Goal: Task Accomplishment & Management: Manage account settings

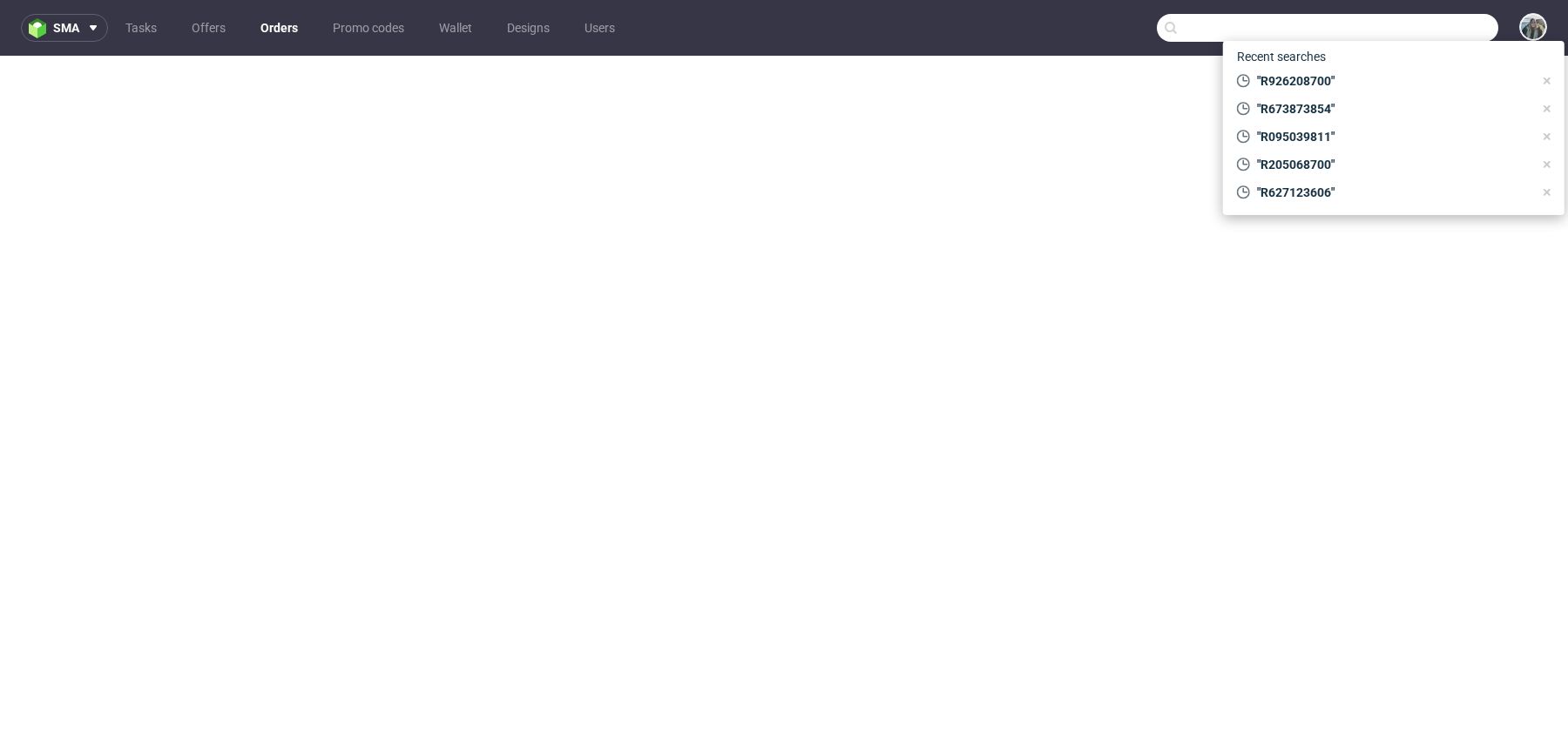
type input "YLZH"
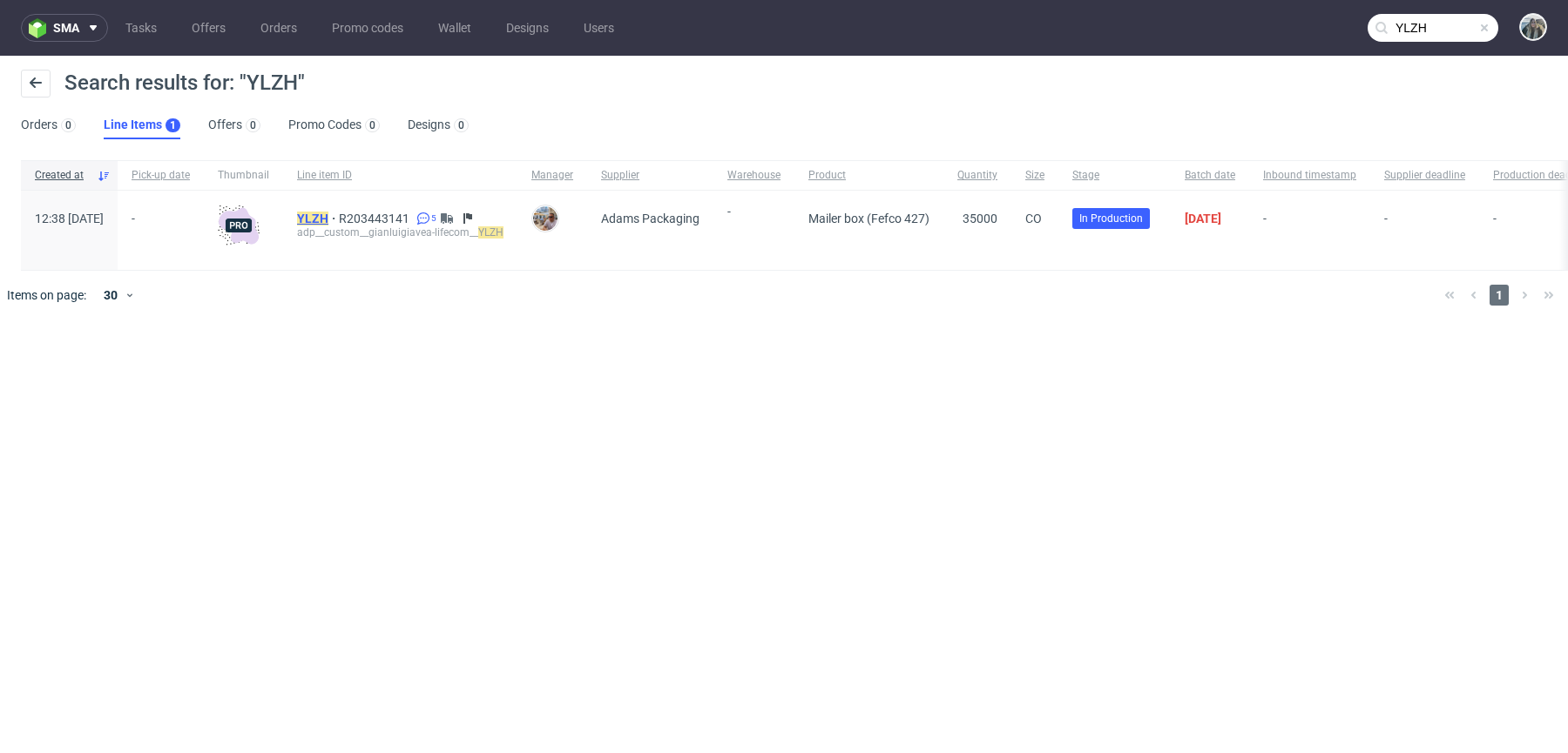
click at [328, 217] on mark "YLZH" at bounding box center [313, 219] width 32 height 14
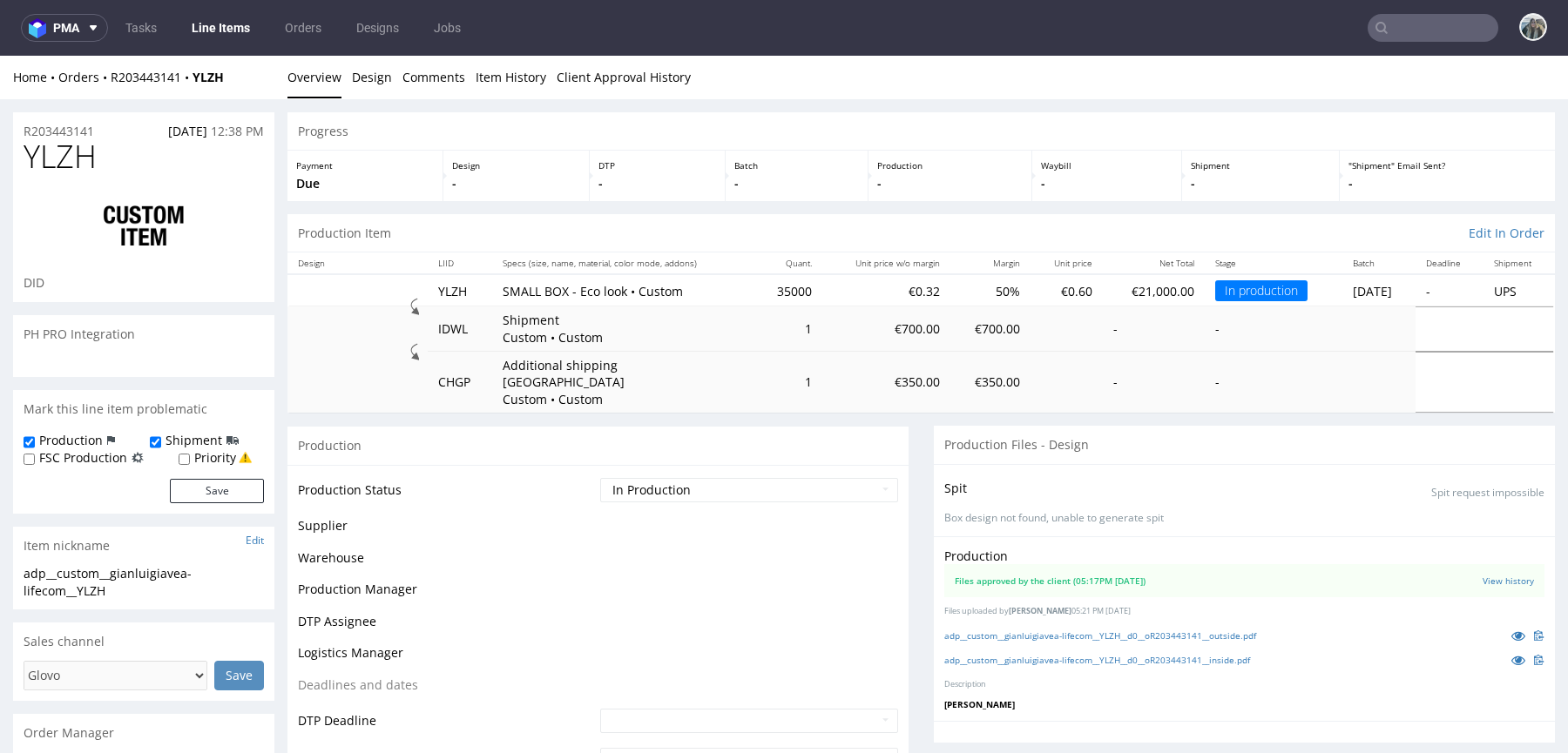
scroll to position [986, 0]
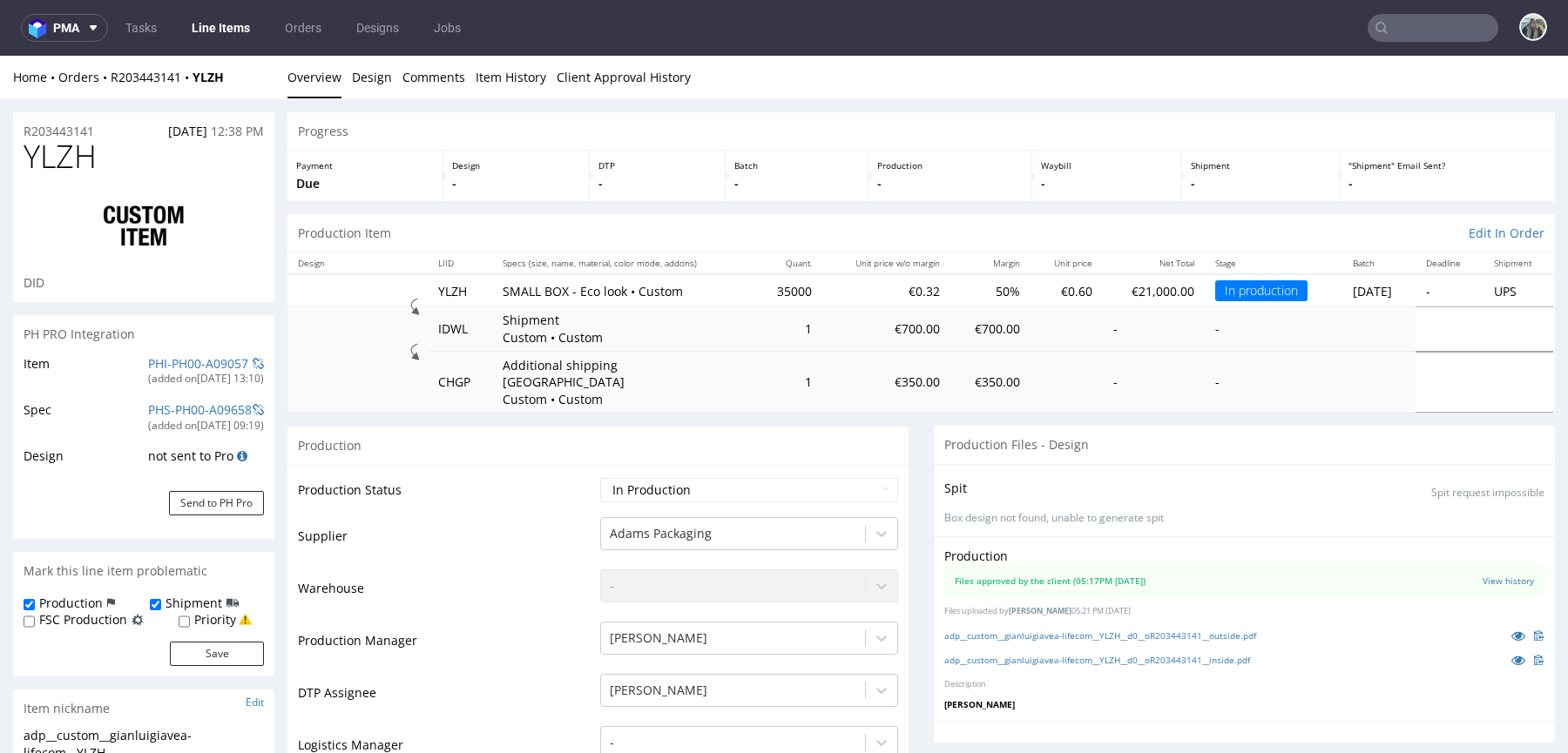
click at [88, 120] on div "R203443141 11.09.2025 12:38 PM" at bounding box center [144, 126] width 261 height 28
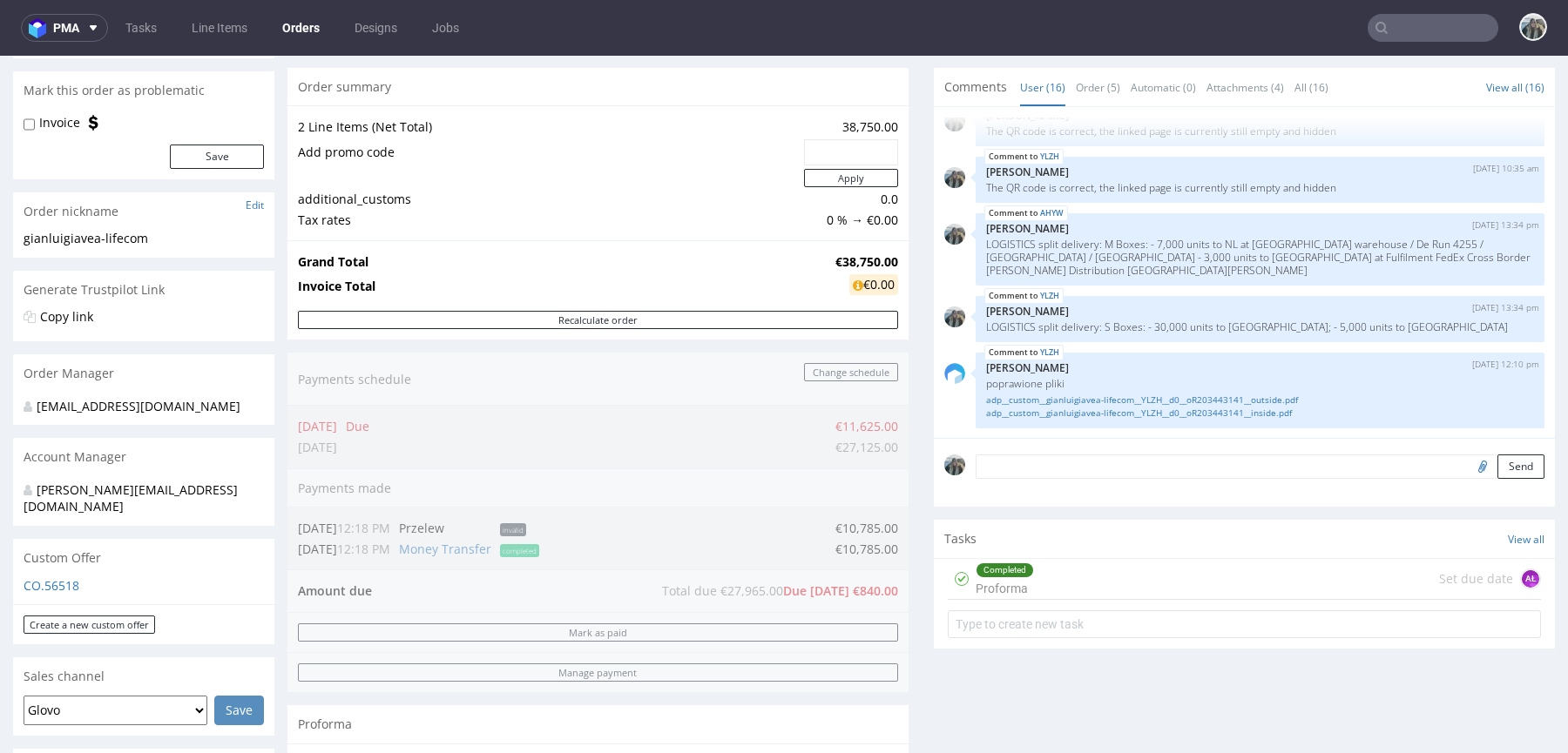
scroll to position [806, 0]
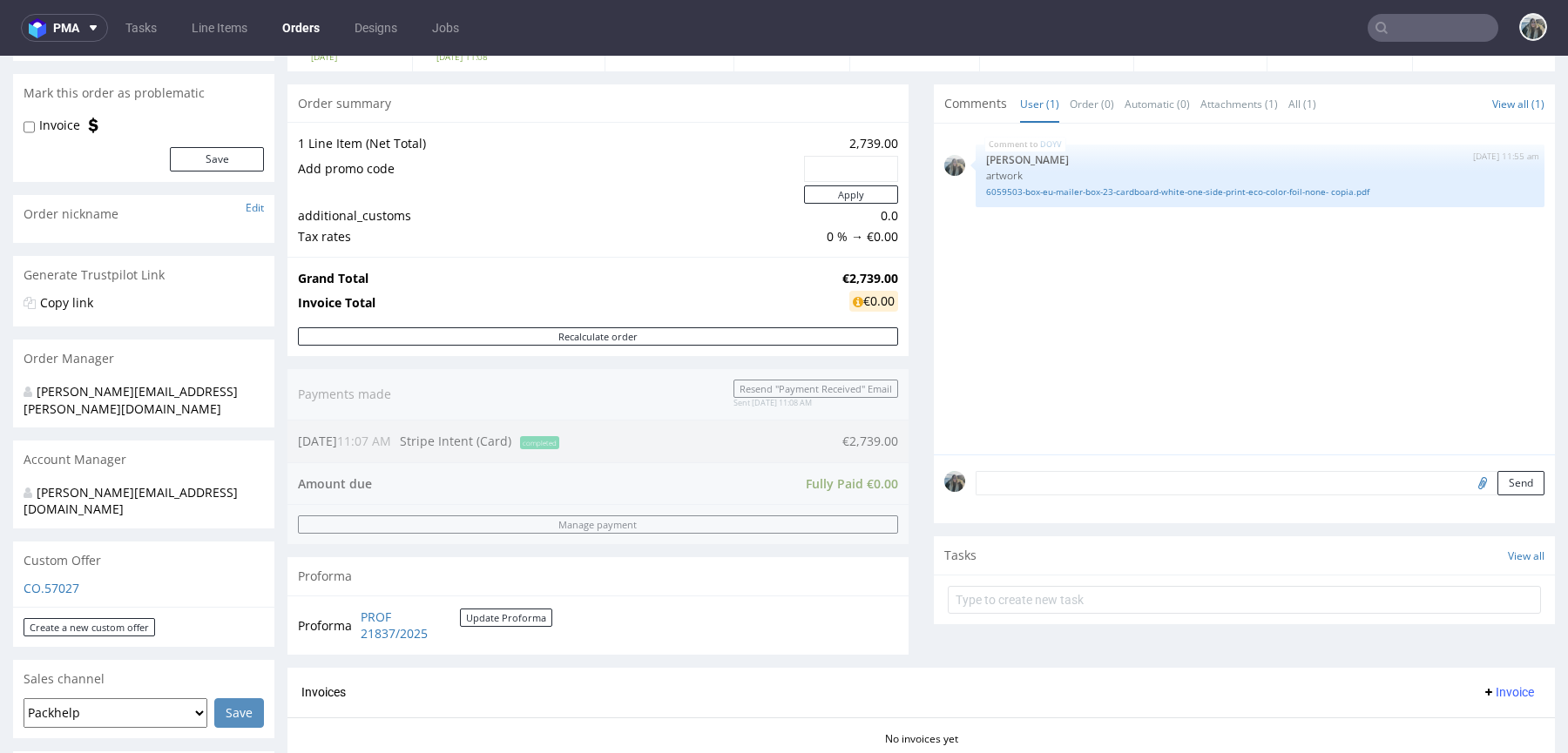
scroll to position [697, 0]
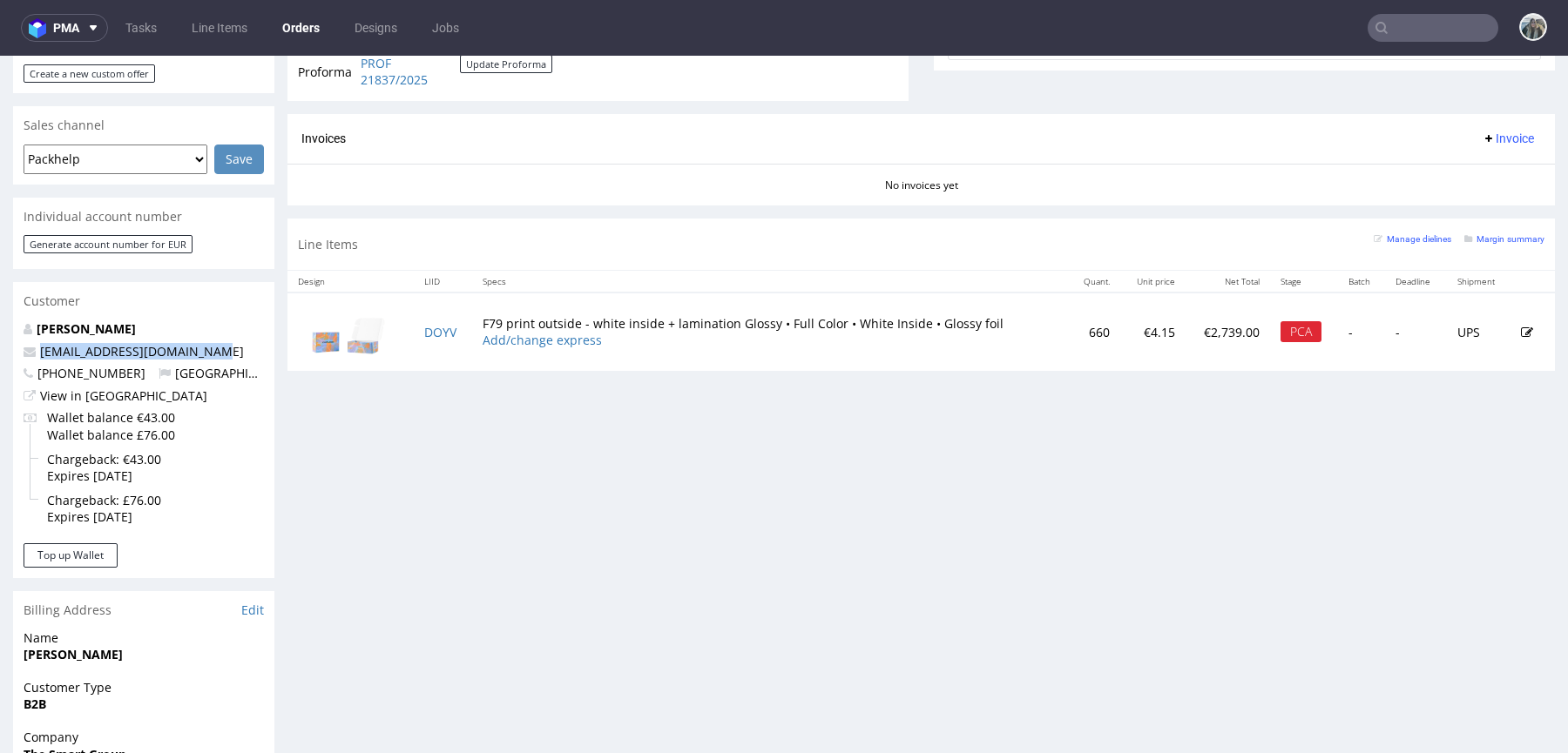
drag, startPoint x: 250, startPoint y: 323, endPoint x: 0, endPoint y: 323, distance: 250.0
click at [0, 323] on div "Order via Offer R316172129 10.10.2025 11:07 AM Mark this order as problematic I…" at bounding box center [784, 306] width 1568 height 1809
copy span "productioncrew@swaghut.com"
click at [435, 336] on td "DOYV" at bounding box center [442, 331] width 59 height 77
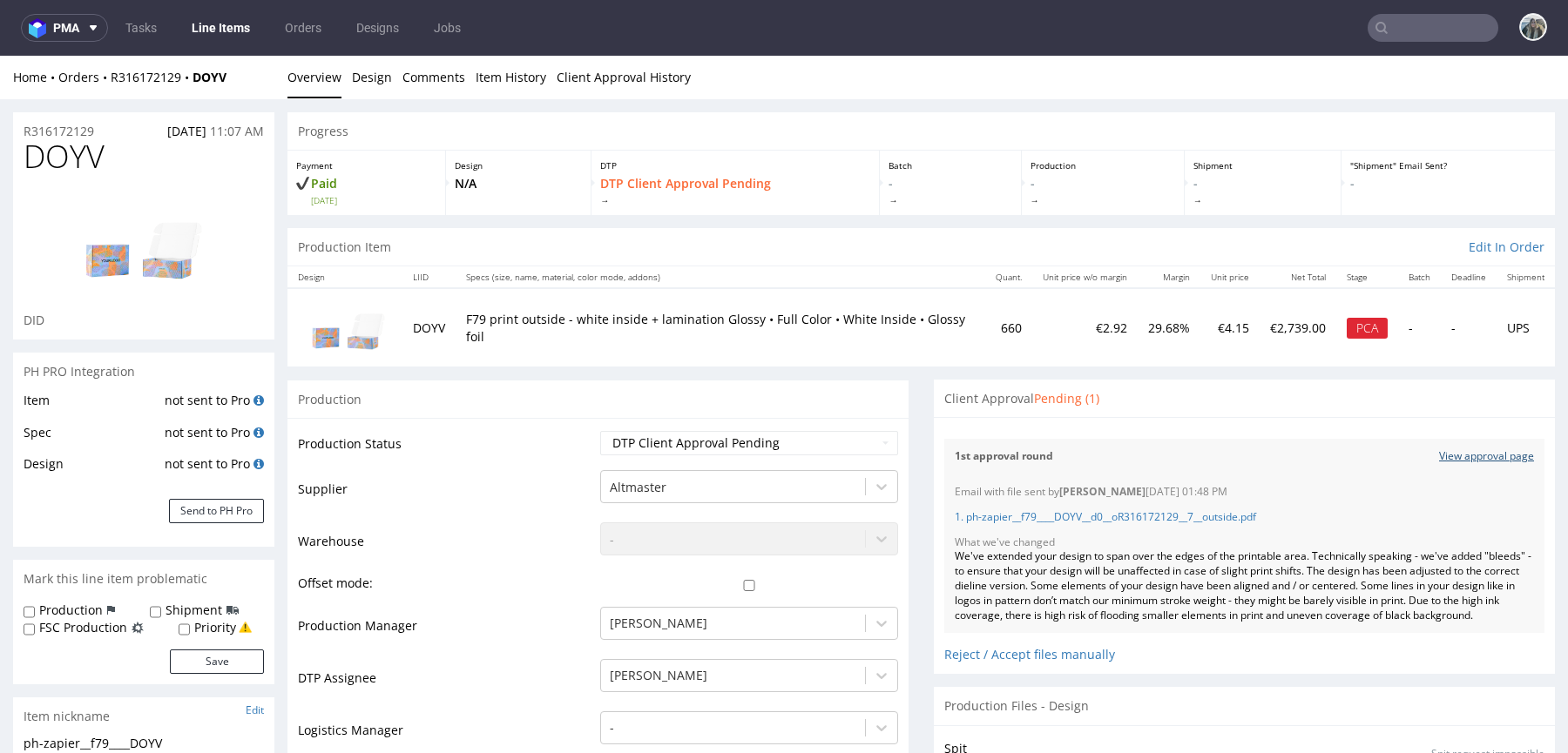
click at [1439, 450] on link "View approval page" at bounding box center [1487, 456] width 95 height 15
drag, startPoint x: 106, startPoint y: 129, endPoint x: 0, endPoint y: 129, distance: 106.0
copy p "R316172129"
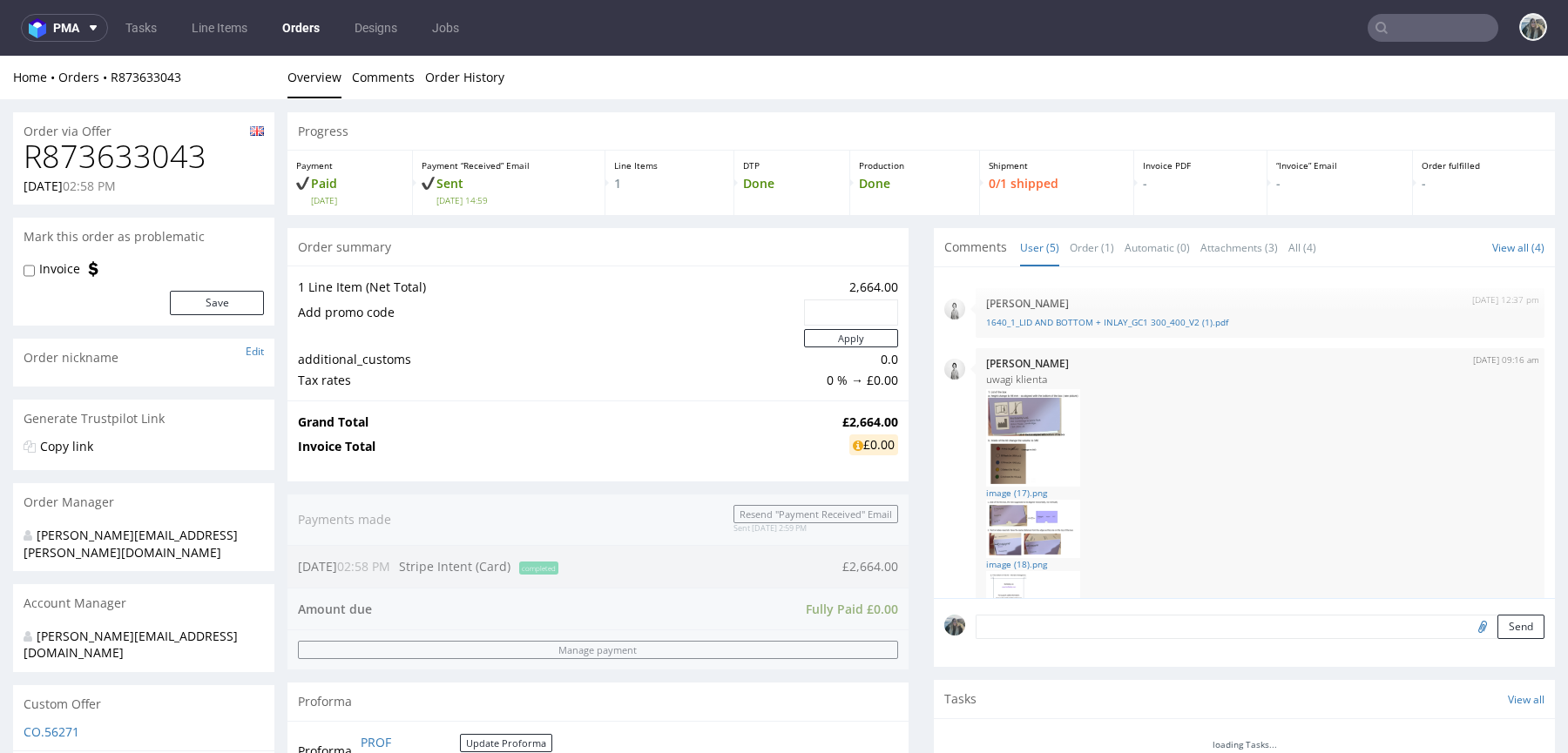
scroll to position [313, 0]
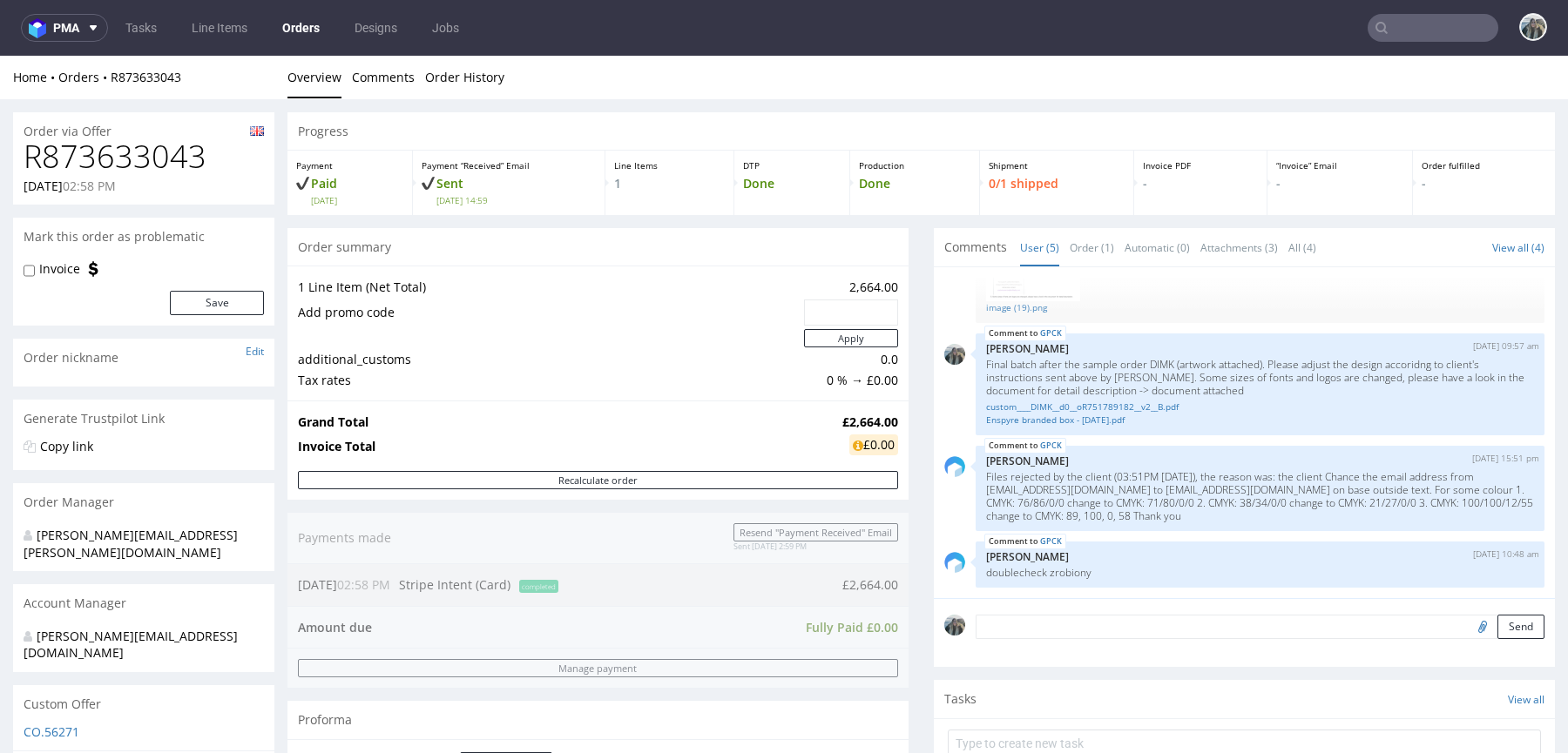
click at [165, 164] on h1 "R873633043" at bounding box center [144, 157] width 240 height 35
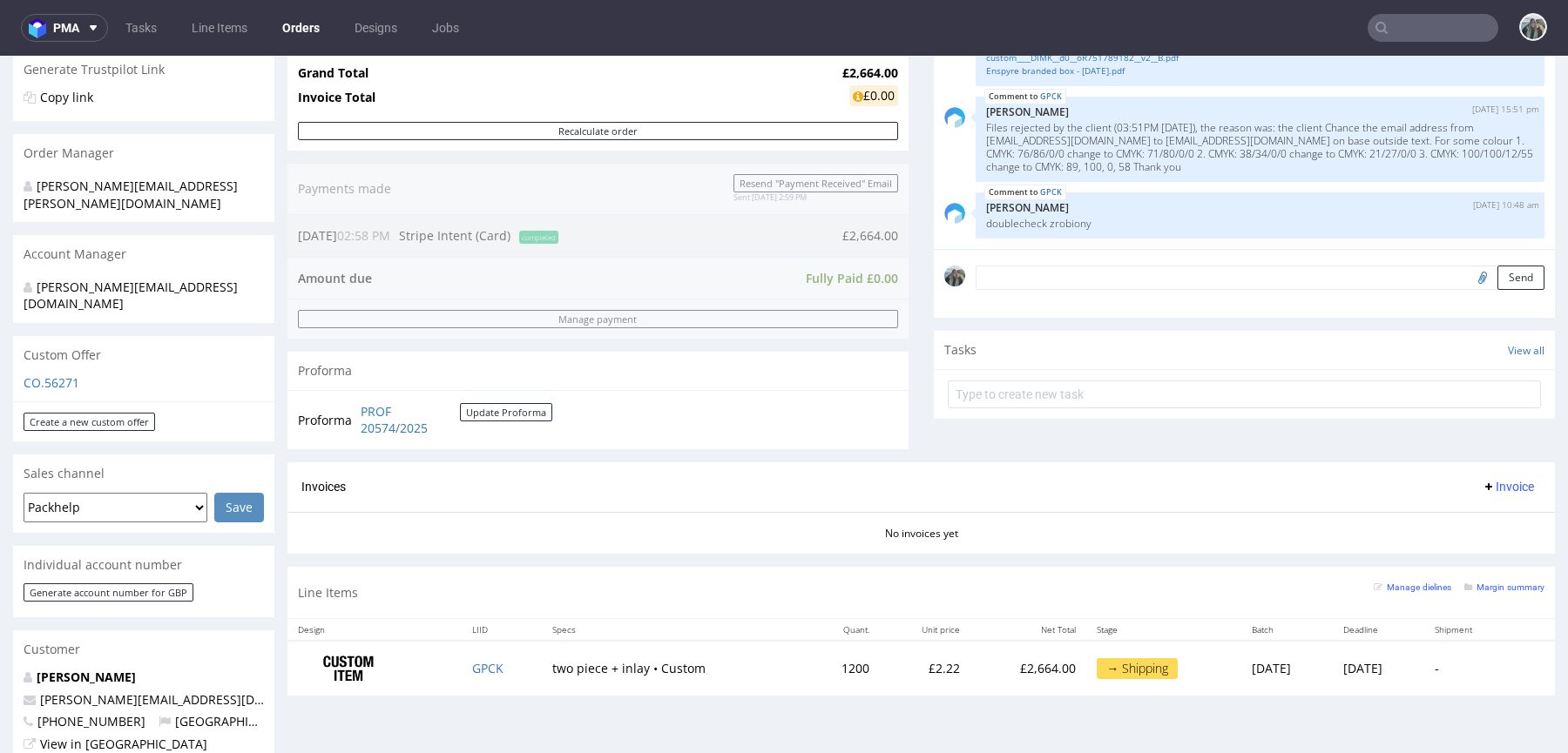
scroll to position [0, 0]
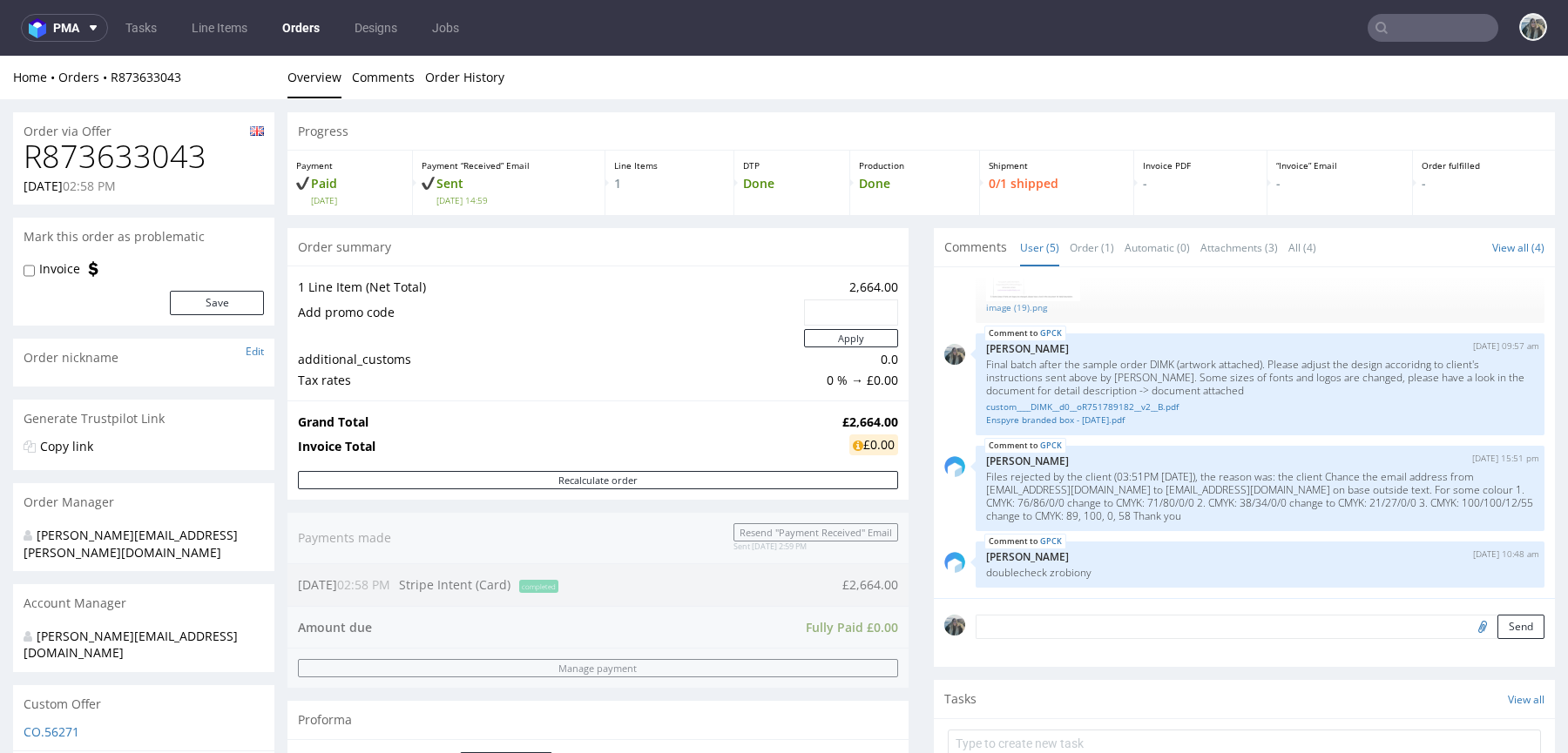
click at [139, 146] on h1 "R873633043" at bounding box center [144, 157] width 240 height 35
copy h1 "R873633043"
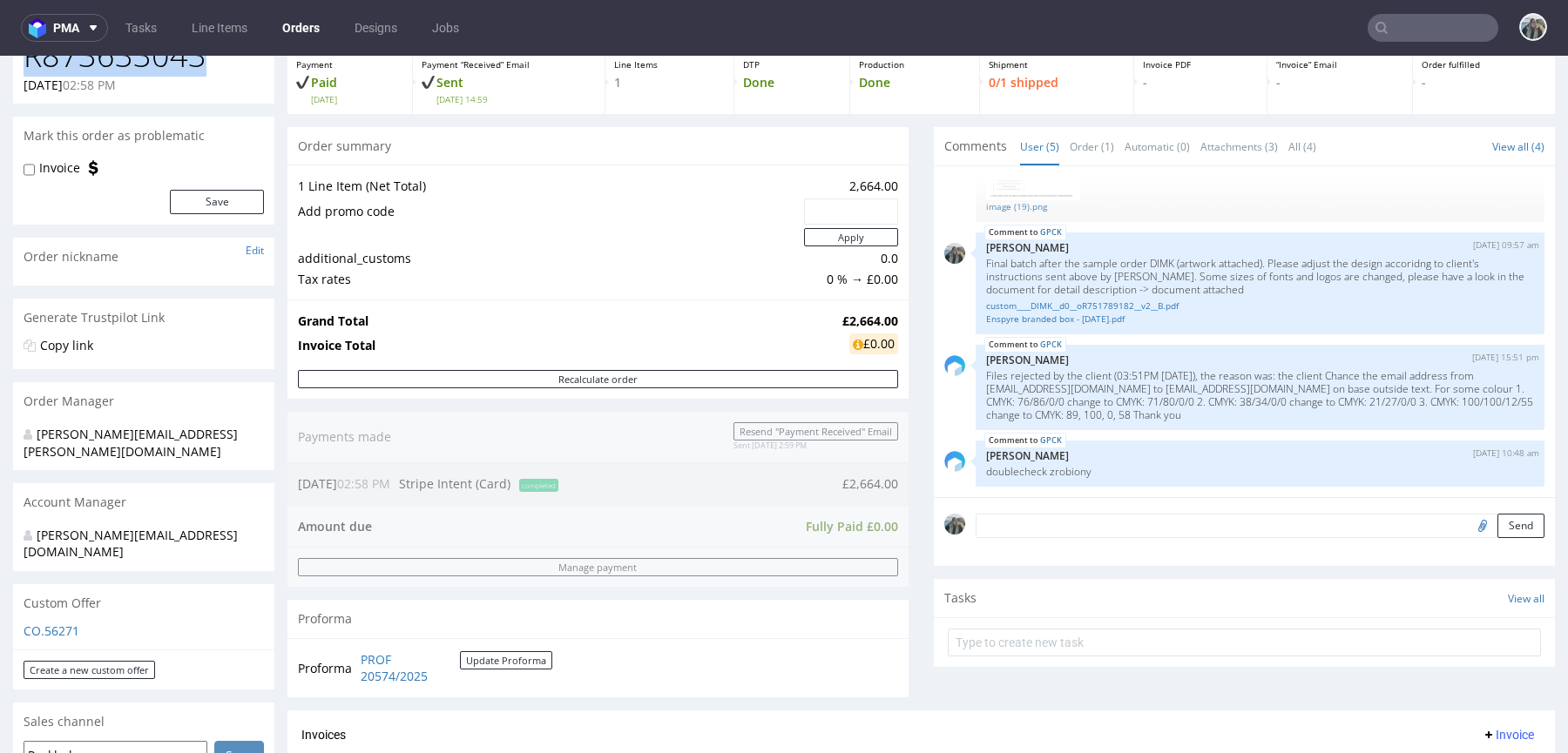
scroll to position [548, 0]
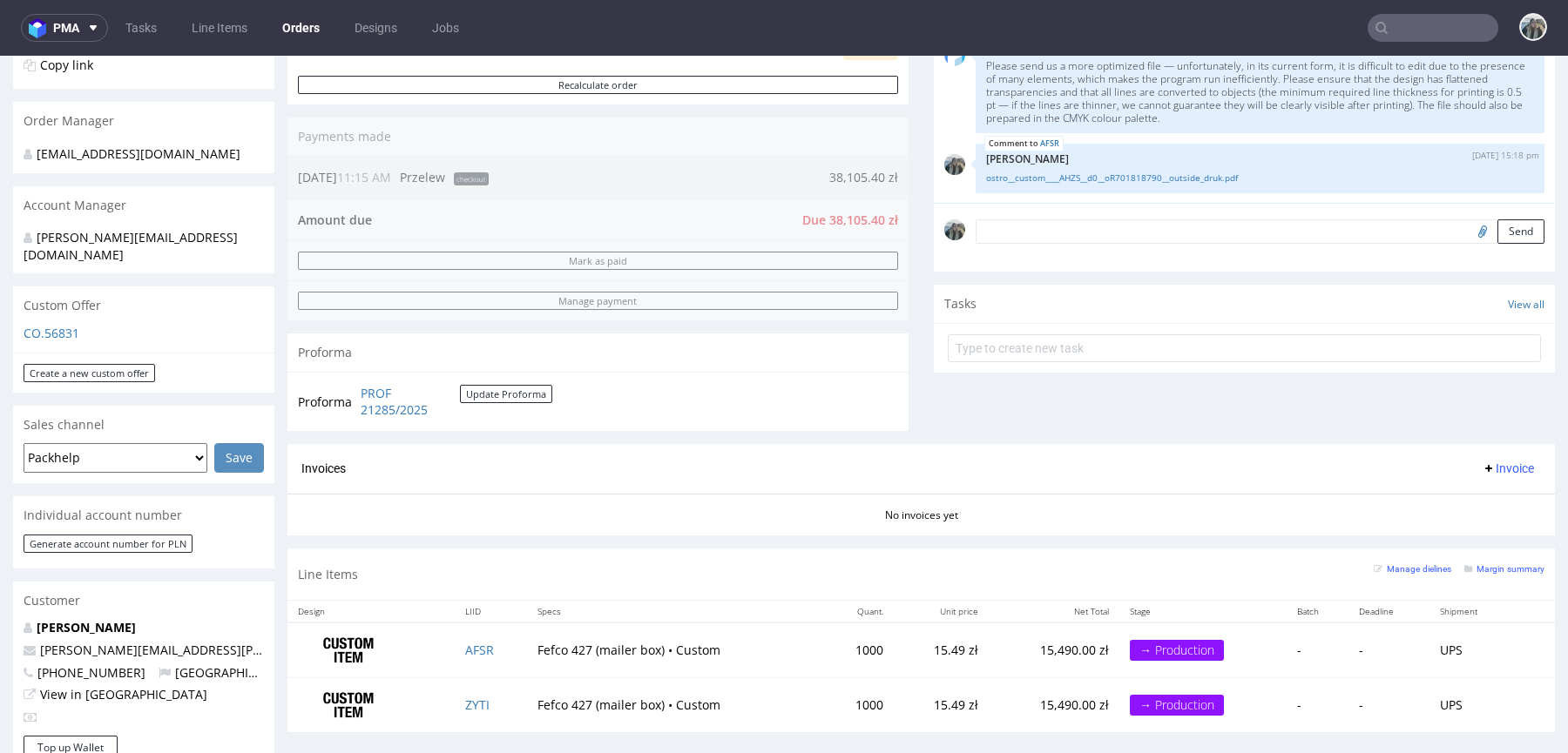
scroll to position [559, 0]
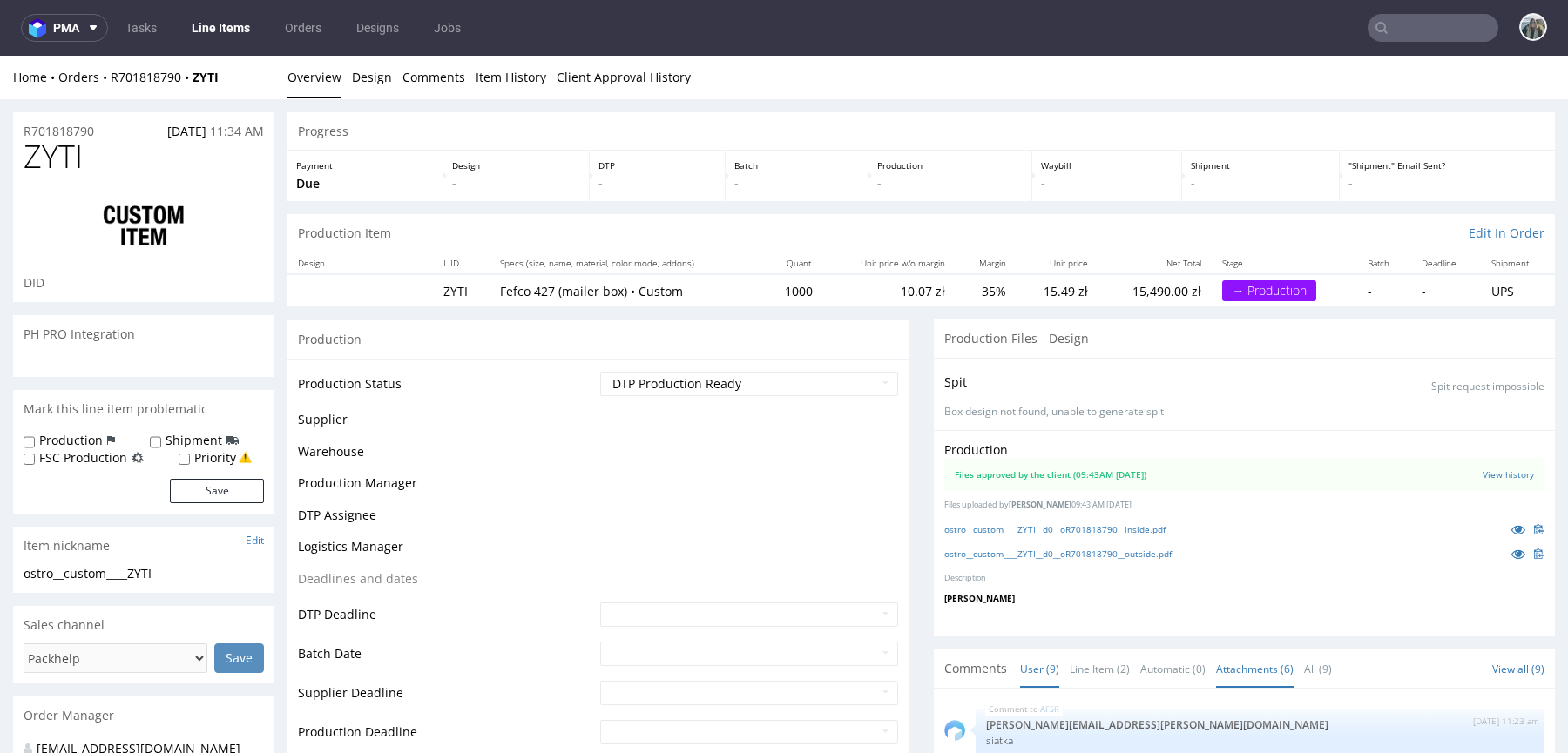
scroll to position [311, 0]
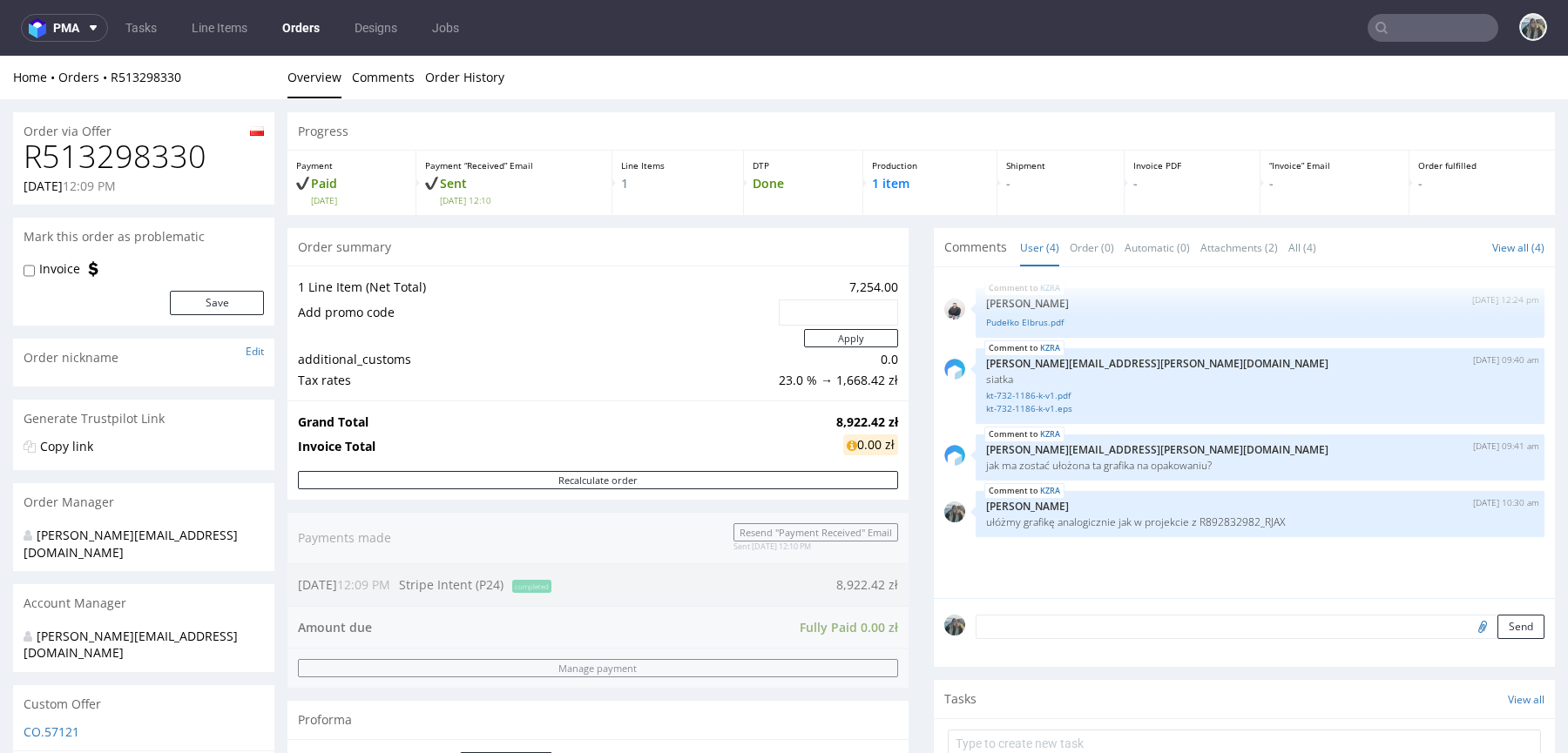
click at [192, 165] on h1 "R513298330" at bounding box center [144, 157] width 240 height 35
copy h1 "R513298330"
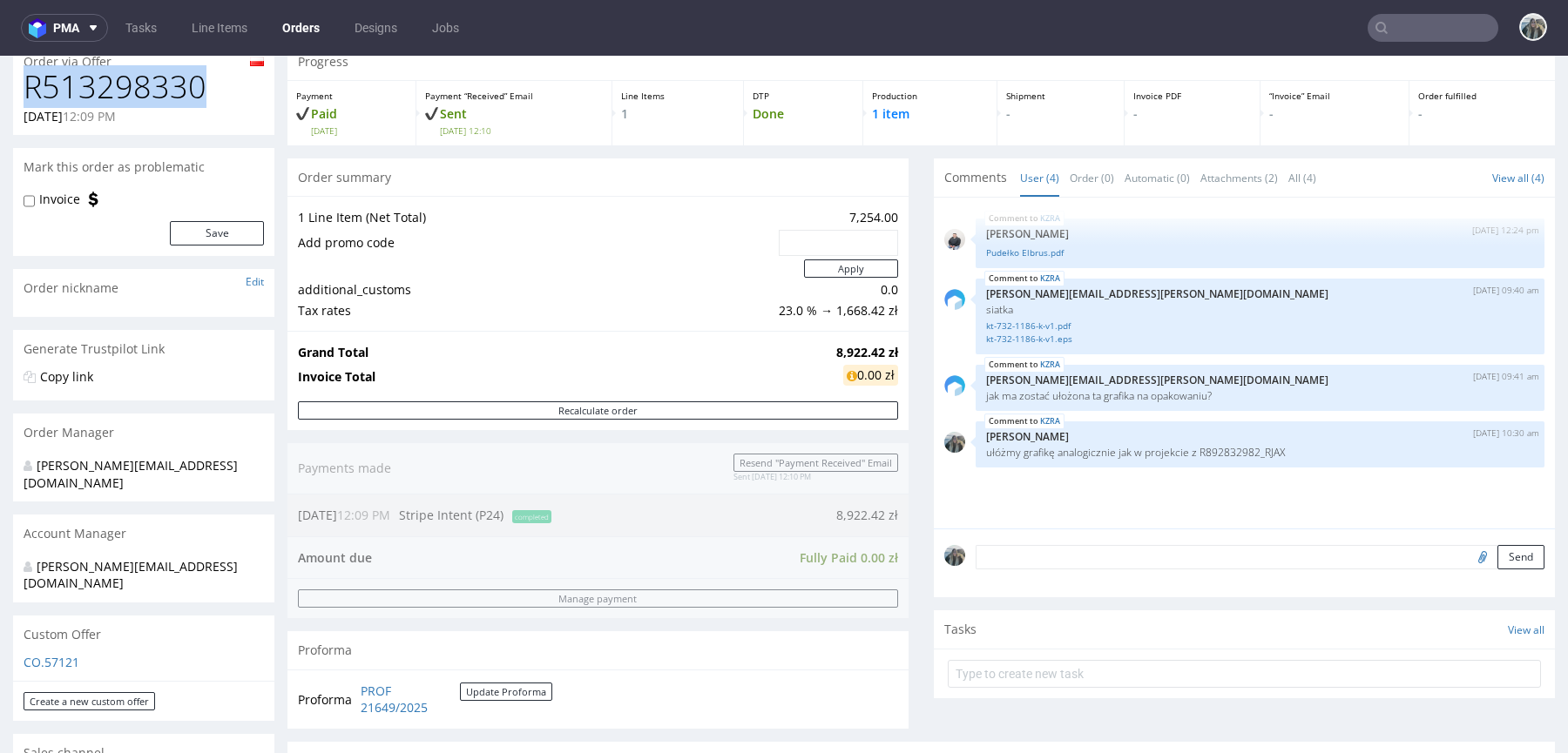
scroll to position [329, 0]
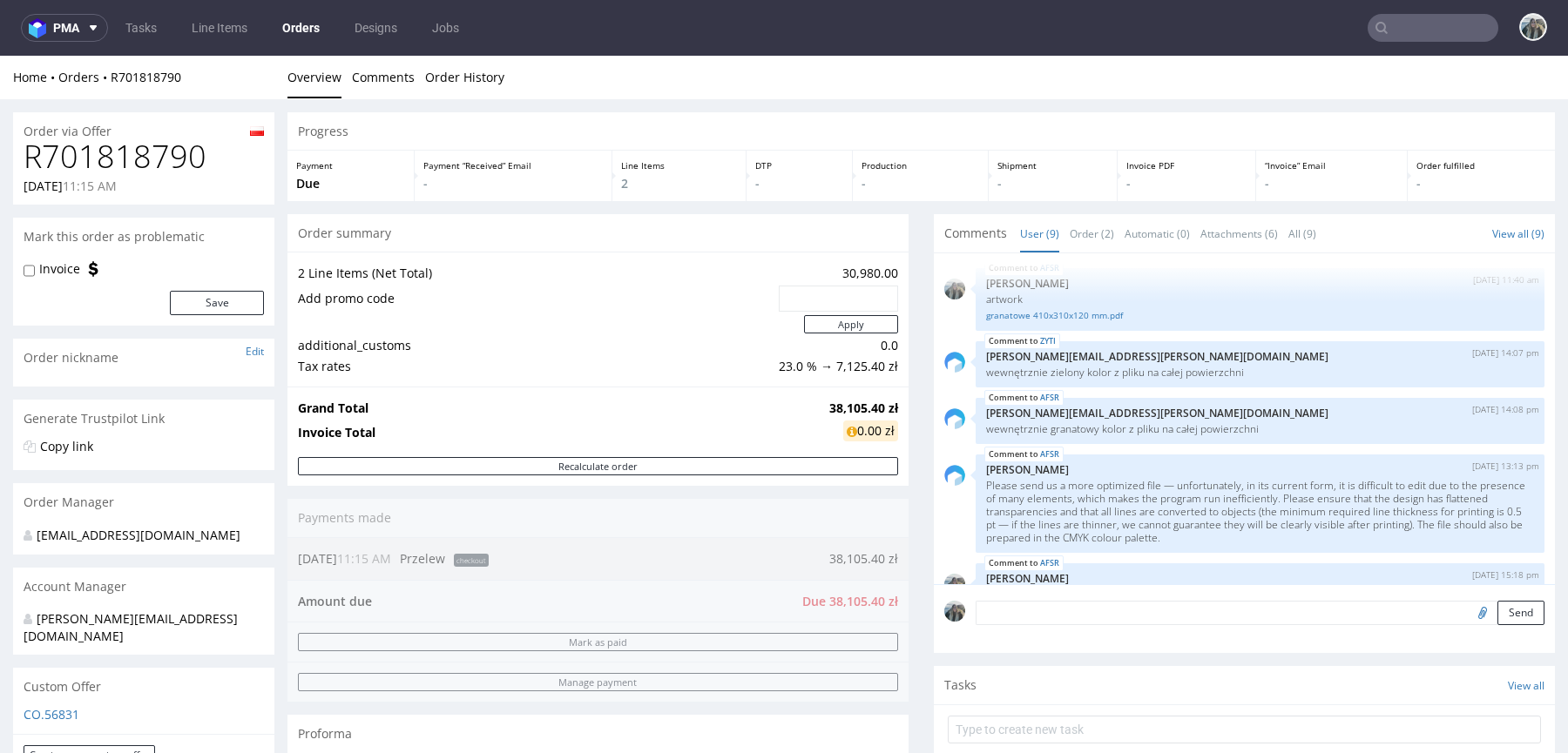
click at [140, 145] on h1 "R701818790" at bounding box center [144, 157] width 240 height 35
click at [140, 146] on h1 "R701818790" at bounding box center [144, 157] width 240 height 35
copy h1 "R701818790"
click at [1023, 615] on textarea at bounding box center [1260, 638] width 569 height 75
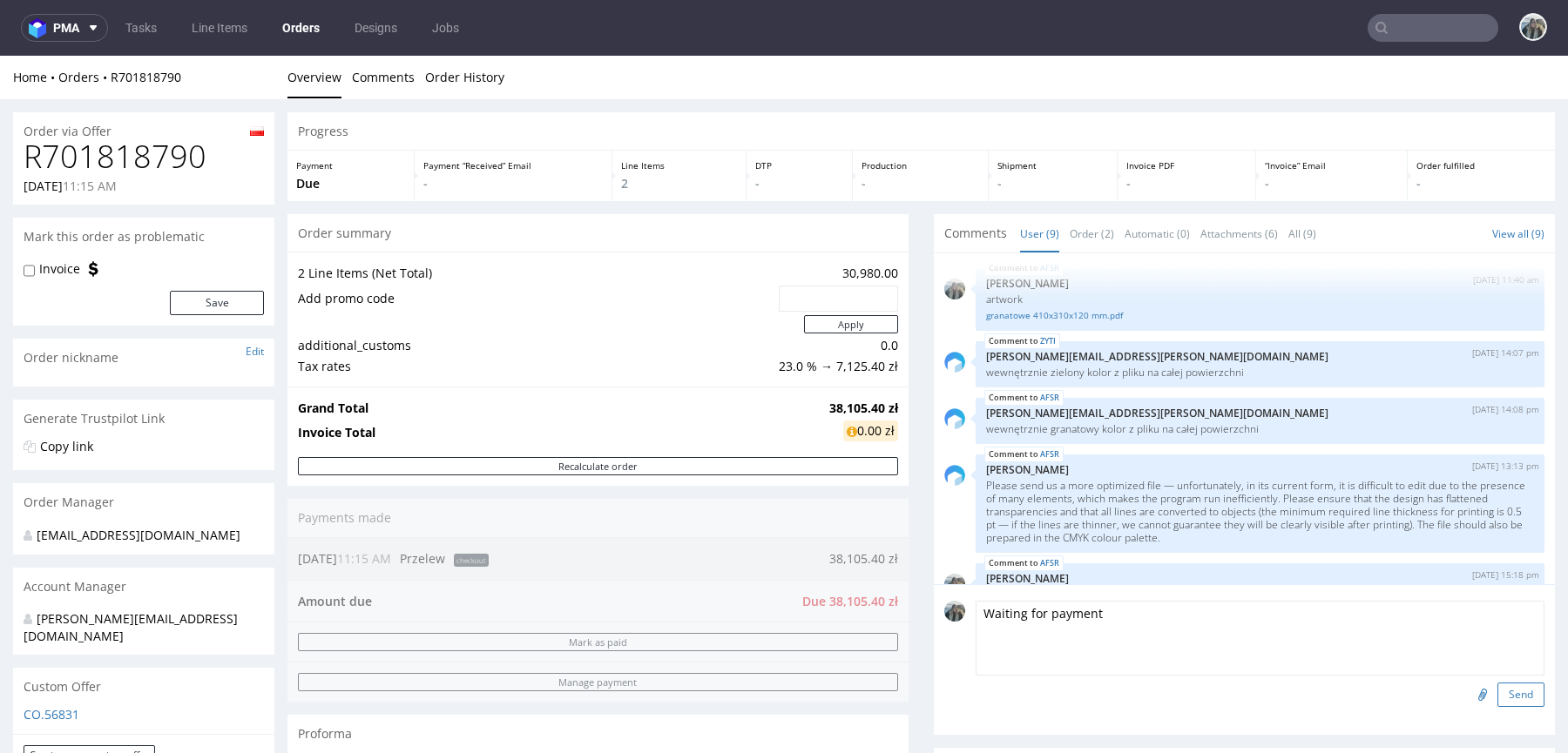
type textarea "Waiting for payment"
click at [1501, 691] on button "Send" at bounding box center [1521, 695] width 47 height 25
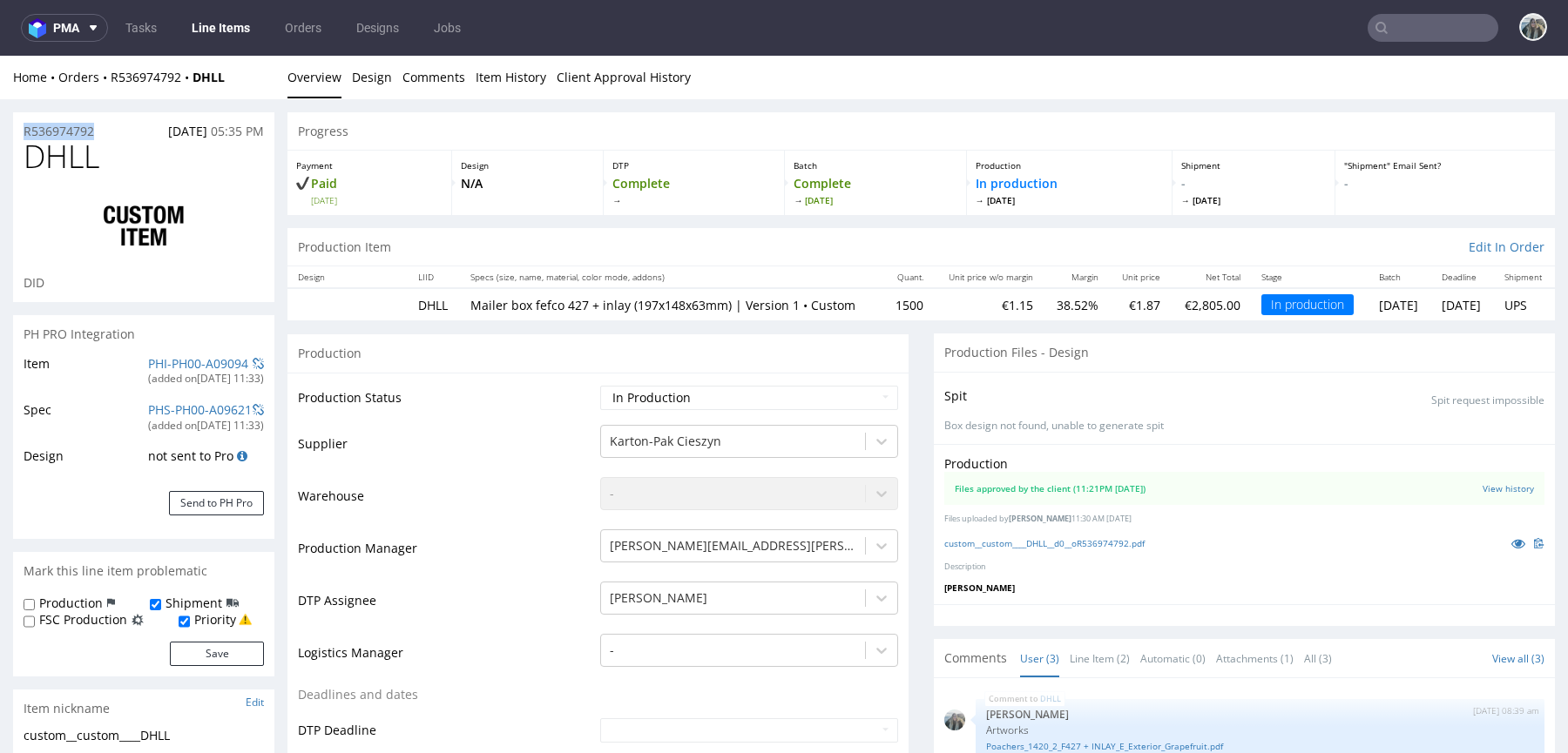
copy p "R536974792"
drag, startPoint x: 109, startPoint y: 127, endPoint x: 0, endPoint y: 127, distance: 109.0
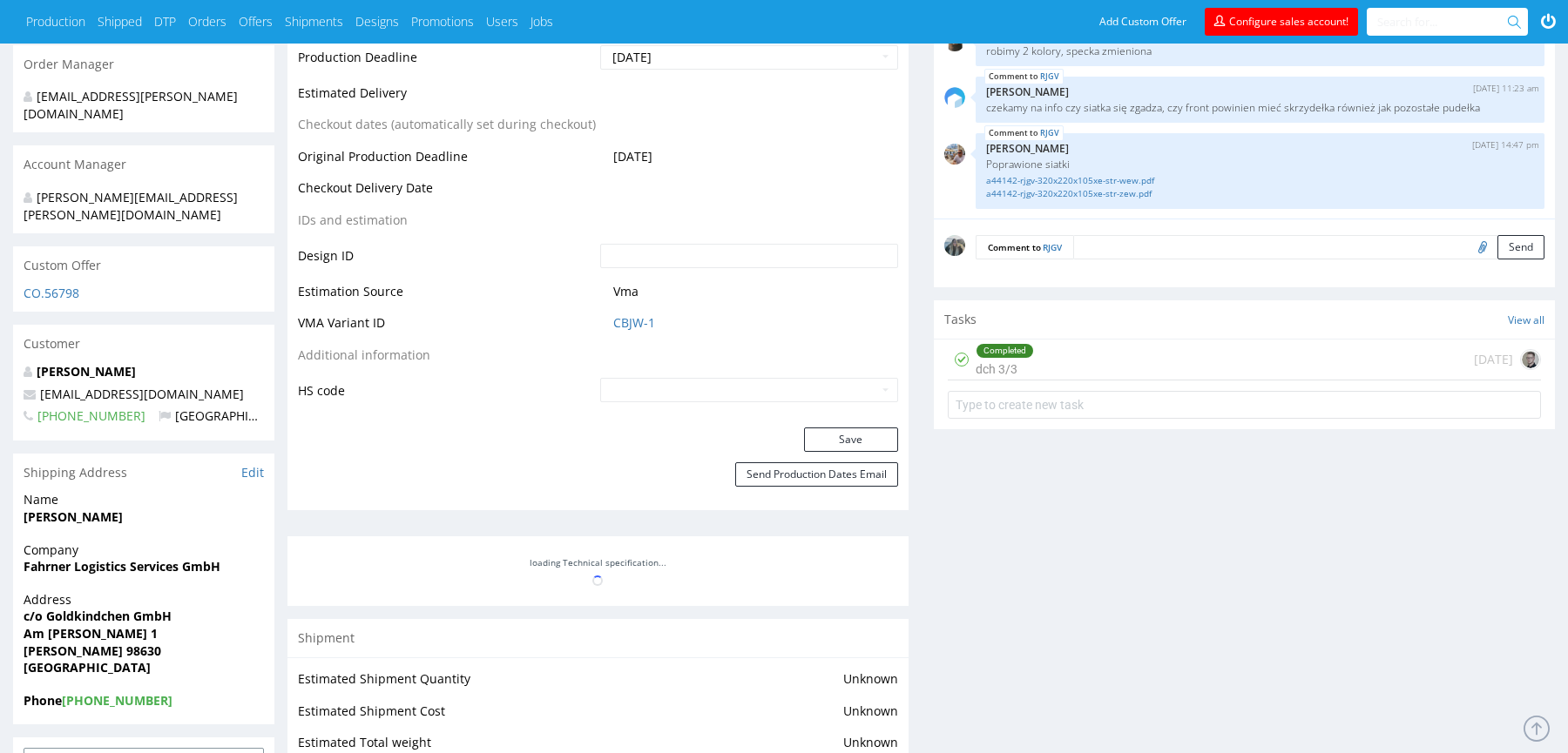
scroll to position [769, 0]
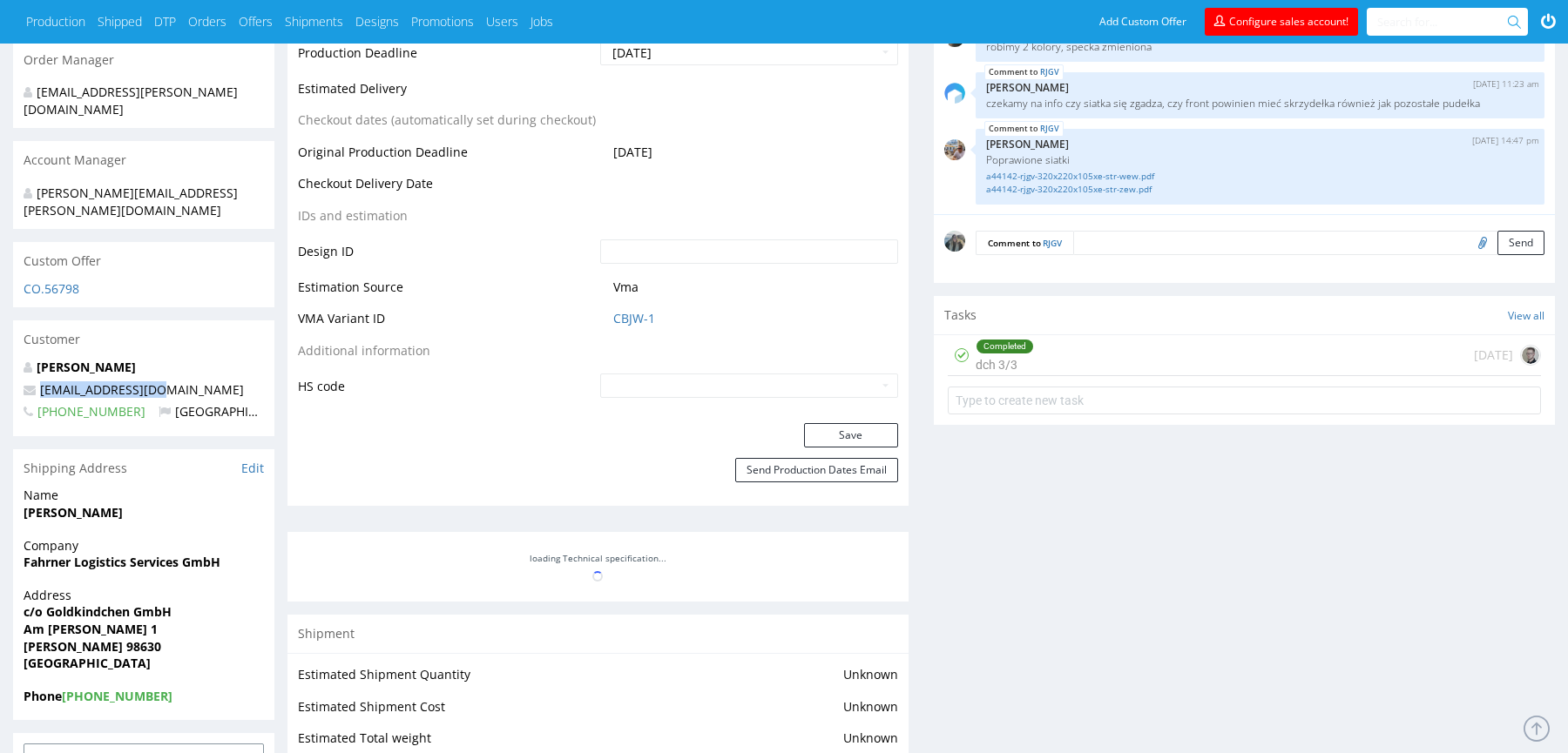
drag, startPoint x: 166, startPoint y: 361, endPoint x: 27, endPoint y: 358, distance: 139.0
click at [27, 382] on p "[EMAIL_ADDRESS][DOMAIN_NAME]" at bounding box center [144, 391] width 240 height 18
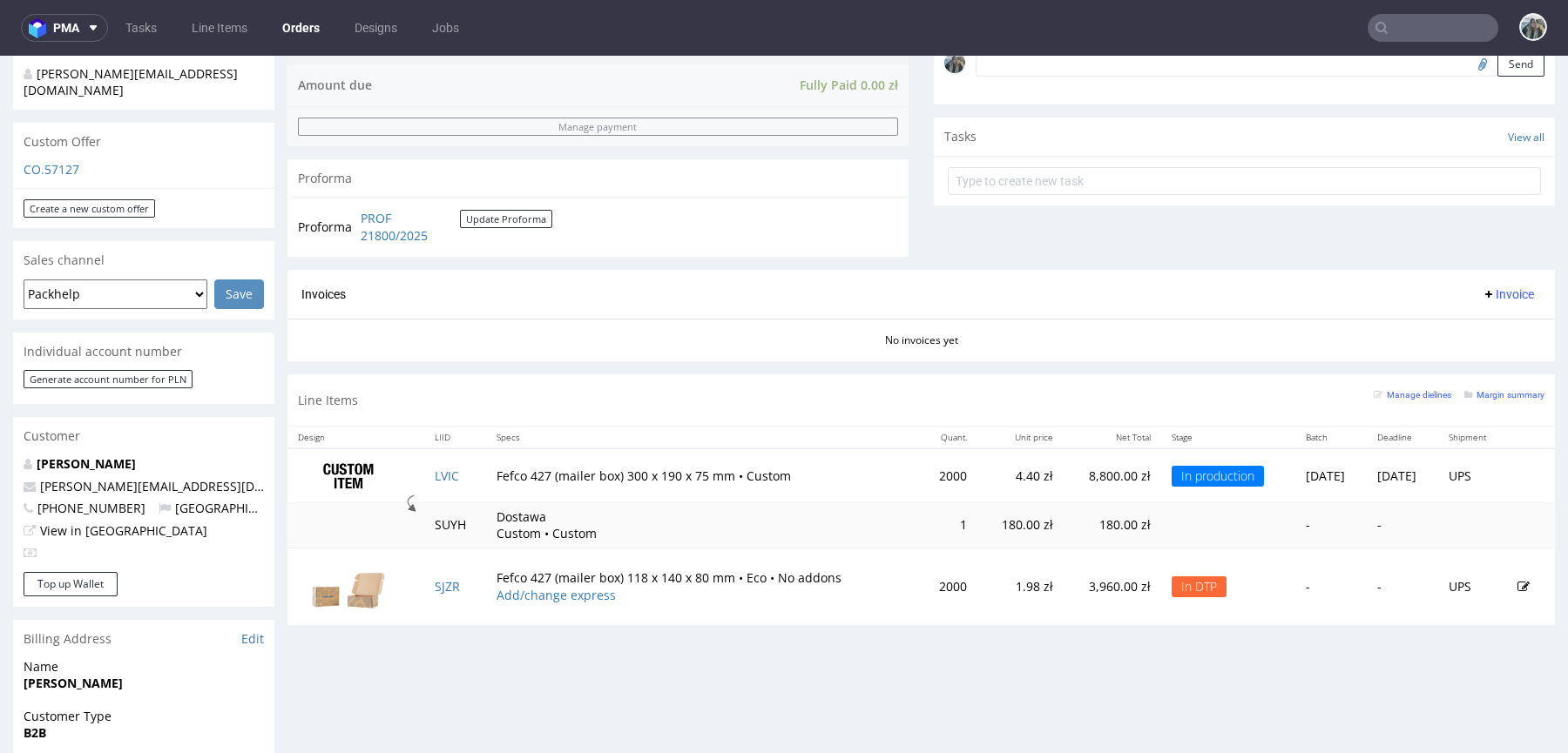
scroll to position [426, 0]
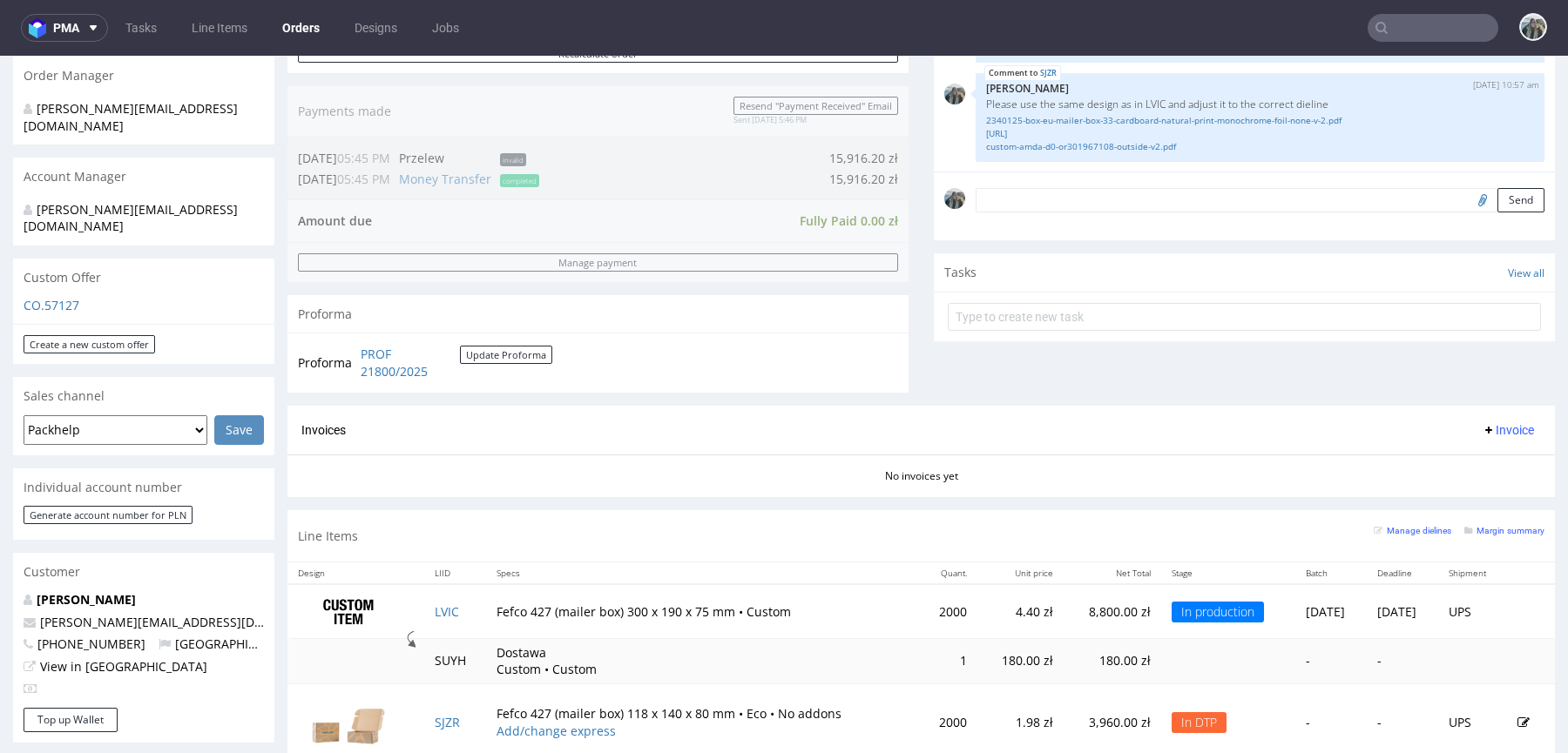
click at [1416, 24] on input "text" at bounding box center [1432, 28] width 131 height 28
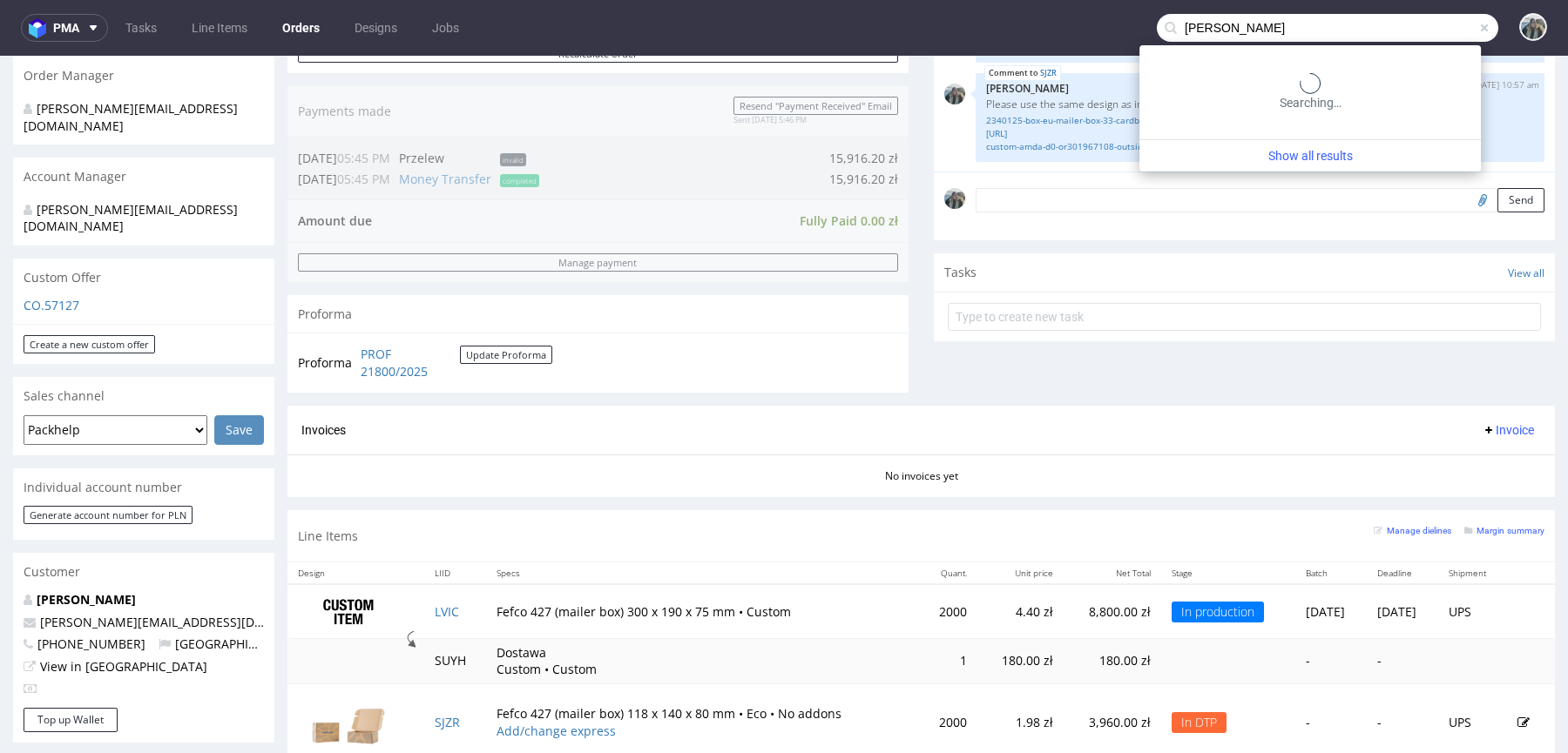
type input "x lash"
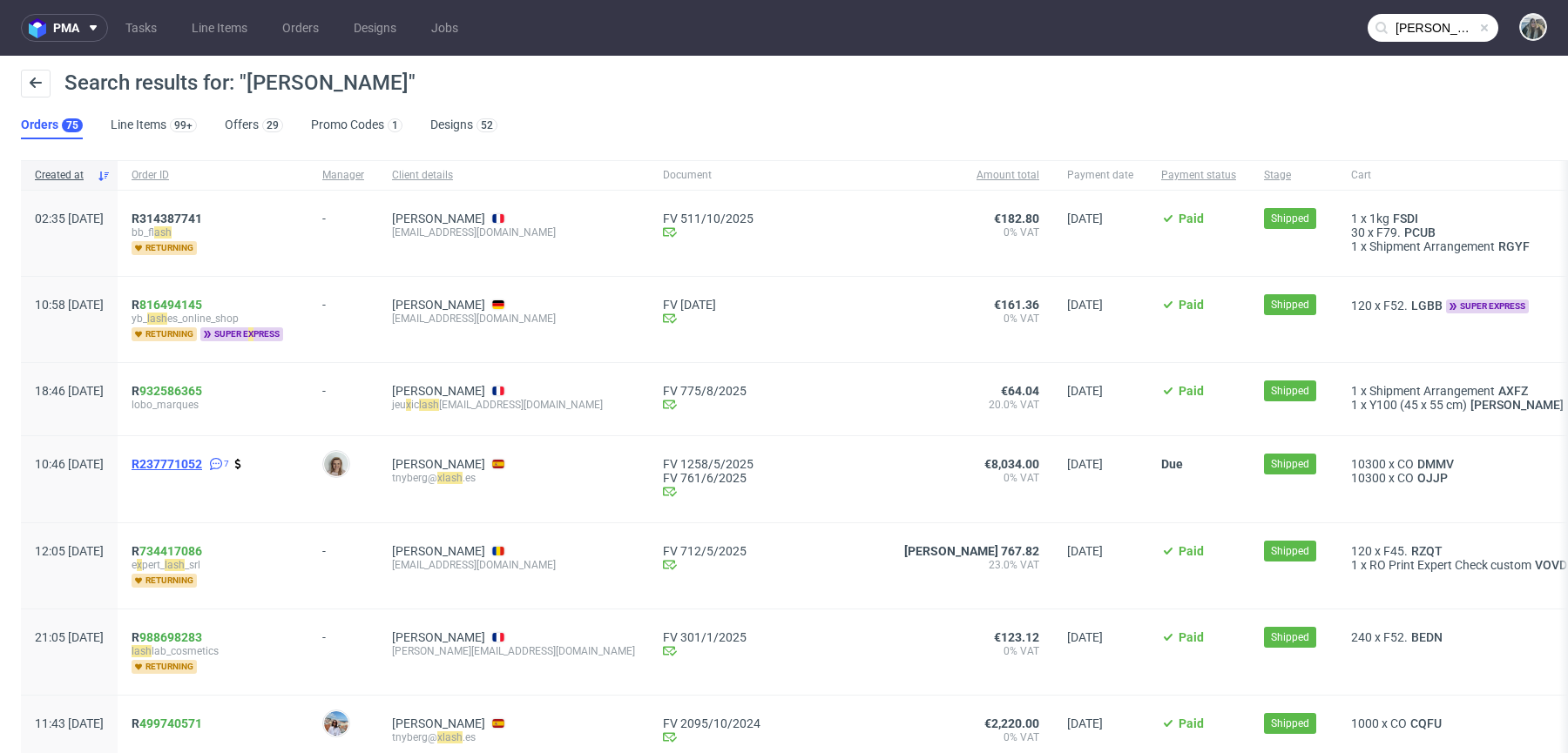
click at [202, 462] on span "R237771052" at bounding box center [166, 464] width 71 height 14
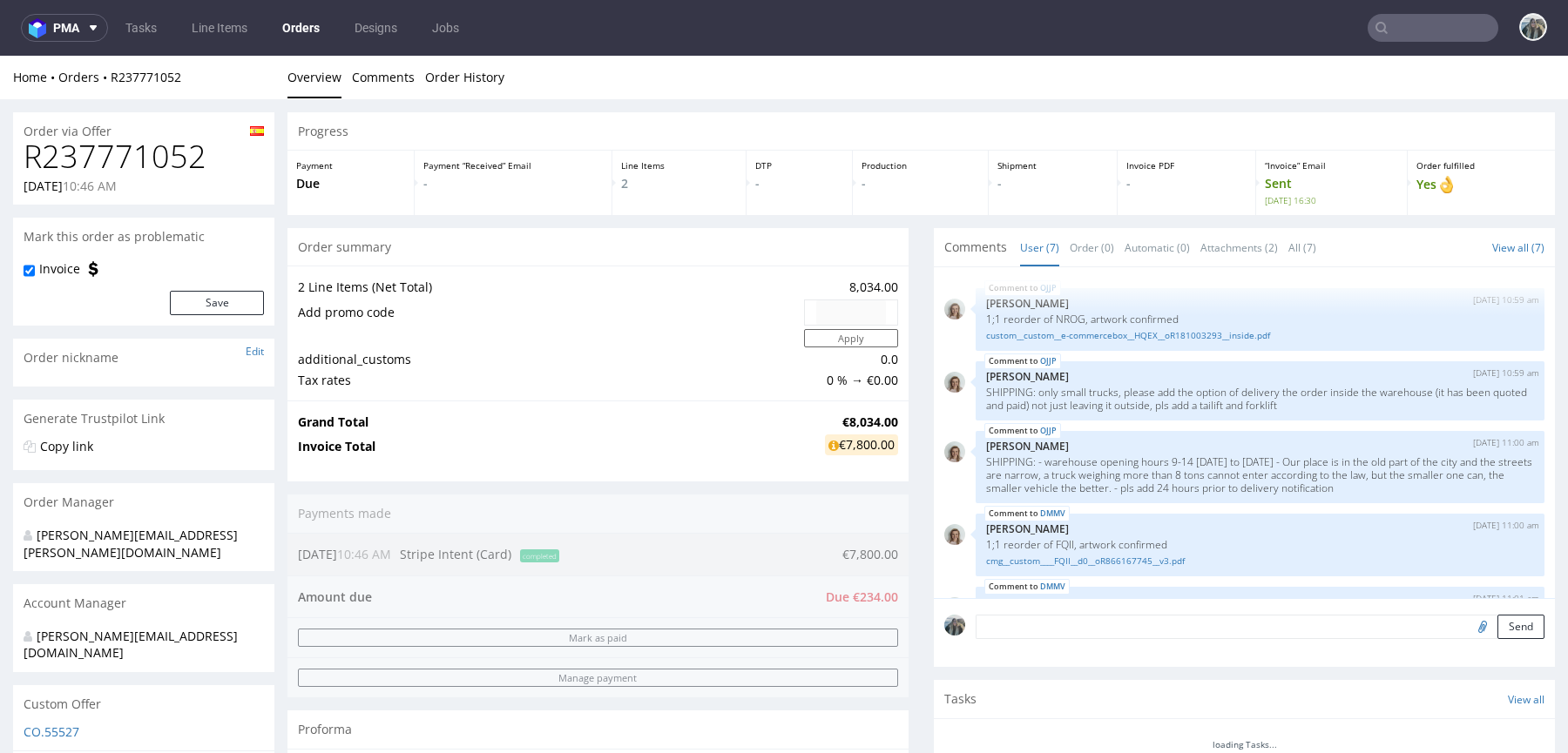
scroll to position [197, 0]
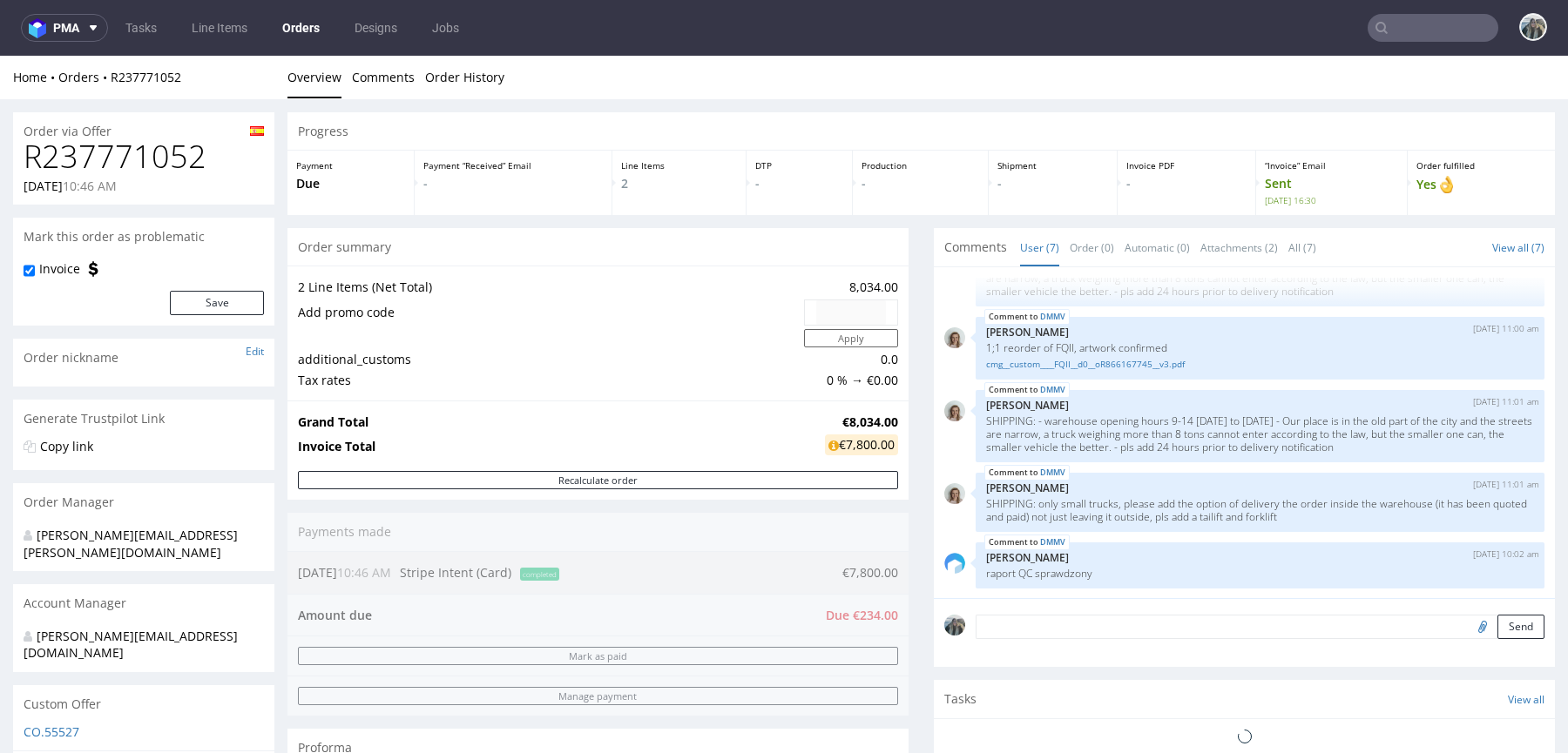
click at [136, 164] on h1 "R237771052" at bounding box center [144, 157] width 240 height 35
copy h1 "R237771052"
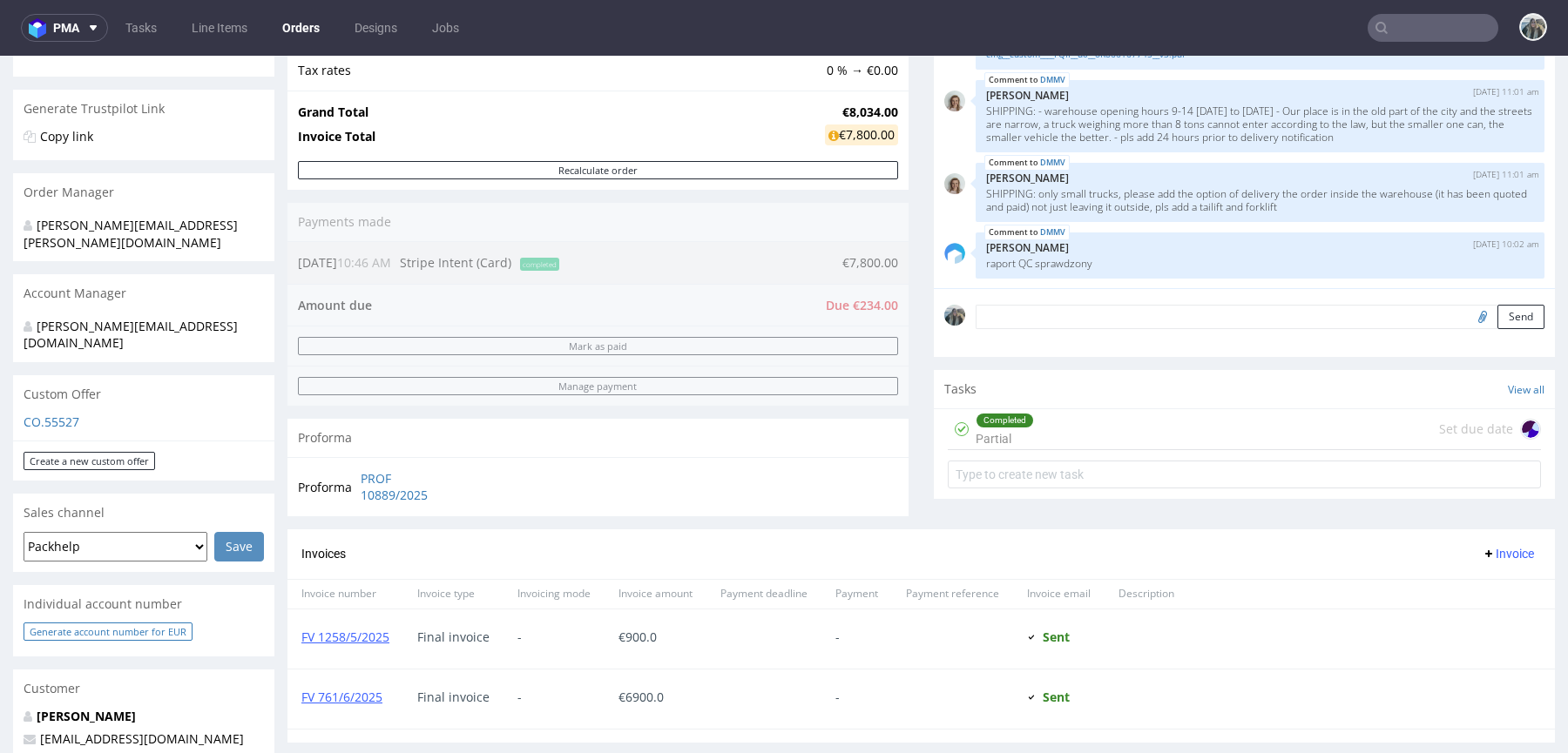
scroll to position [402, 0]
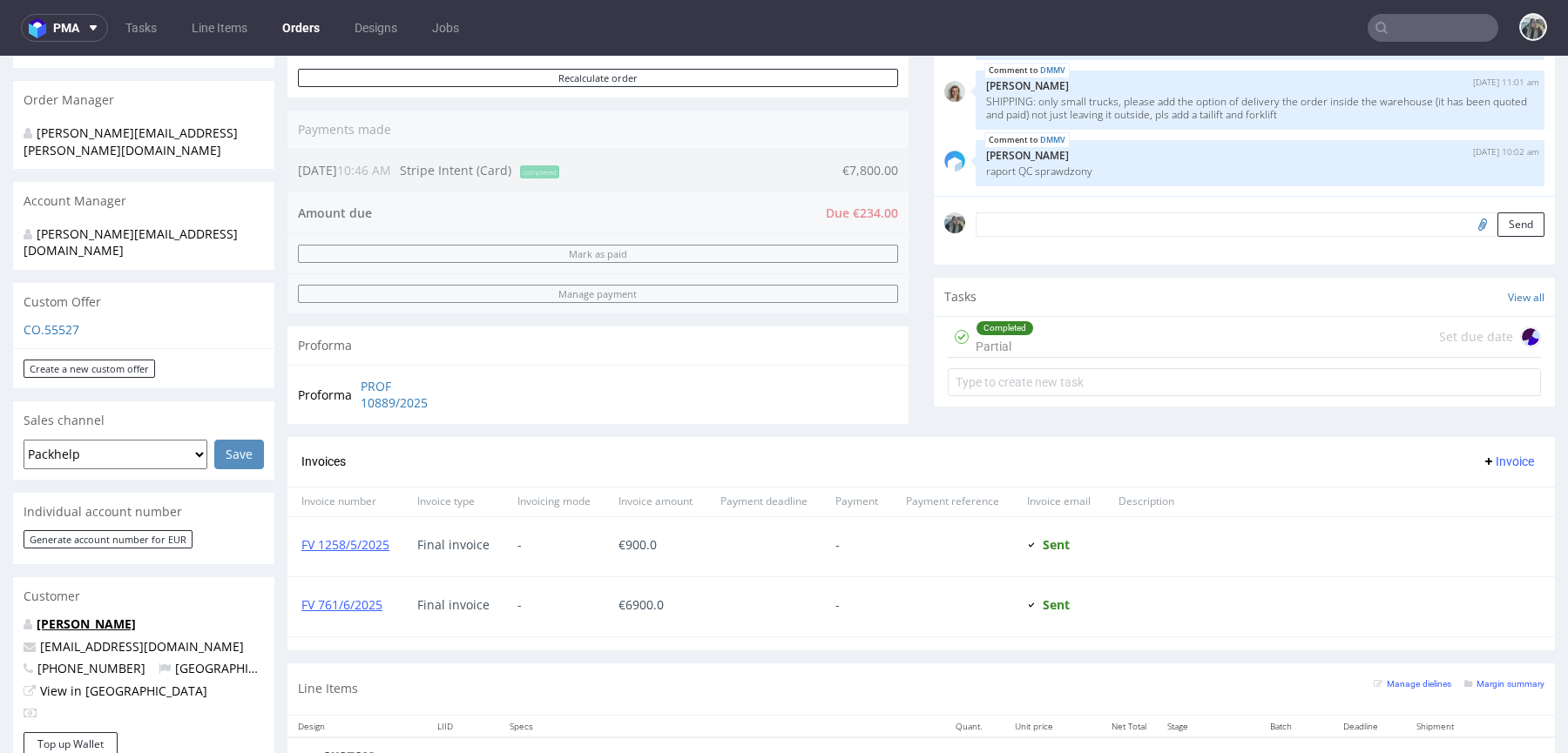
click at [95, 616] on p "[PERSON_NAME]" at bounding box center [144, 624] width 240 height 18
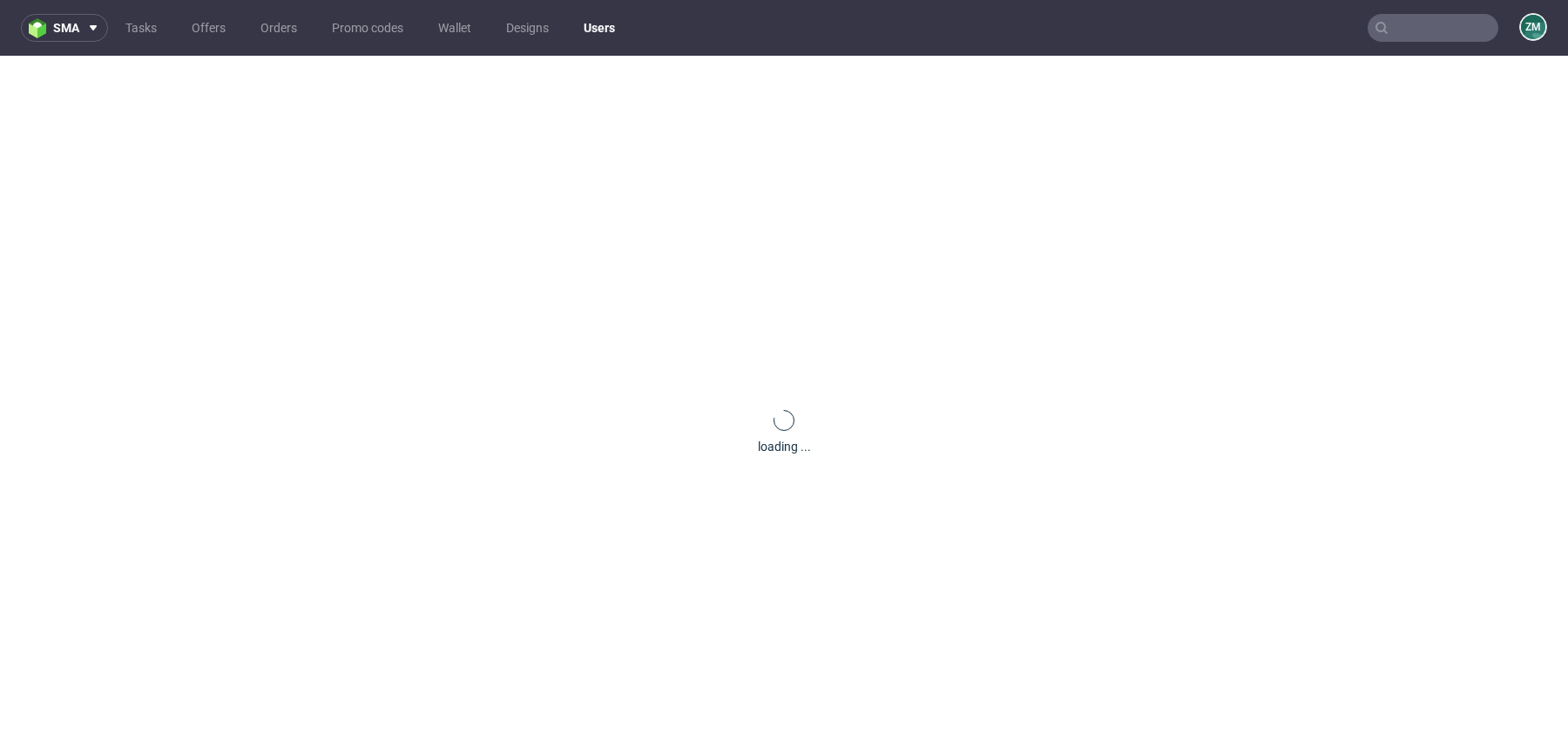
click at [95, 582] on div "loading ..." at bounding box center [784, 433] width 1568 height 753
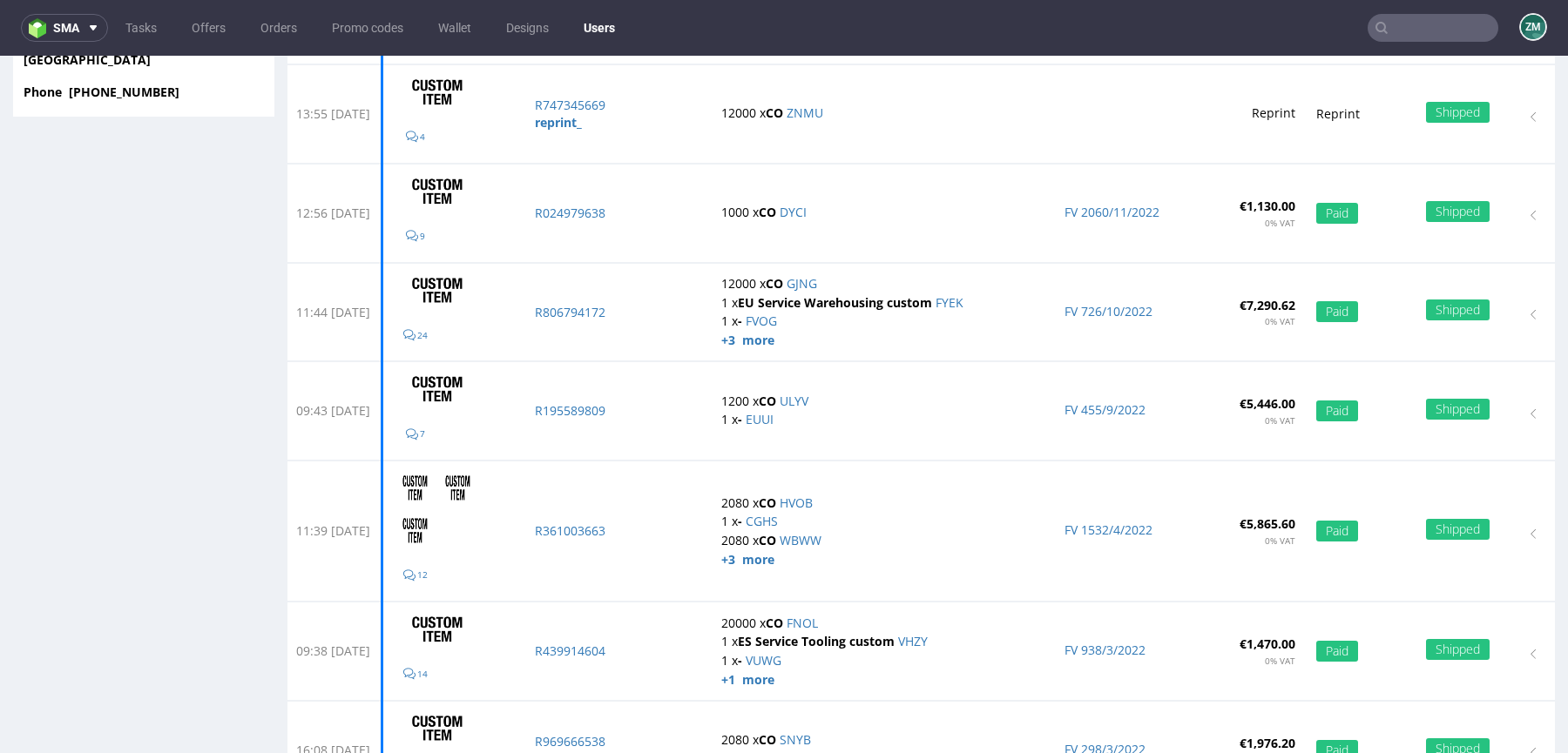
scroll to position [871, 0]
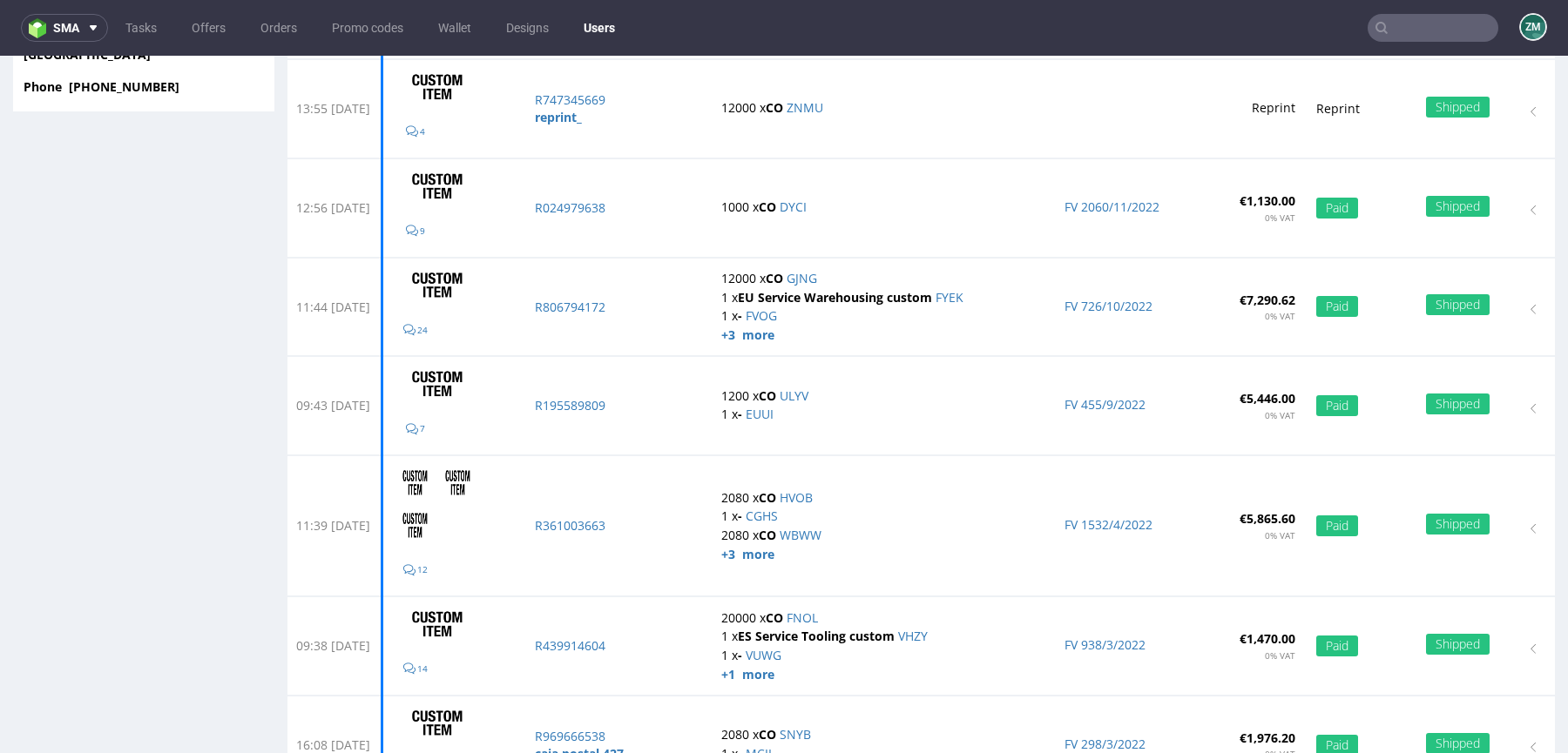
click at [1431, 20] on input "text" at bounding box center [1432, 28] width 131 height 28
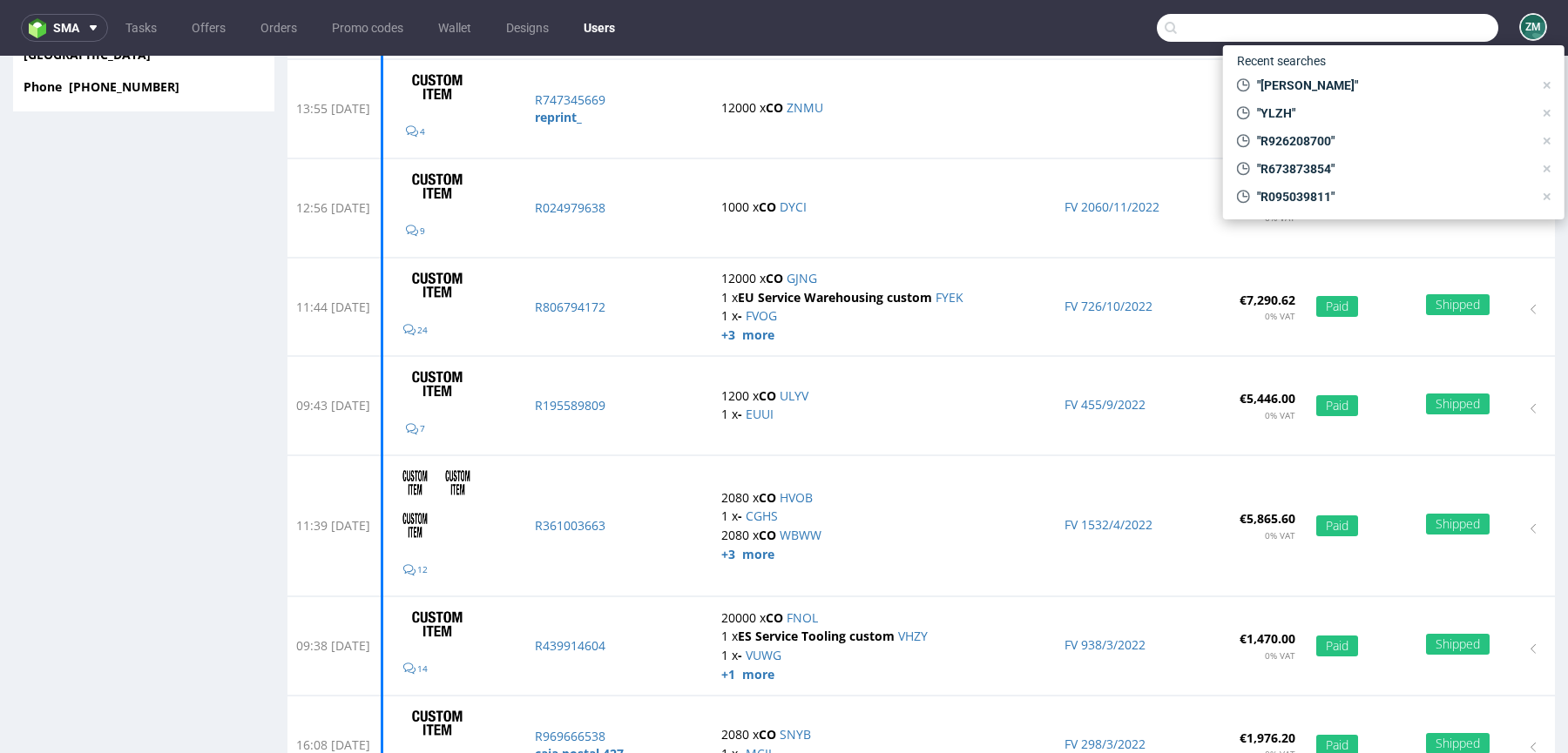
paste input "product"
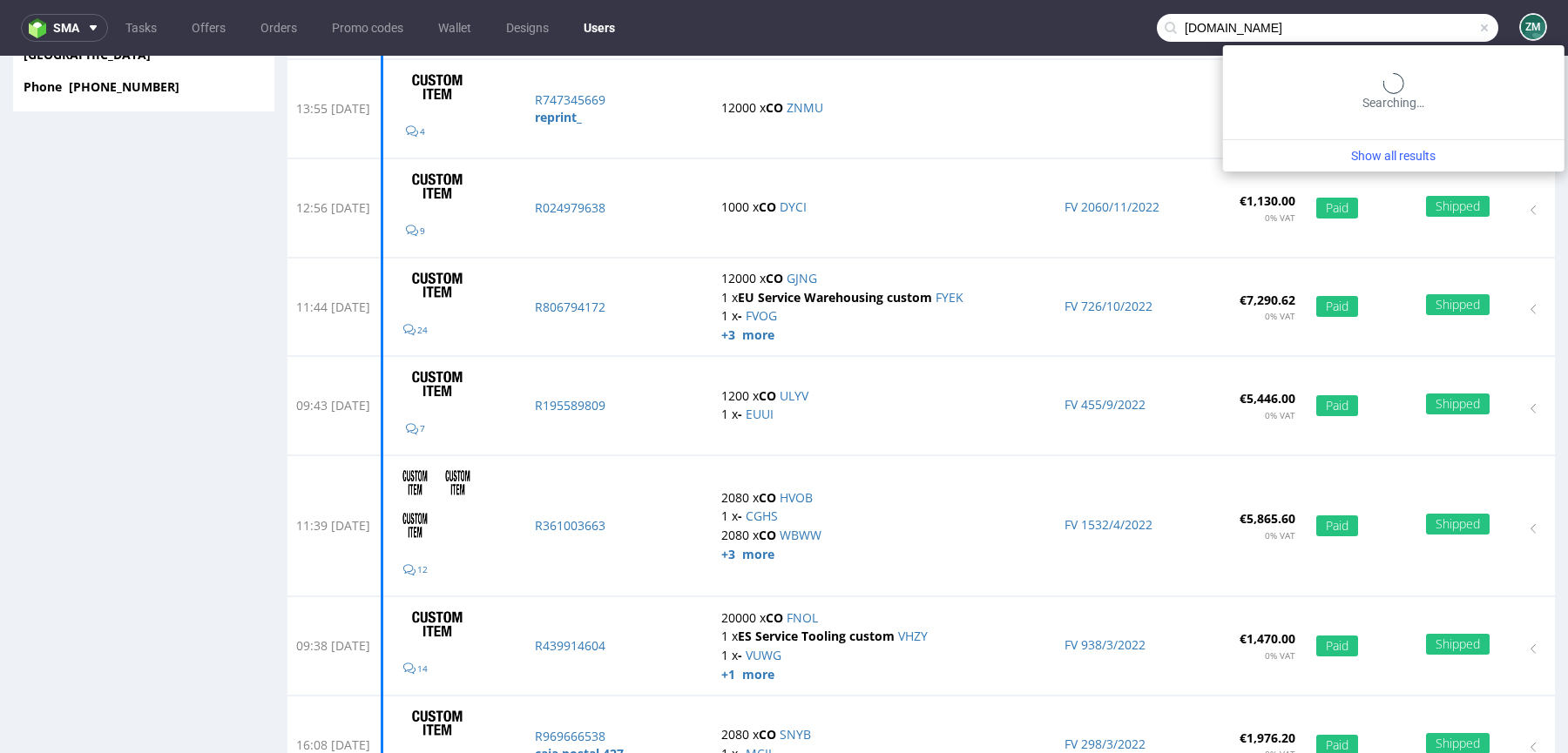
type input "product.co"
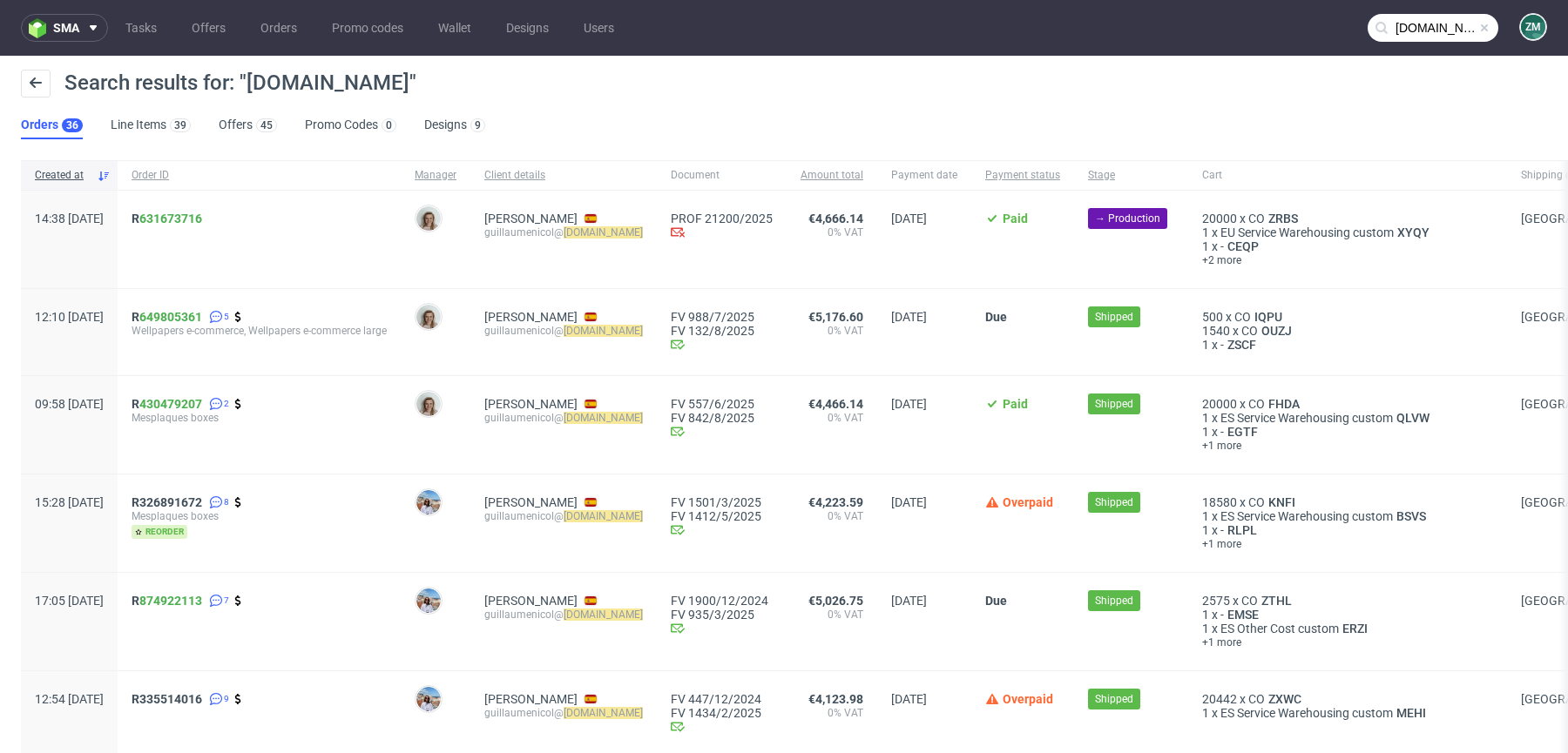
drag, startPoint x: 189, startPoint y: 233, endPoint x: 182, endPoint y: 215, distance: 19.3
click at [182, 215] on div "R 631673716" at bounding box center [258, 239] width 283 height 97
drag, startPoint x: 187, startPoint y: 236, endPoint x: 184, endPoint y: 215, distance: 21.2
click at [184, 215] on span "R 631673716" at bounding box center [258, 240] width 255 height 56
copy span "R 631673716"
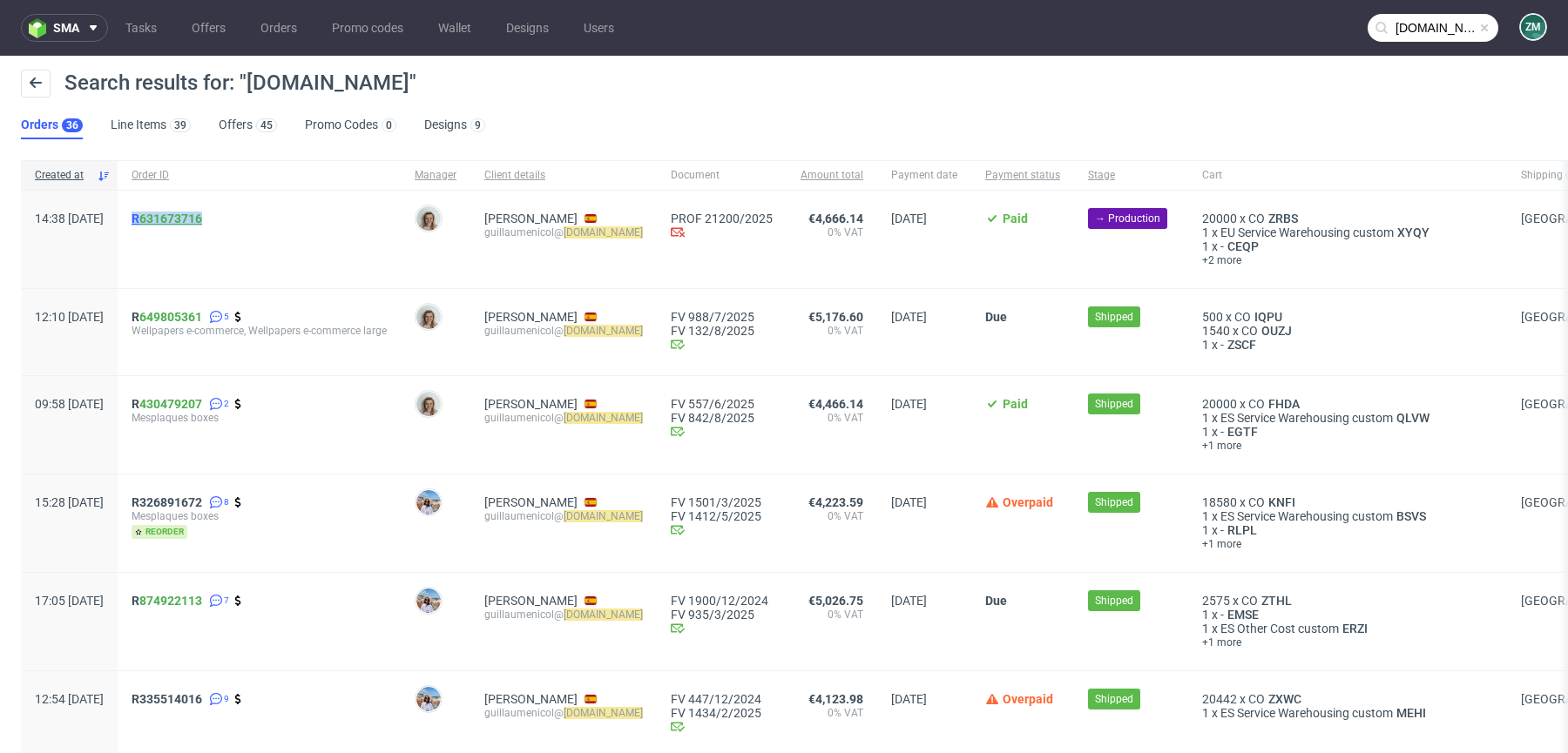
click at [202, 212] on link "631673716" at bounding box center [171, 219] width 63 height 14
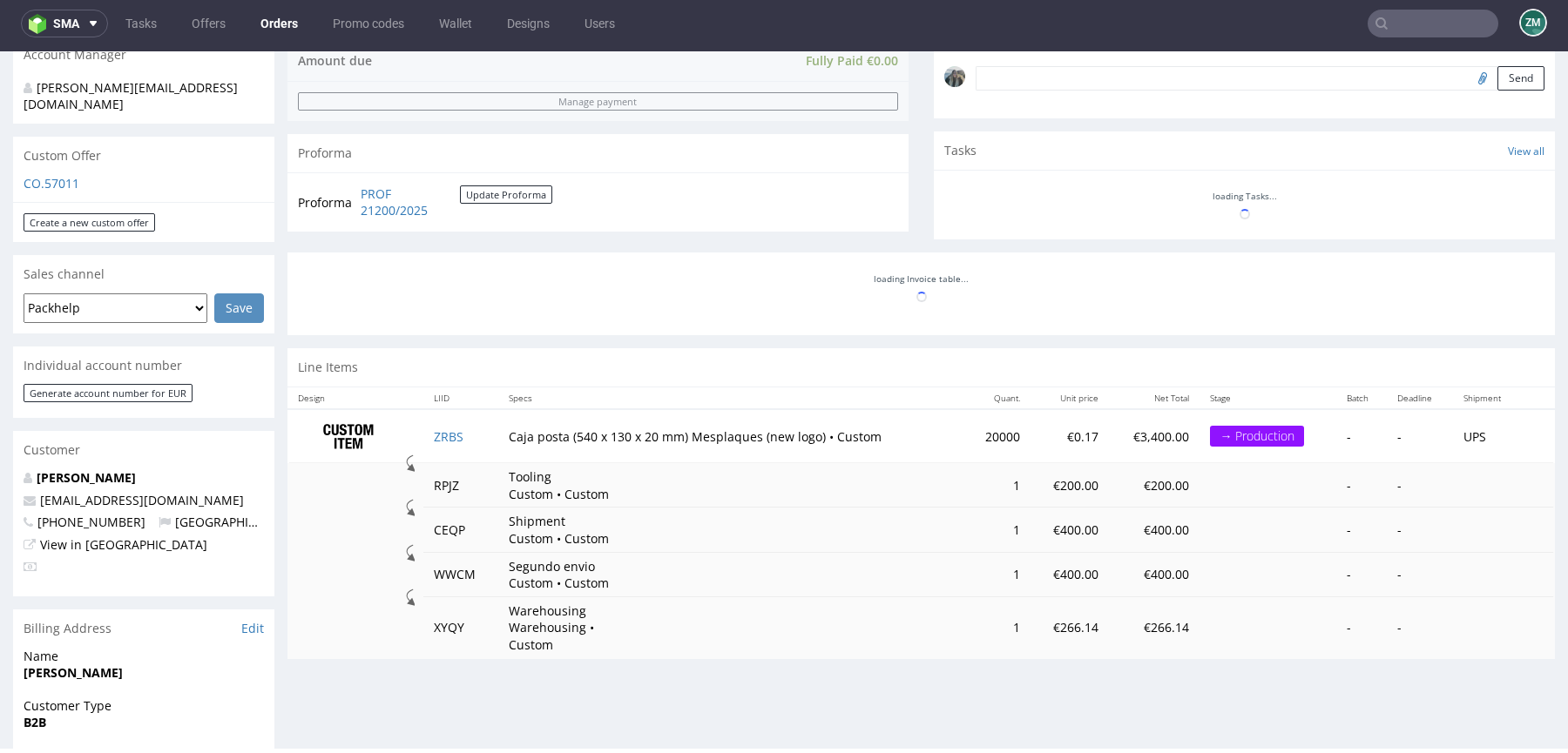
scroll to position [118, 0]
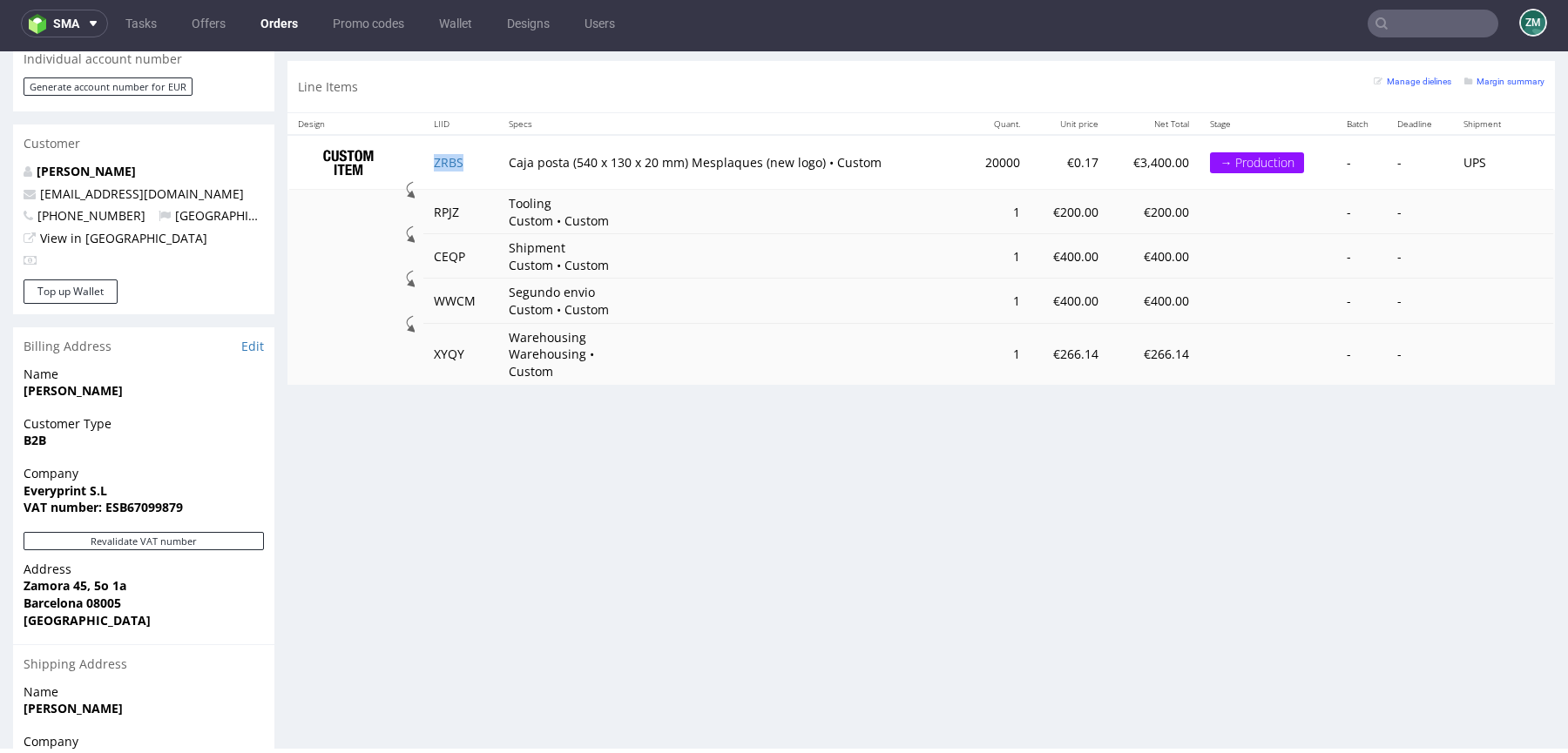
click at [470, 176] on td "ZRBS" at bounding box center [460, 162] width 74 height 55
copy link "ZRBS"
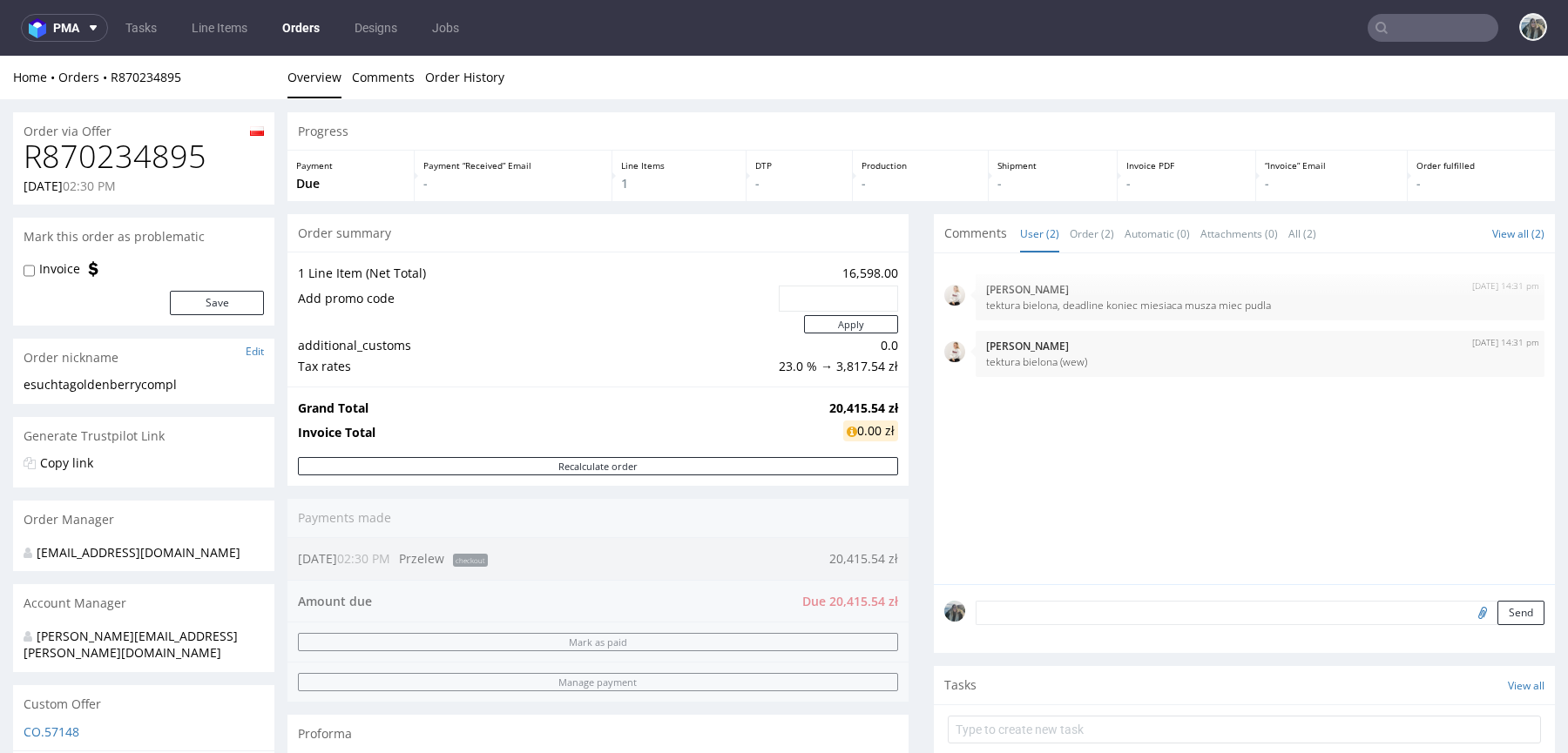
scroll to position [102, 0]
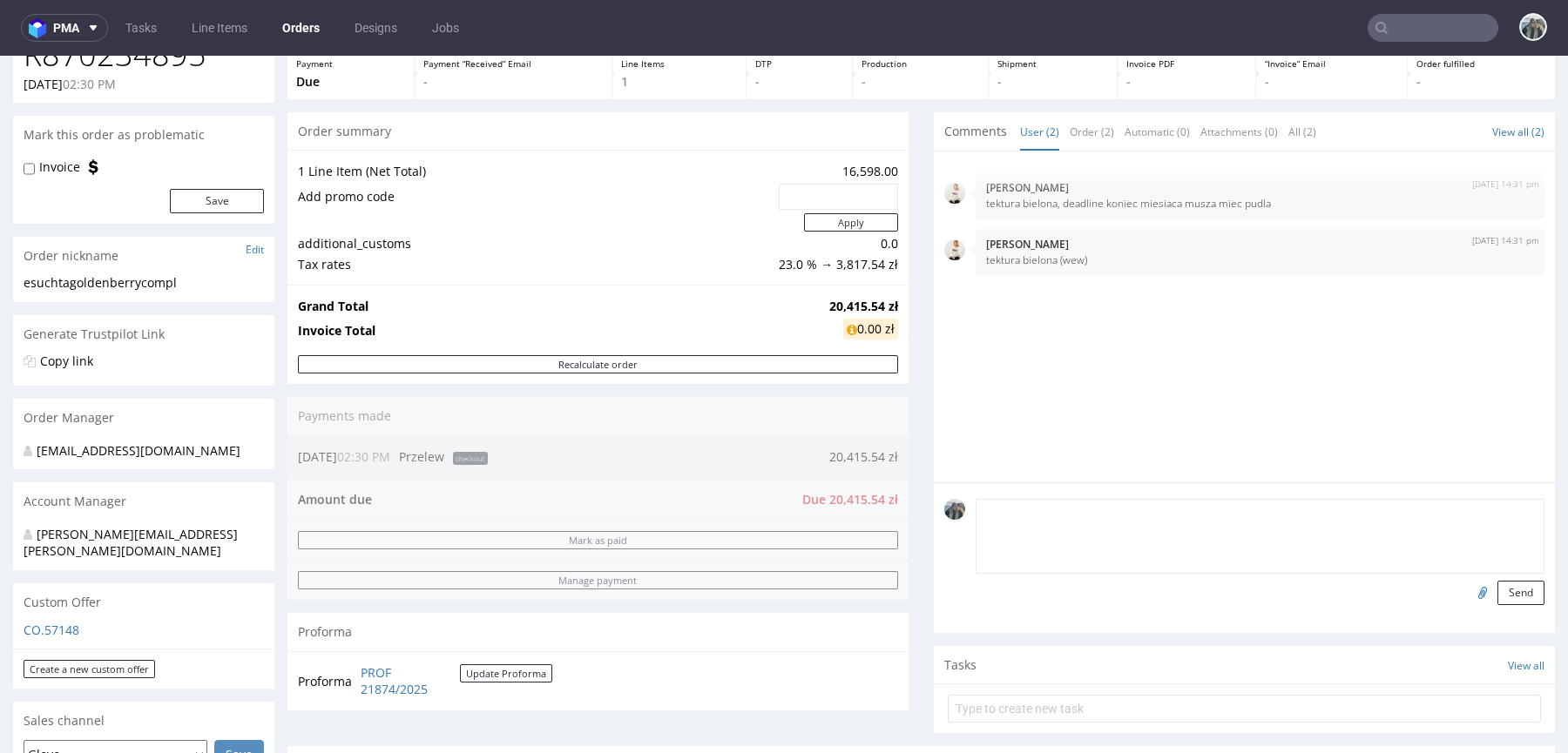
click at [1067, 511] on textarea at bounding box center [1260, 537] width 569 height 75
type textarea "Delivery ddl: 31.10"
click at [1497, 597] on button "Send" at bounding box center [1521, 593] width 47 height 25
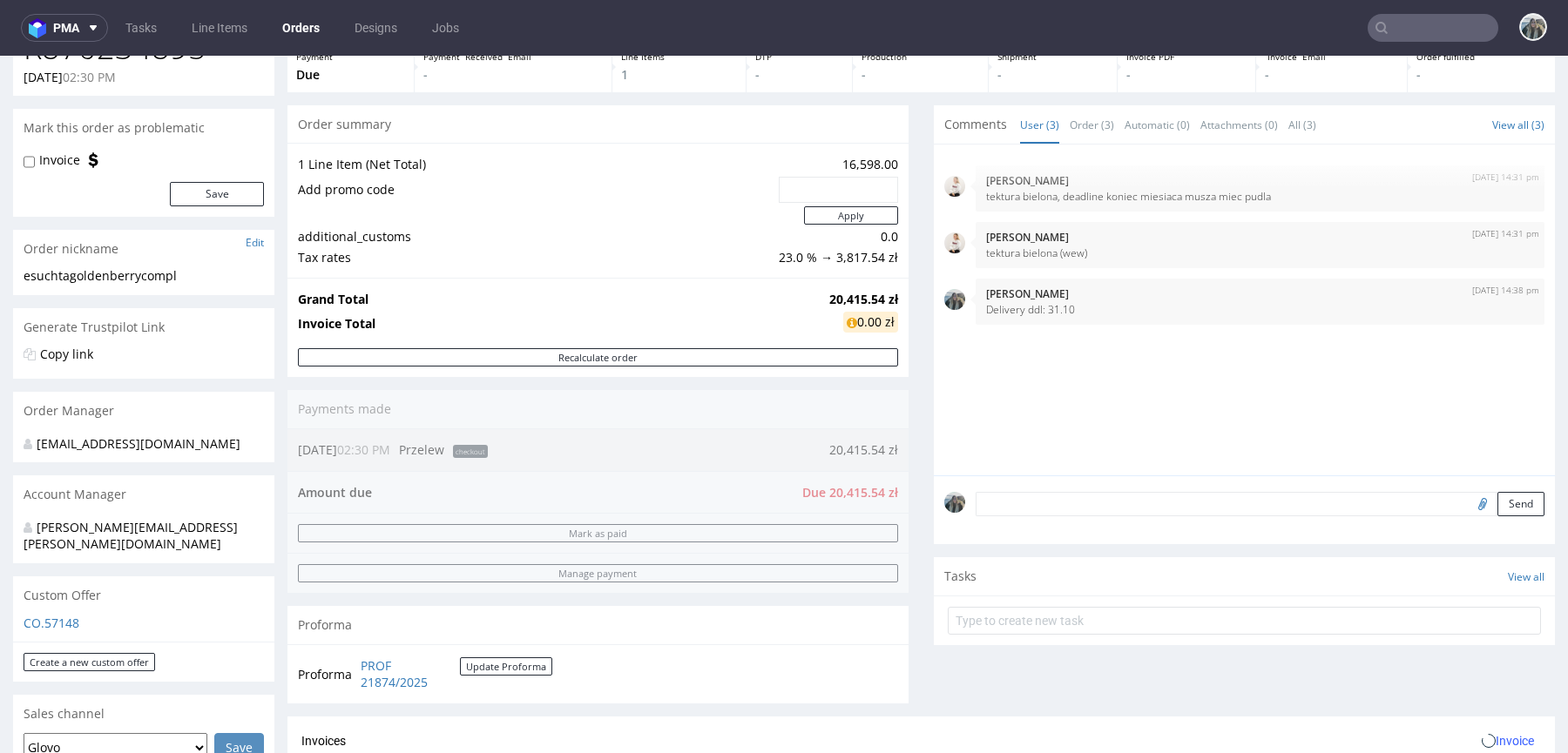
scroll to position [525, 0]
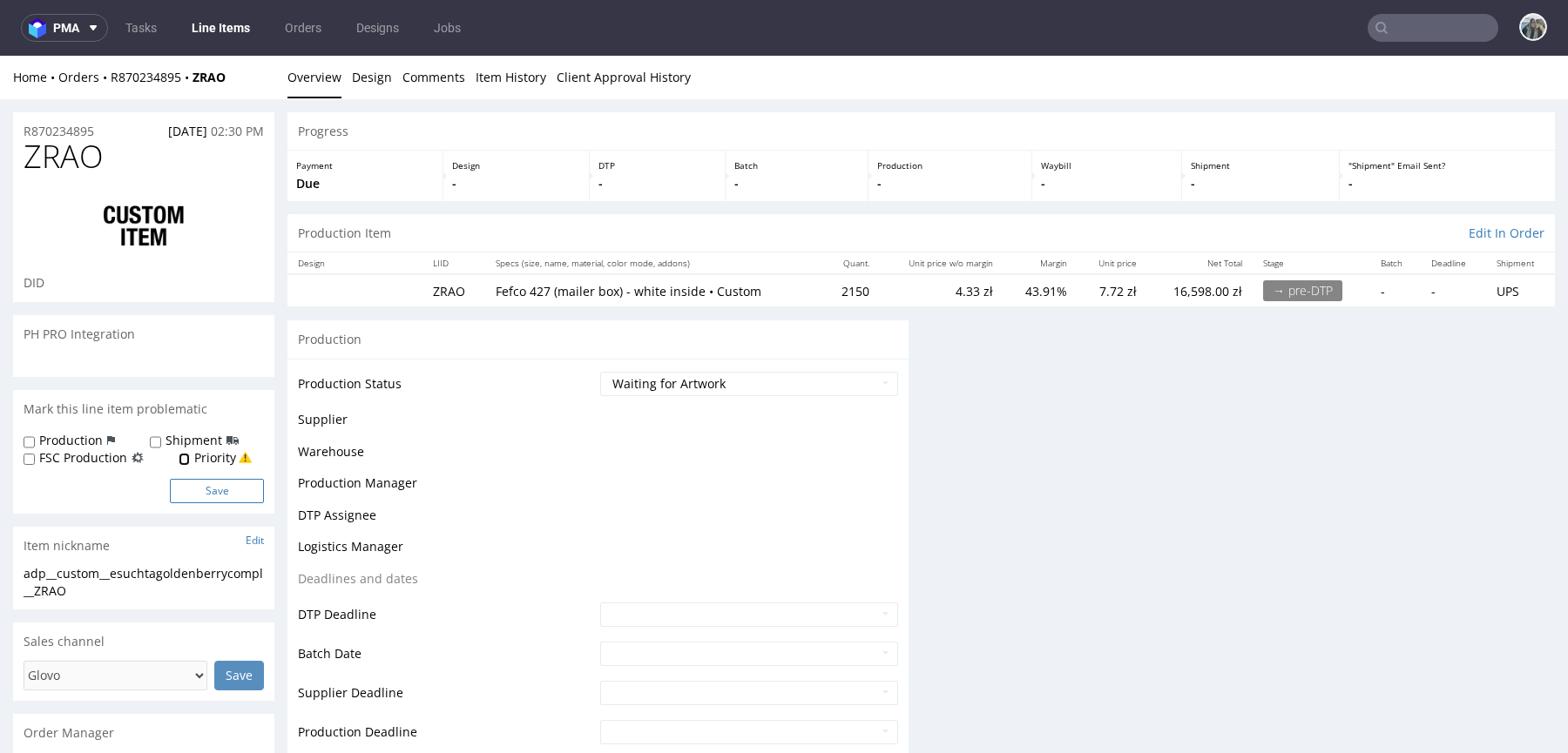
drag, startPoint x: 187, startPoint y: 455, endPoint x: 187, endPoint y: 495, distance: 40.0
click at [187, 455] on input "Priority" at bounding box center [184, 460] width 11 height 14
checkbox input "true"
click at [187, 495] on button "Save" at bounding box center [216, 491] width 94 height 25
click at [83, 129] on p "R870234895" at bounding box center [59, 131] width 71 height 18
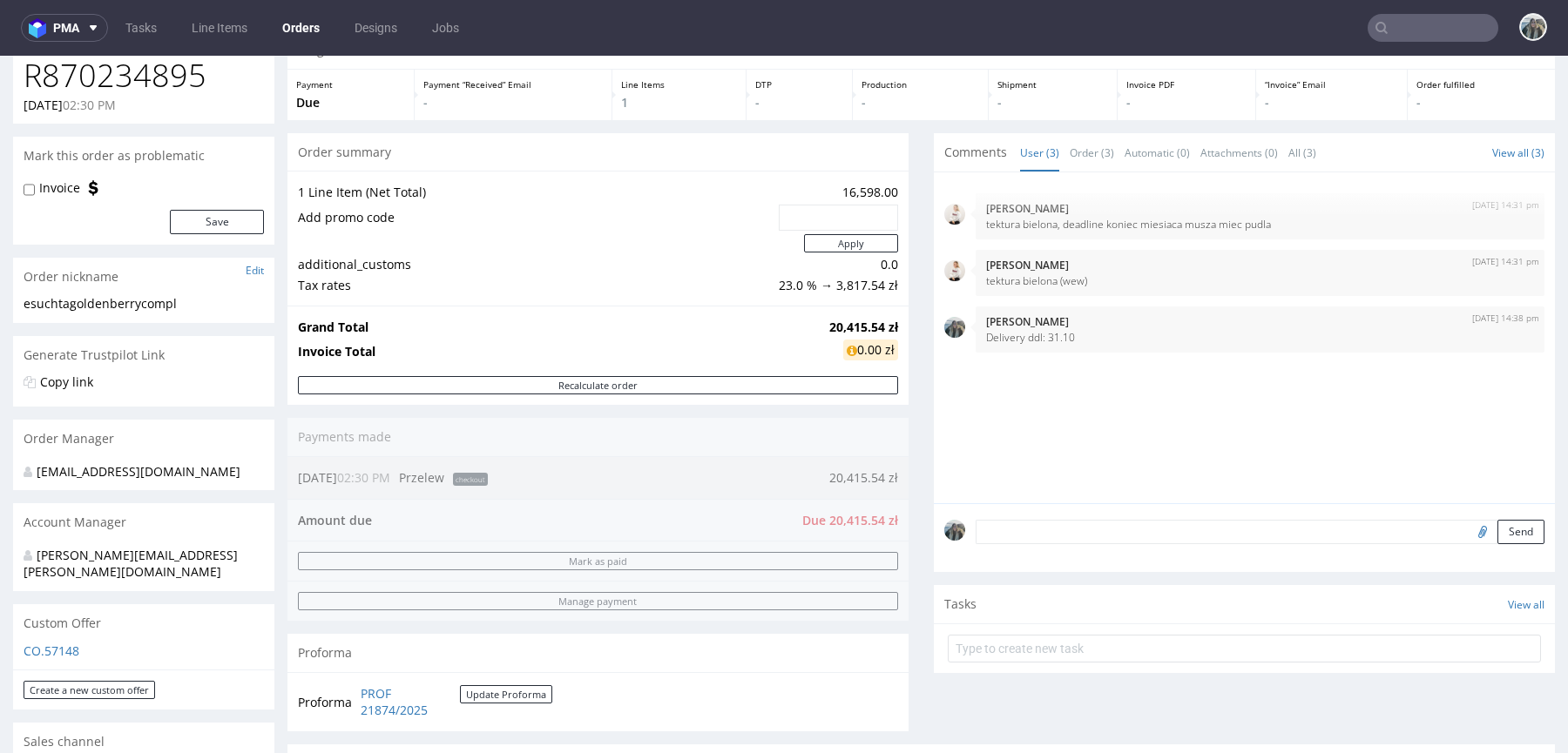
scroll to position [393, 0]
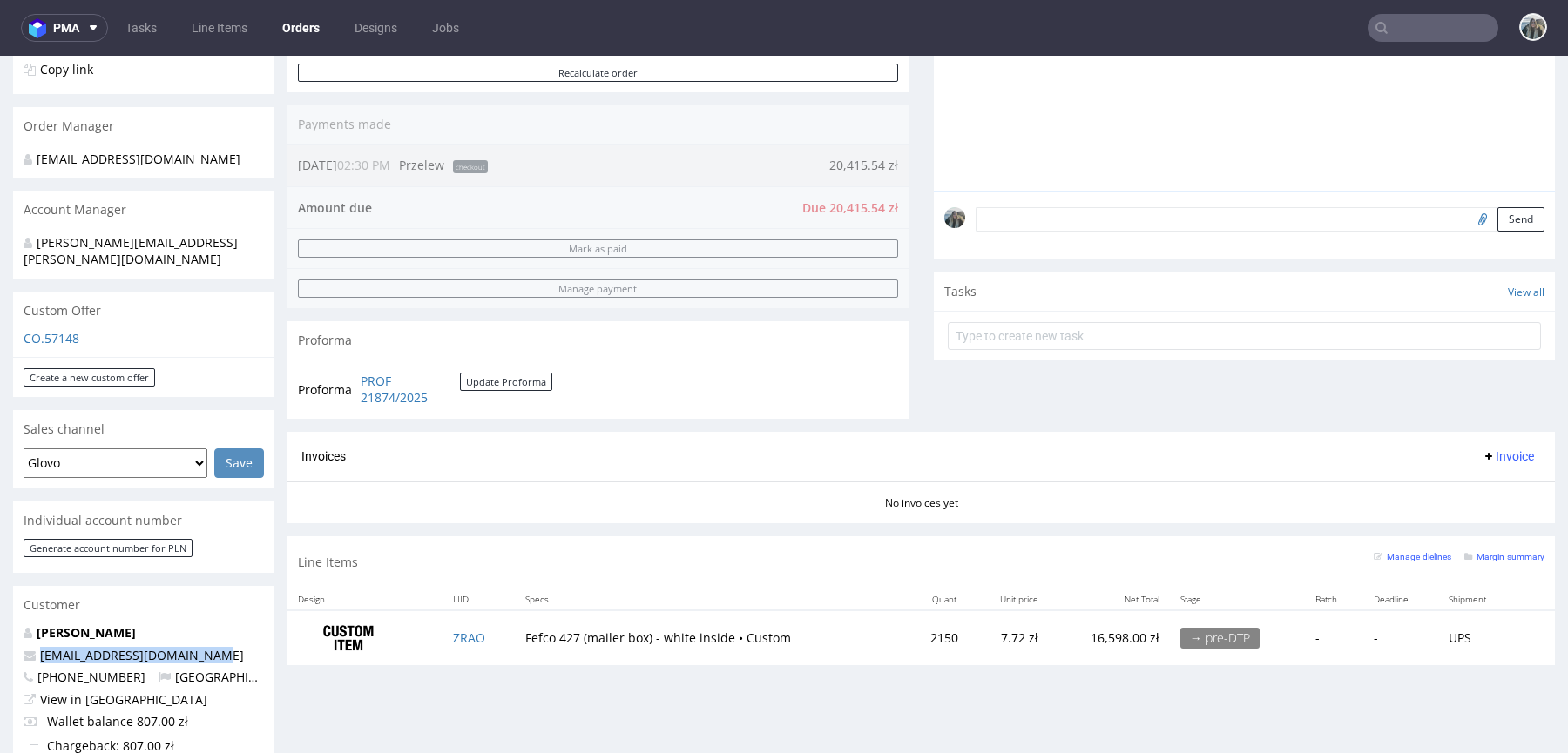
drag, startPoint x: 221, startPoint y: 639, endPoint x: 23, endPoint y: 597, distance: 202.4
click at [1, 639] on div "Order via Offer R870234895 10.10.2025 02:30 PM Mark this order as problematic I…" at bounding box center [784, 564] width 1568 height 1717
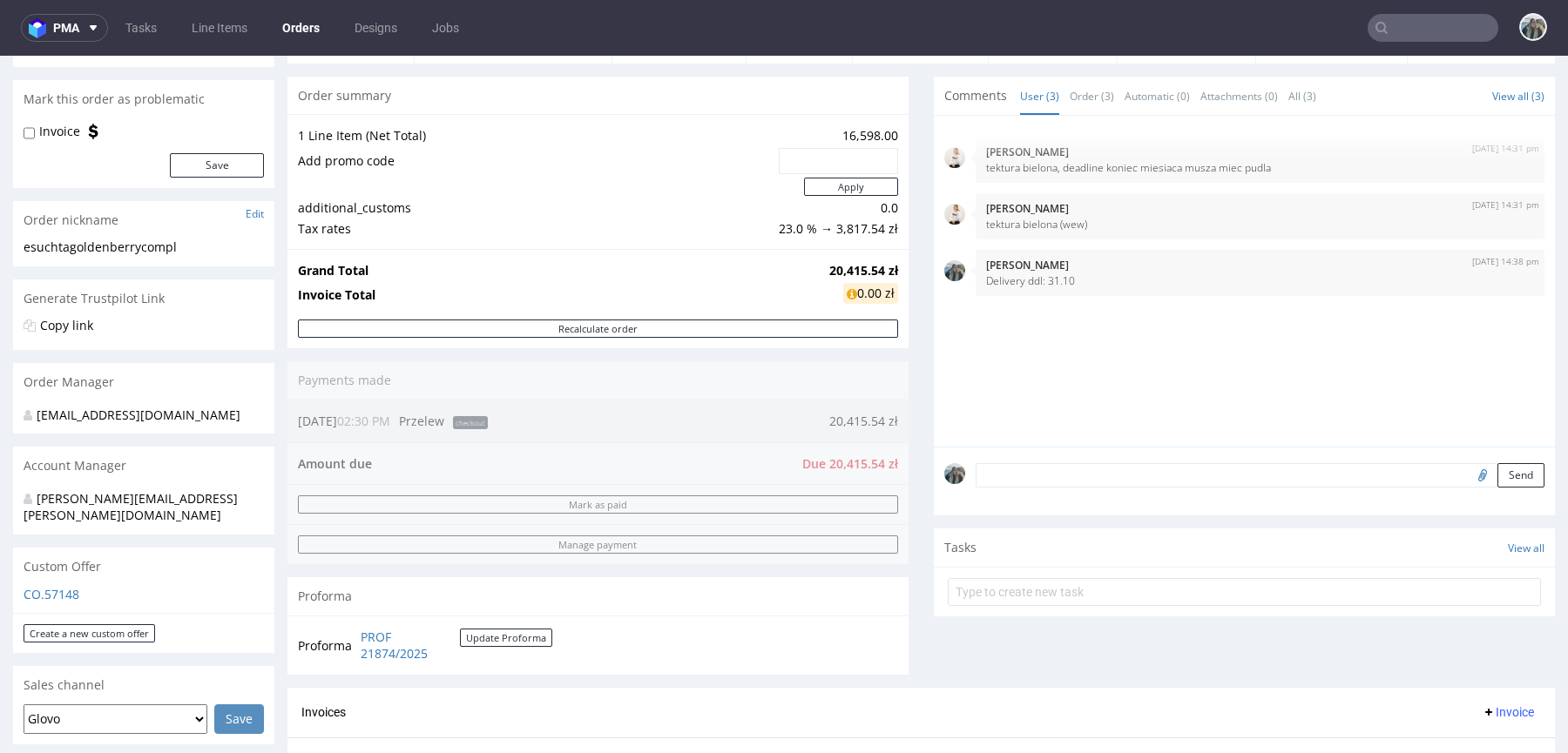
scroll to position [0, 0]
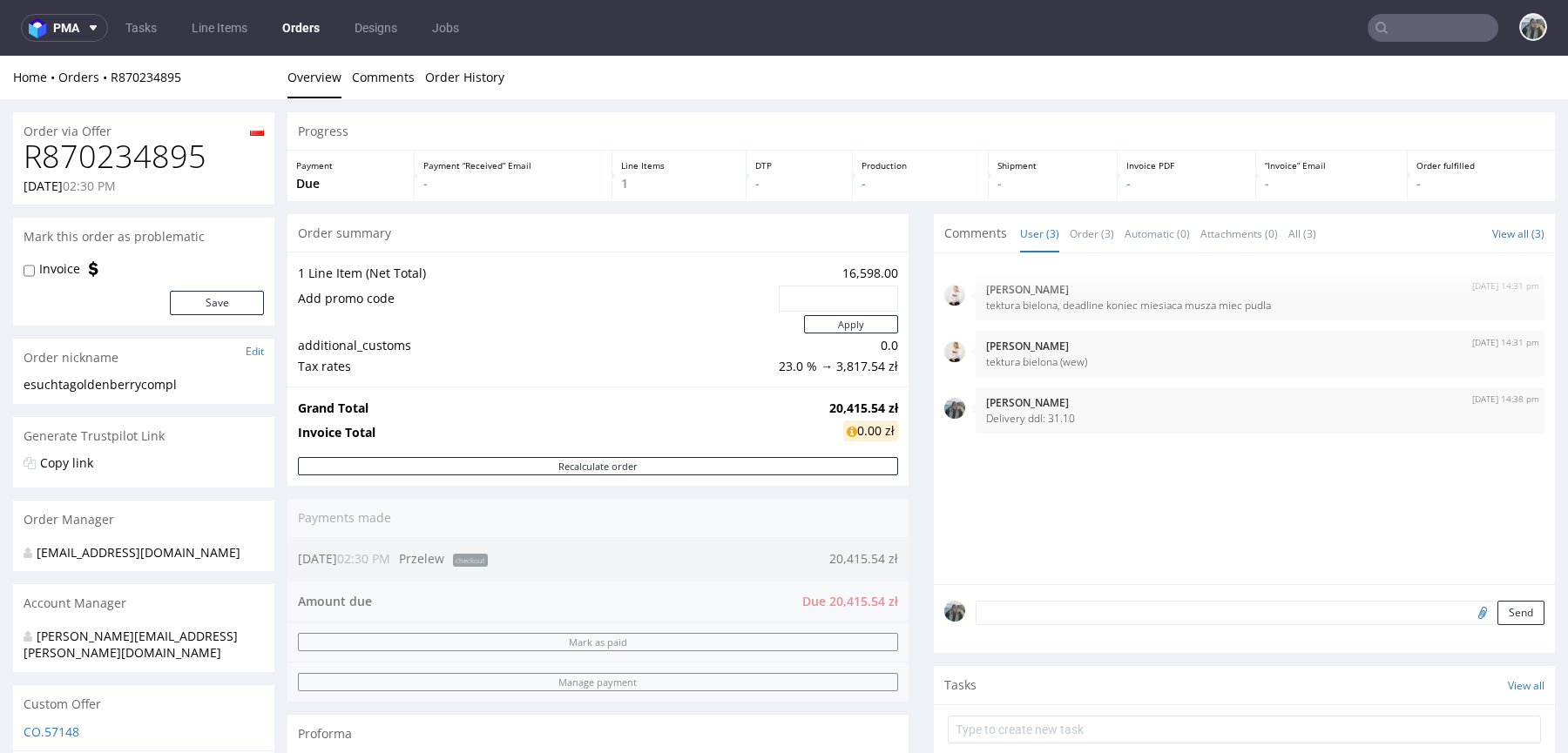
click at [170, 167] on h1 "R870234895" at bounding box center [144, 157] width 240 height 35
copy h1 "R870234895"
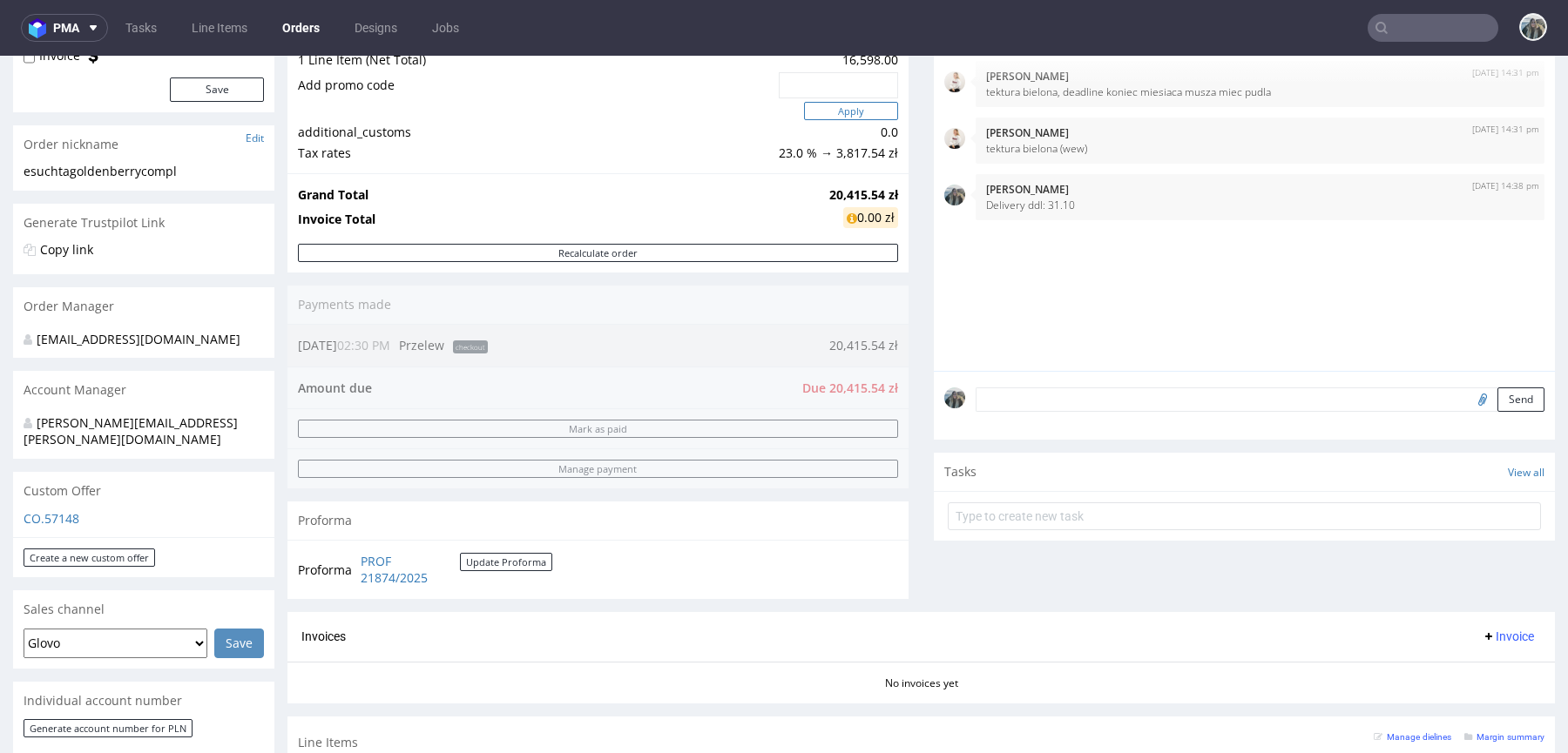
scroll to position [180, 0]
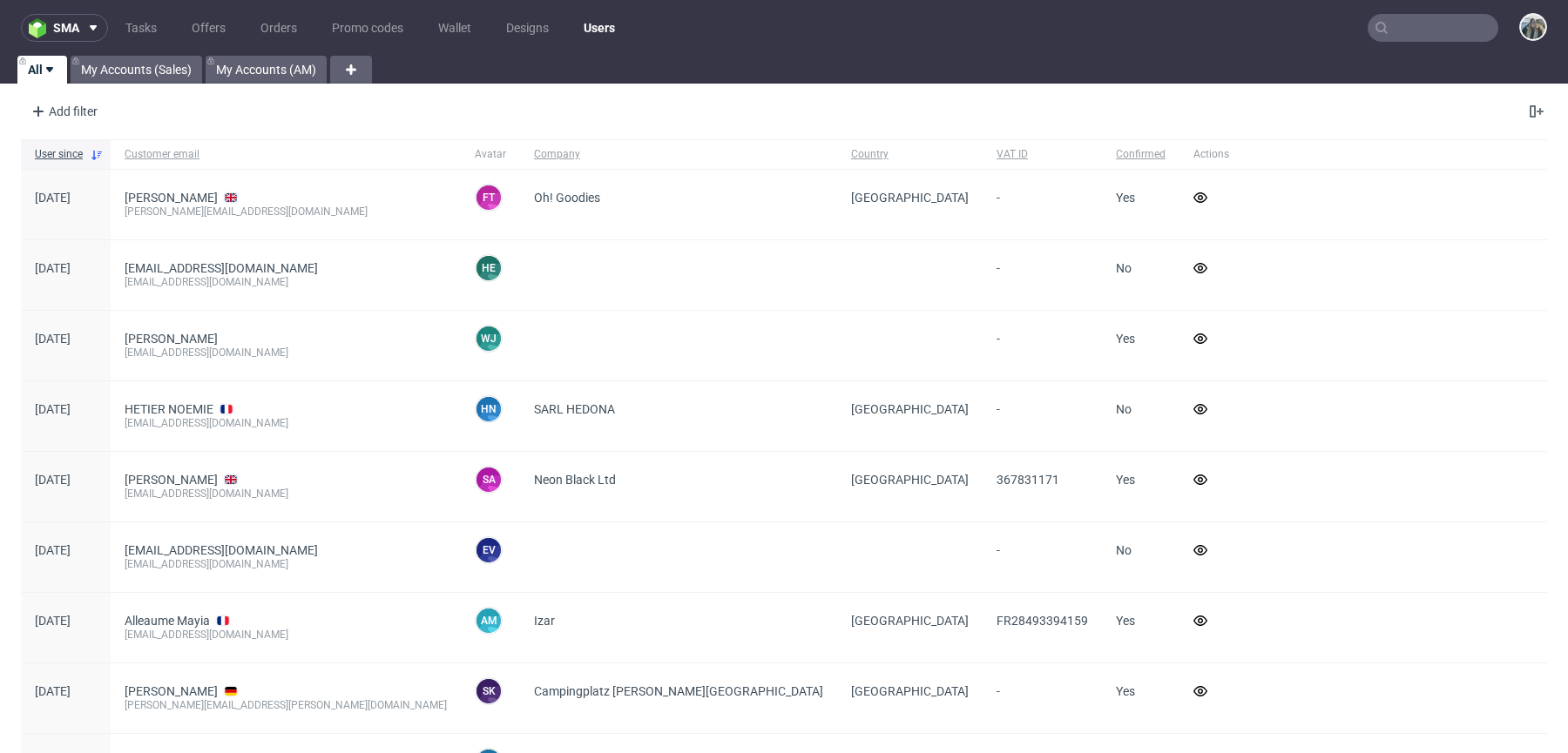
click at [1415, 25] on input "text" at bounding box center [1432, 28] width 131 height 28
paste input "ototo"
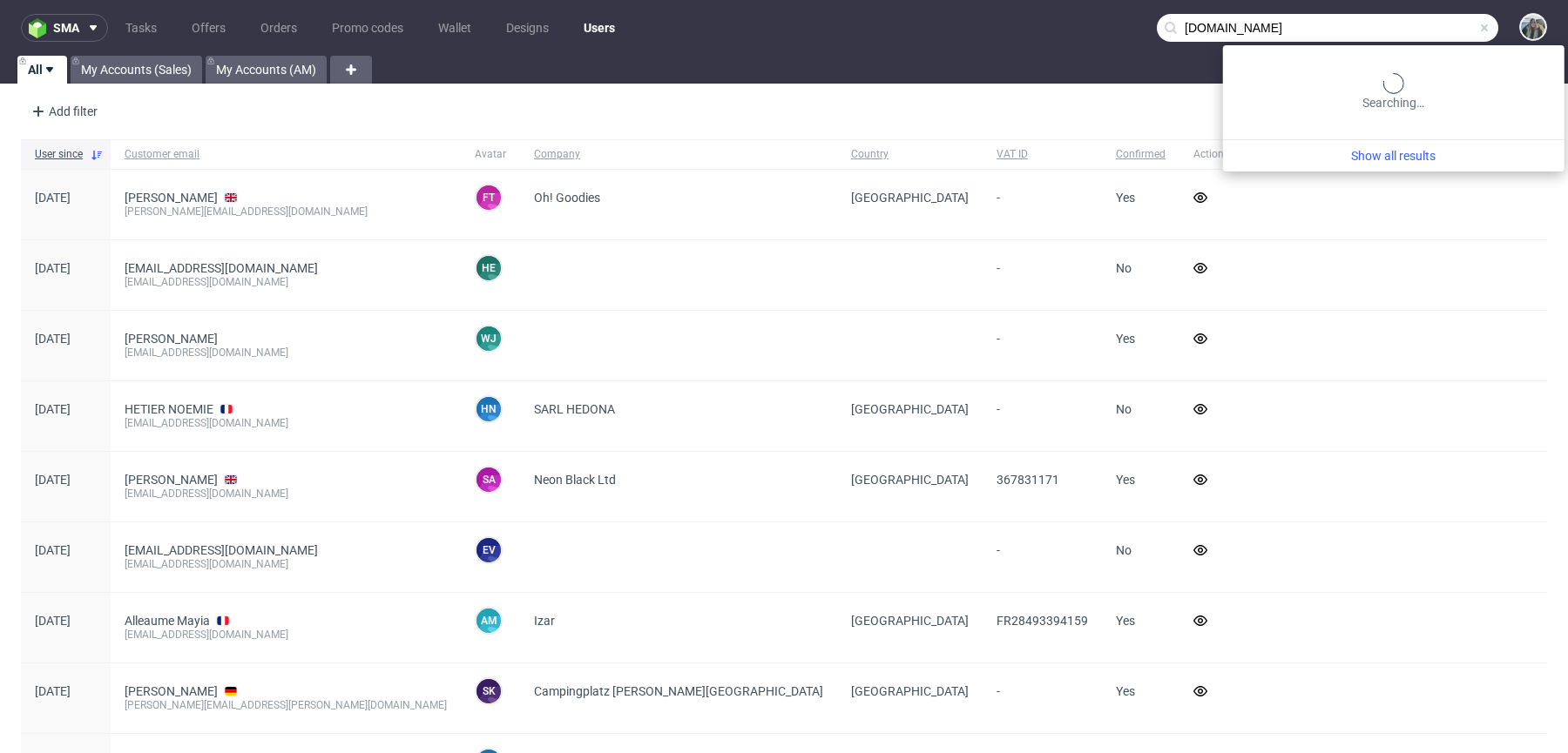
type input "ototo.ro"
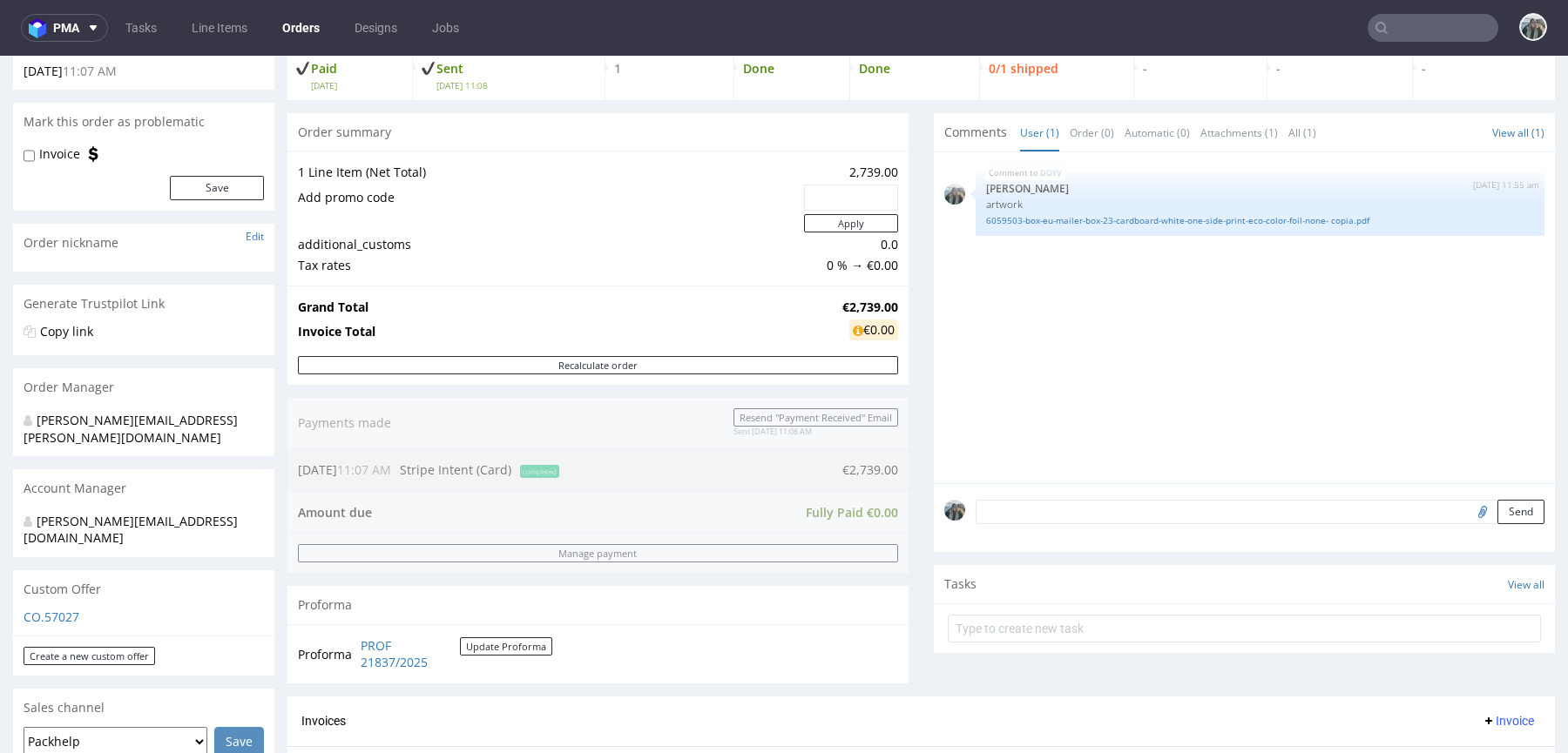
scroll to position [597, 0]
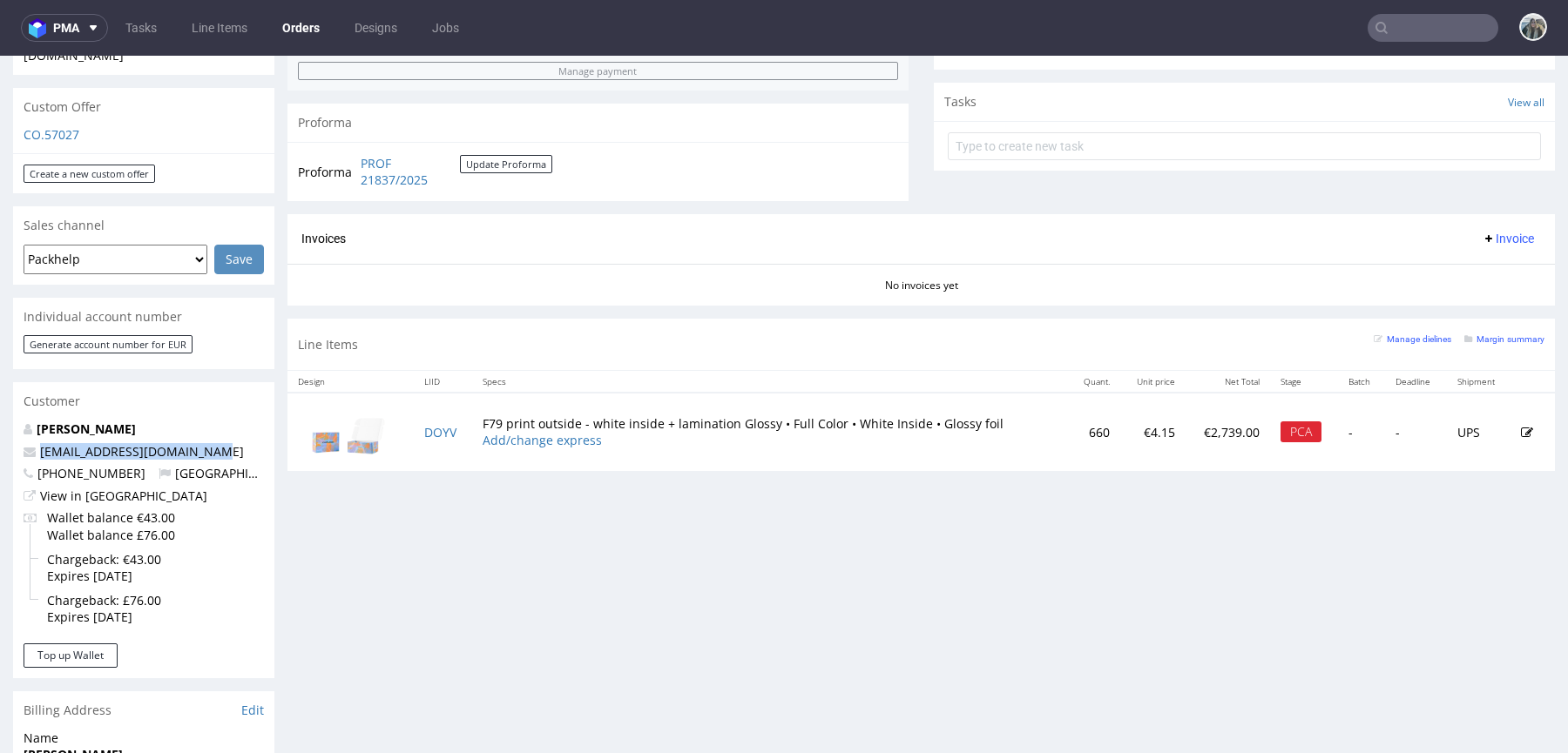
drag, startPoint x: 241, startPoint y: 425, endPoint x: 15, endPoint y: 424, distance: 226.0
click at [15, 424] on div "[PERSON_NAME] [EMAIL_ADDRESS][DOMAIN_NAME] [PHONE_NUMBER] Ireland View in Hubsp…" at bounding box center [144, 531] width 261 height 223
copy span "[EMAIL_ADDRESS][DOMAIN_NAME]"
click at [230, 443] on p "[EMAIL_ADDRESS][DOMAIN_NAME]" at bounding box center [144, 452] width 240 height 18
drag, startPoint x: 230, startPoint y: 420, endPoint x: 0, endPoint y: 421, distance: 230.0
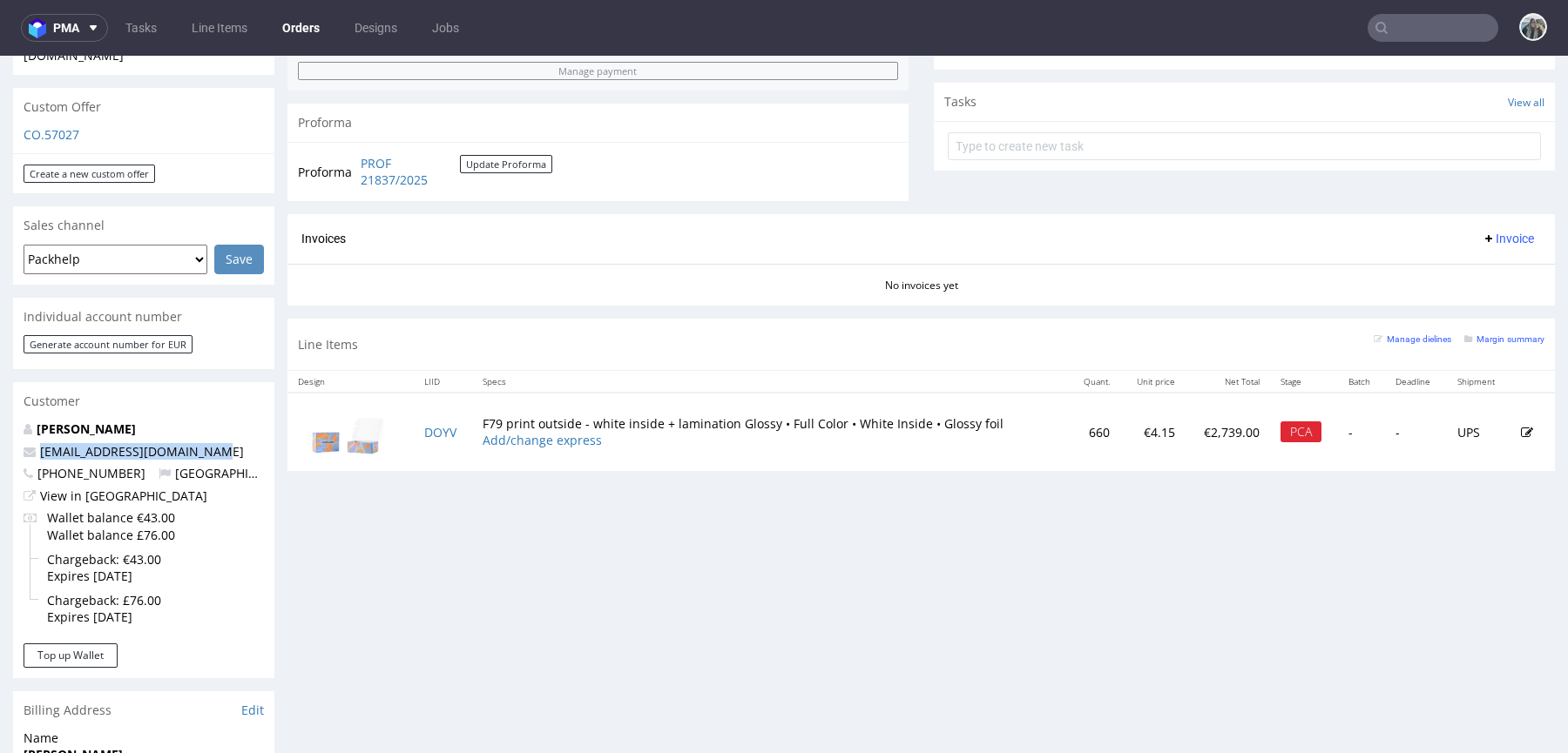
click at [0, 421] on div "Order via Offer R316172129 [DATE] 11:07 AM Mark this order as problematic Invoi…" at bounding box center [784, 406] width 1568 height 1809
copy span "[EMAIL_ADDRESS][DOMAIN_NAME]"
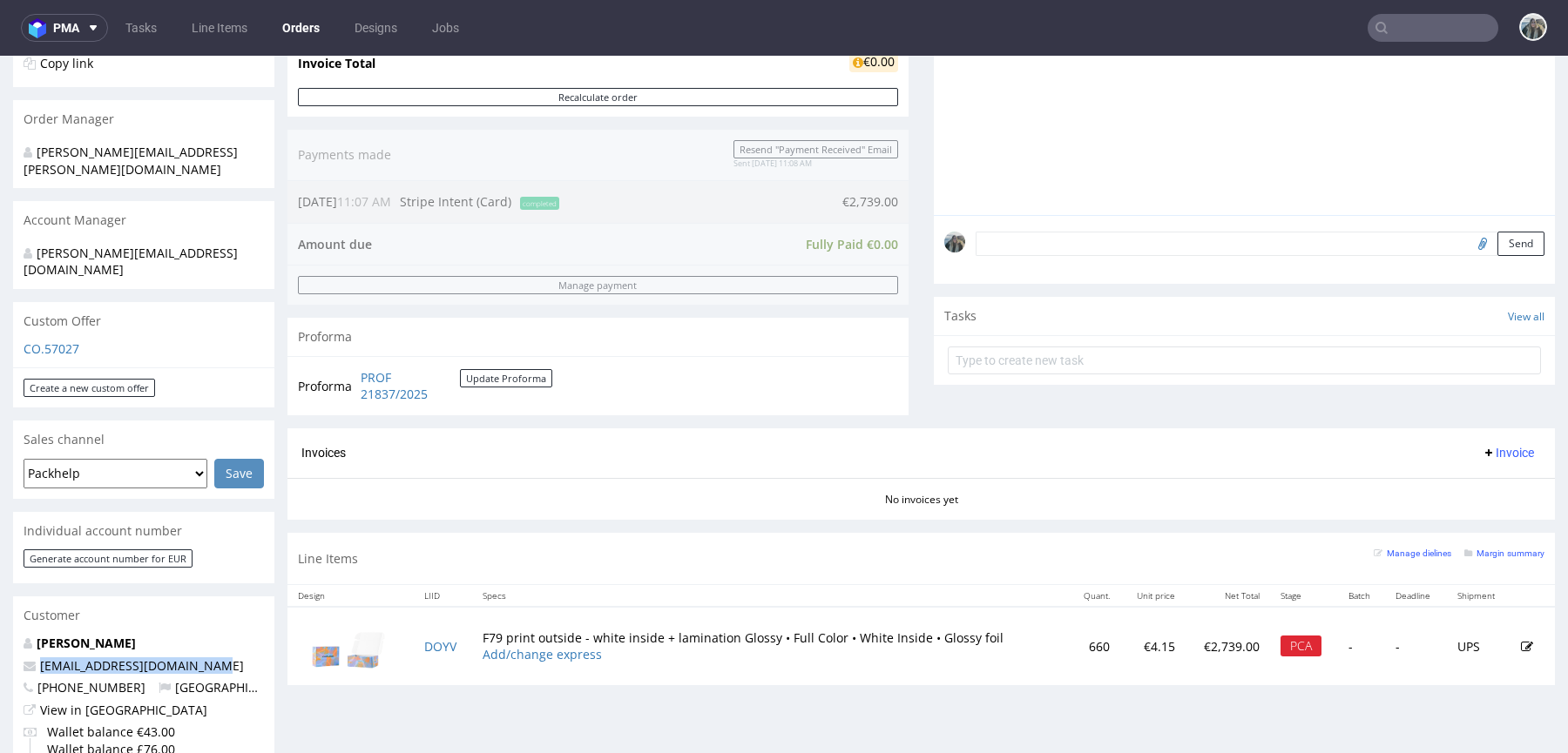
scroll to position [386, 0]
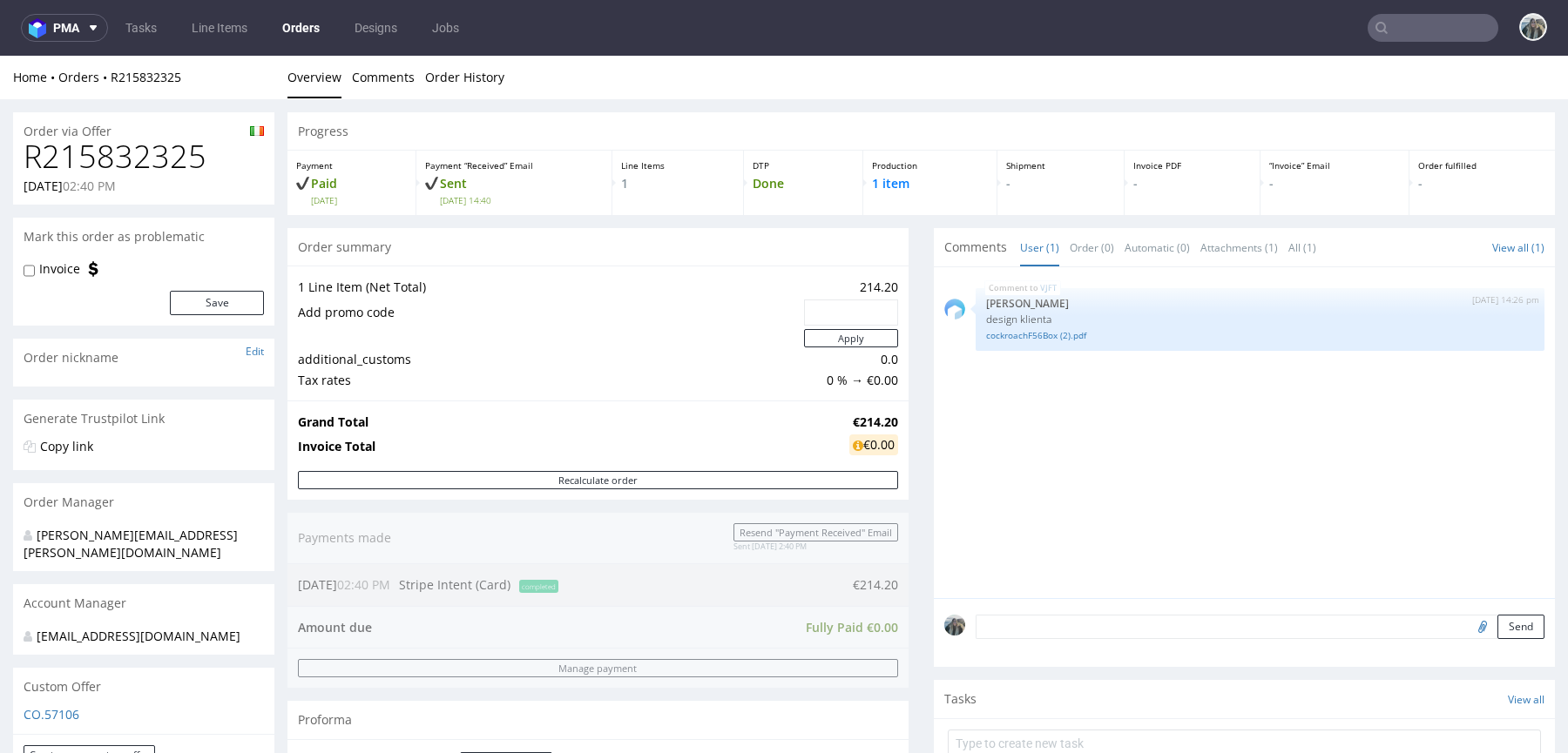
click at [147, 161] on h1 "R215832325" at bounding box center [144, 157] width 240 height 35
click at [147, 162] on h1 "R215832325" at bounding box center [144, 157] width 240 height 35
click at [169, 155] on h1 "R215832325" at bounding box center [144, 157] width 240 height 35
click at [173, 153] on h1 "R215832325" at bounding box center [144, 157] width 240 height 35
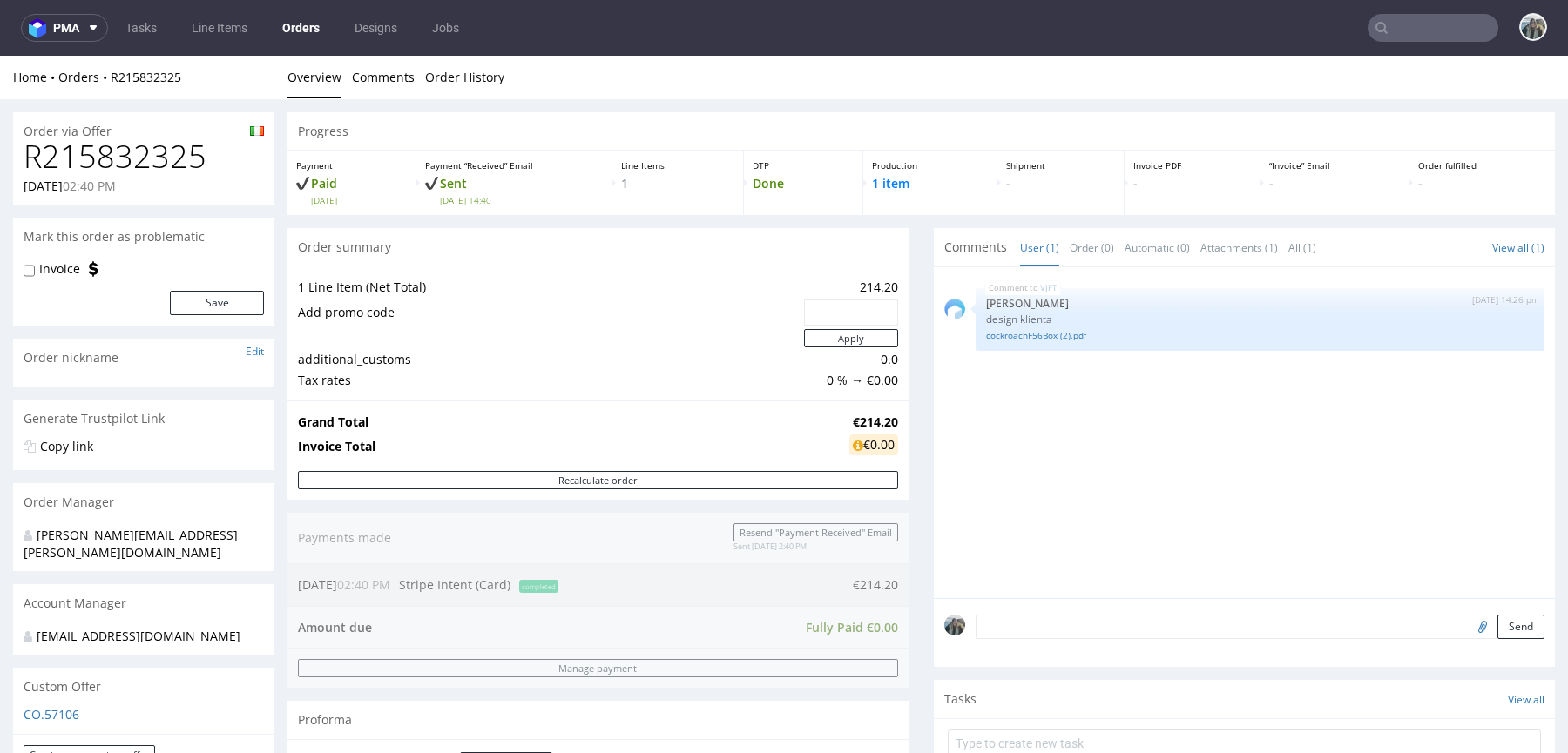
click at [173, 153] on h1 "R215832325" at bounding box center [144, 157] width 240 height 35
copy h1 "R215832325"
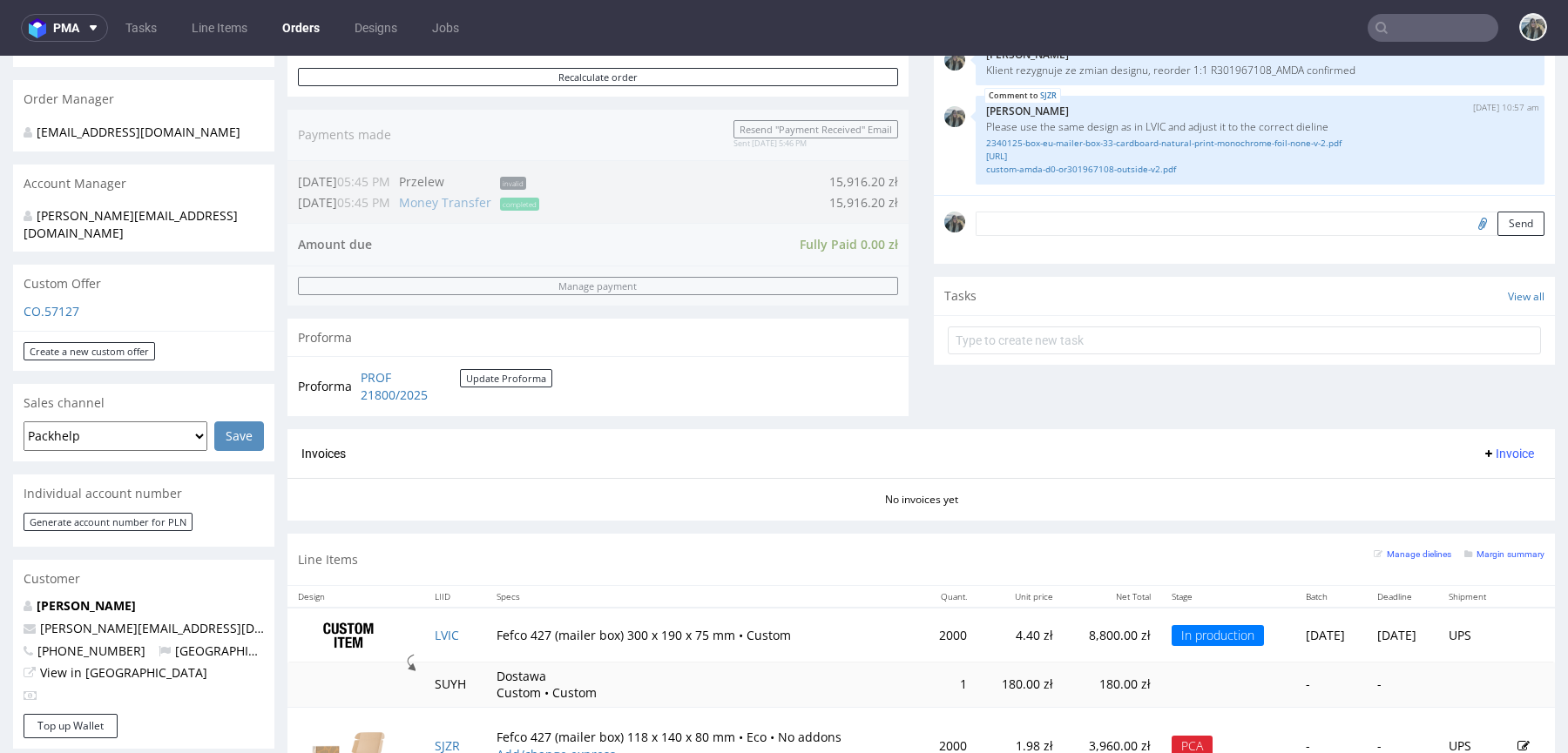
scroll to position [534, 0]
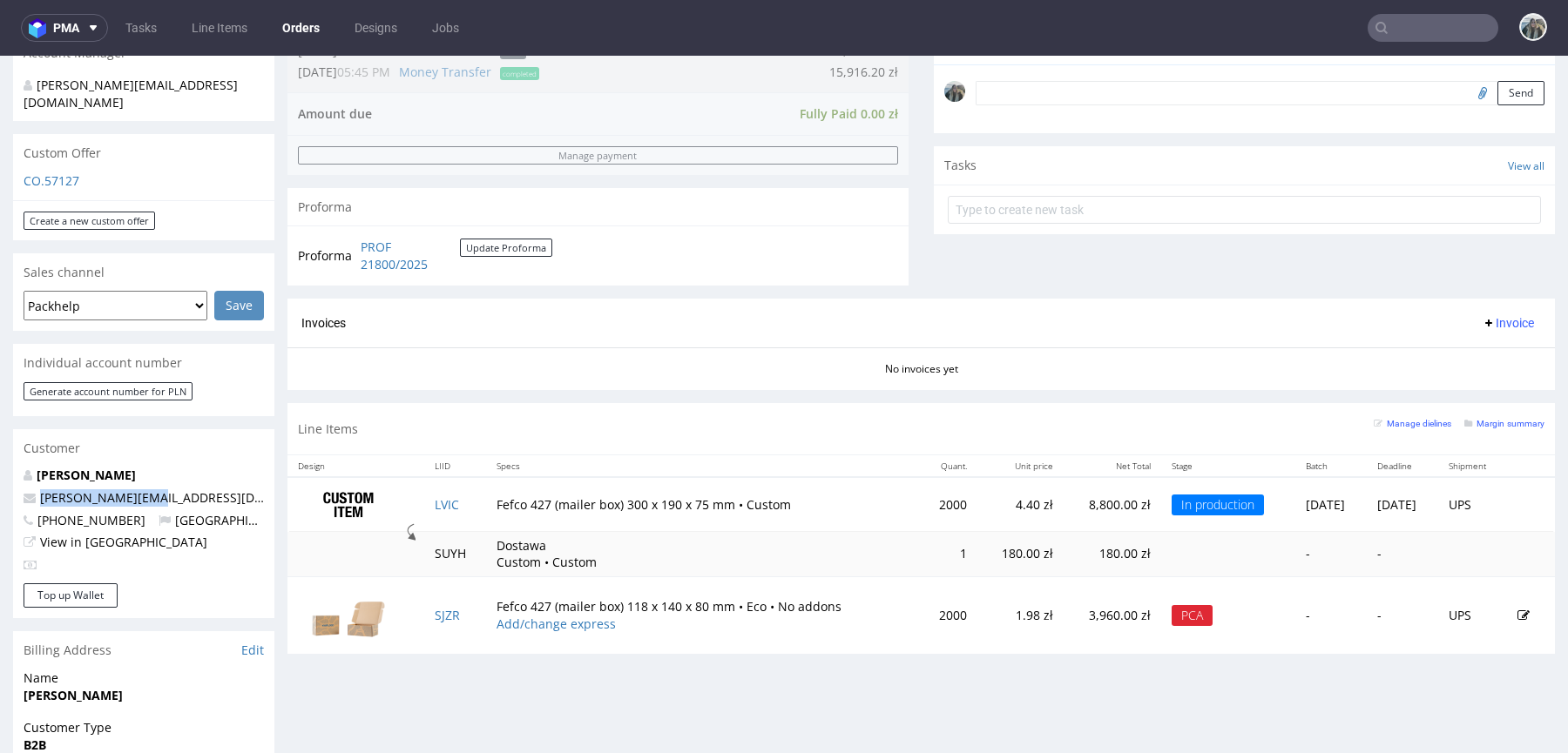
drag, startPoint x: 159, startPoint y: 488, endPoint x: 0, endPoint y: 488, distance: 159.0
click at [0, 488] on div "Order via Offer R605119937 08.10.2025 02:58 PM Mark this order as problematic I…" at bounding box center [784, 391] width 1568 height 1651
copy span "[PERSON_NAME][EMAIL_ADDRESS][DOMAIN_NAME]"
click at [443, 608] on link "SJZR" at bounding box center [447, 615] width 25 height 17
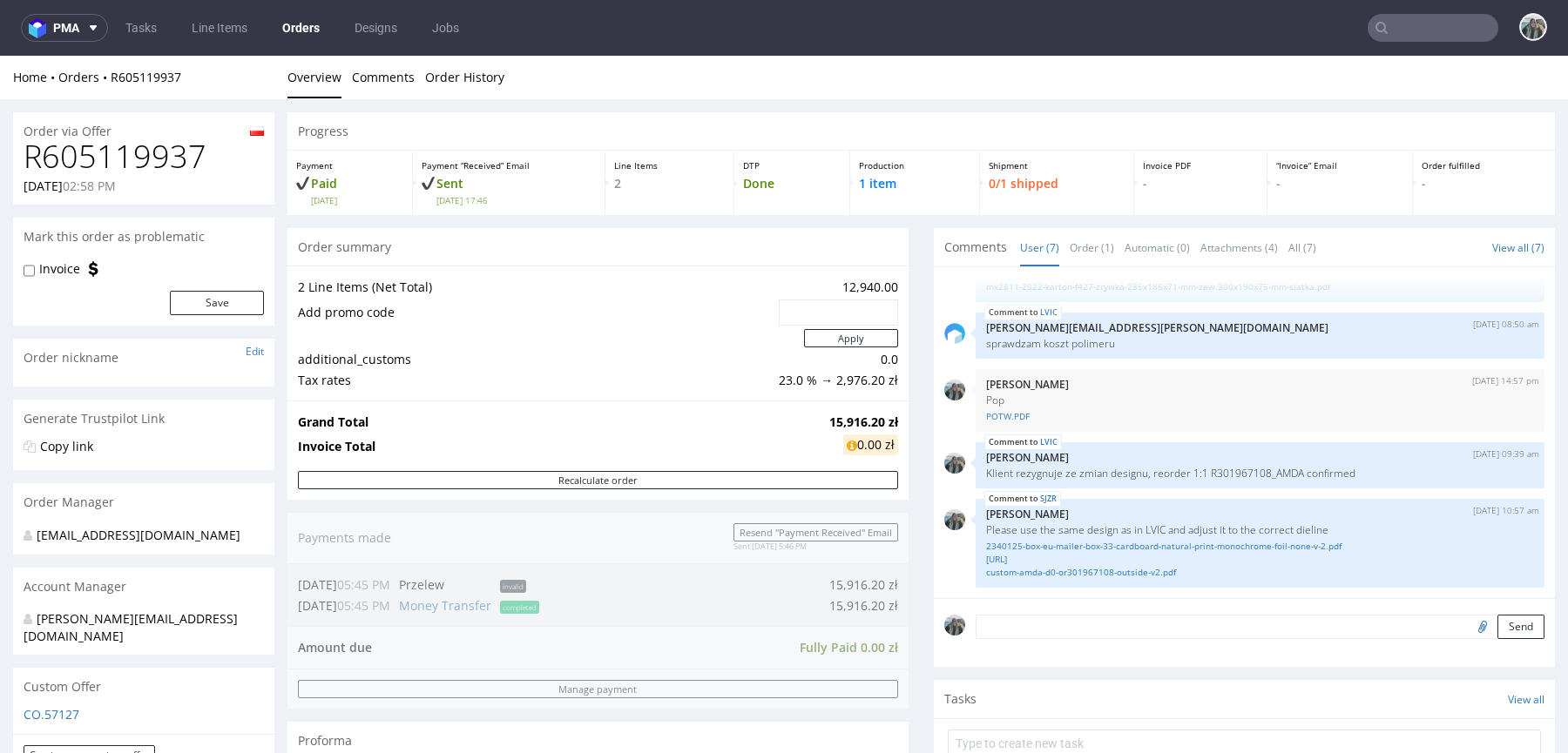
click at [117, 150] on h1 "R605119937" at bounding box center [144, 157] width 240 height 35
click at [117, 150] on h1 "R605119937" at bounding box center [144, 157] width 240 height 35
copy h1 "R605119937"
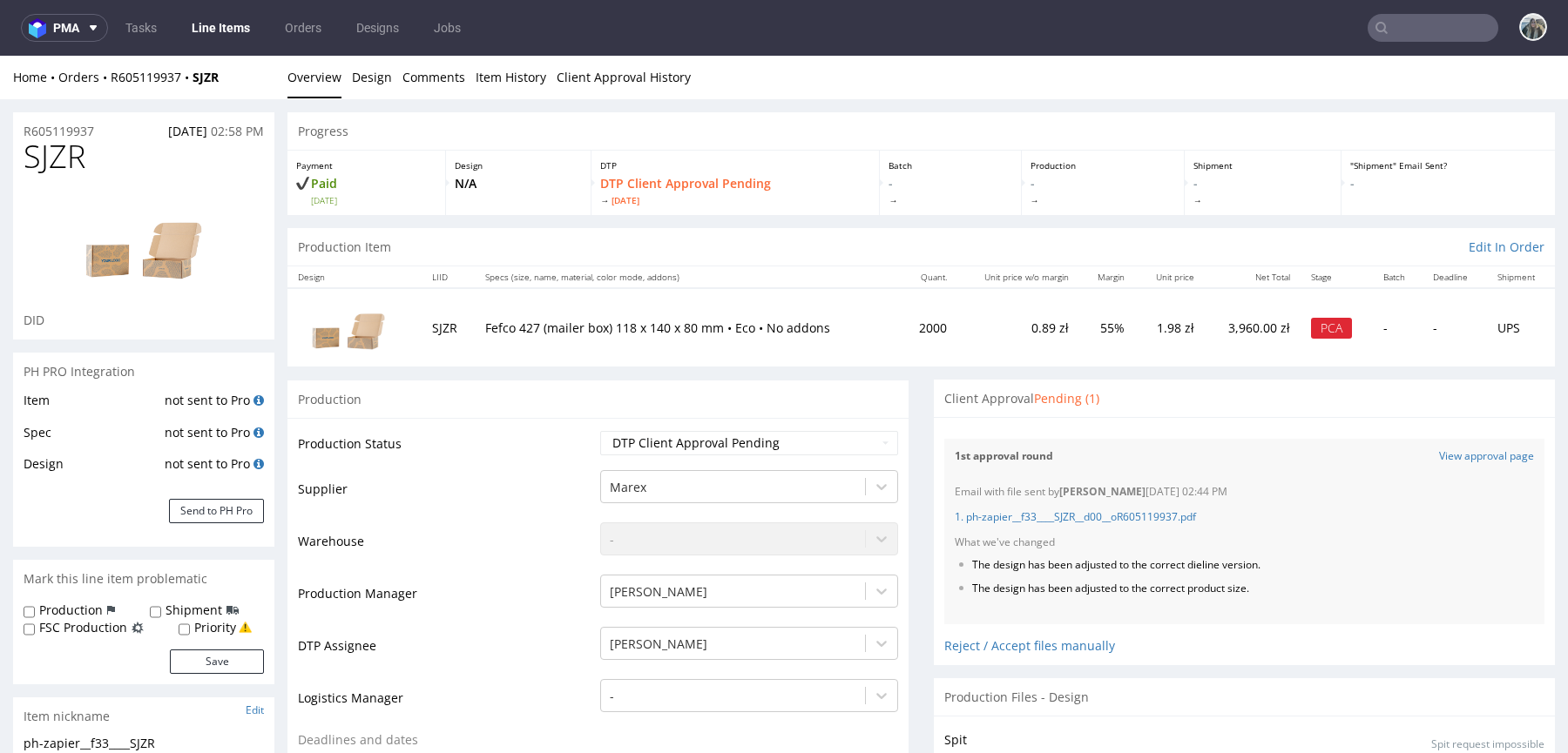
scroll to position [179, 0]
click at [1450, 457] on link "View approval page" at bounding box center [1487, 456] width 95 height 15
click at [1402, 30] on input "text" at bounding box center [1432, 28] width 131 height 28
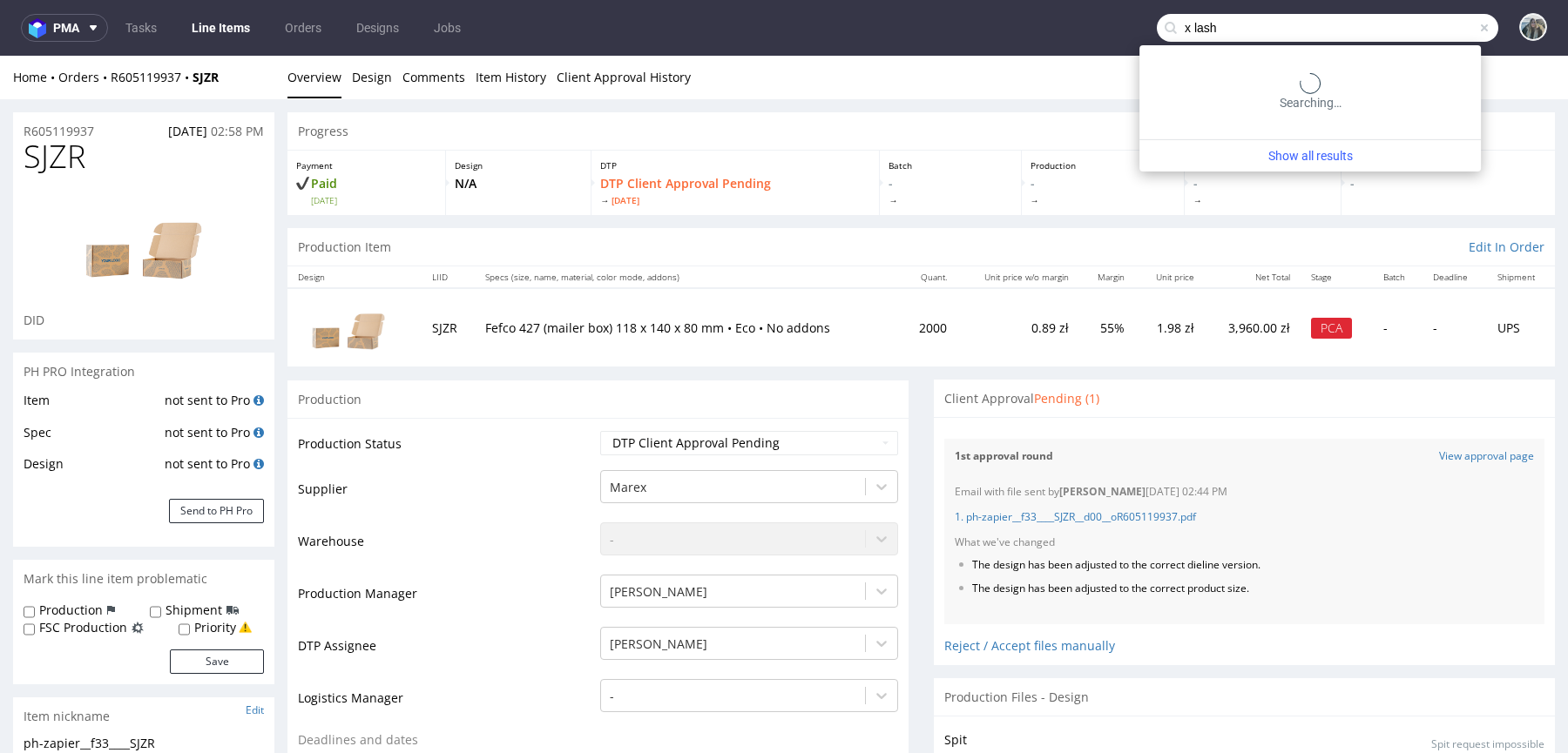
type input "x lash"
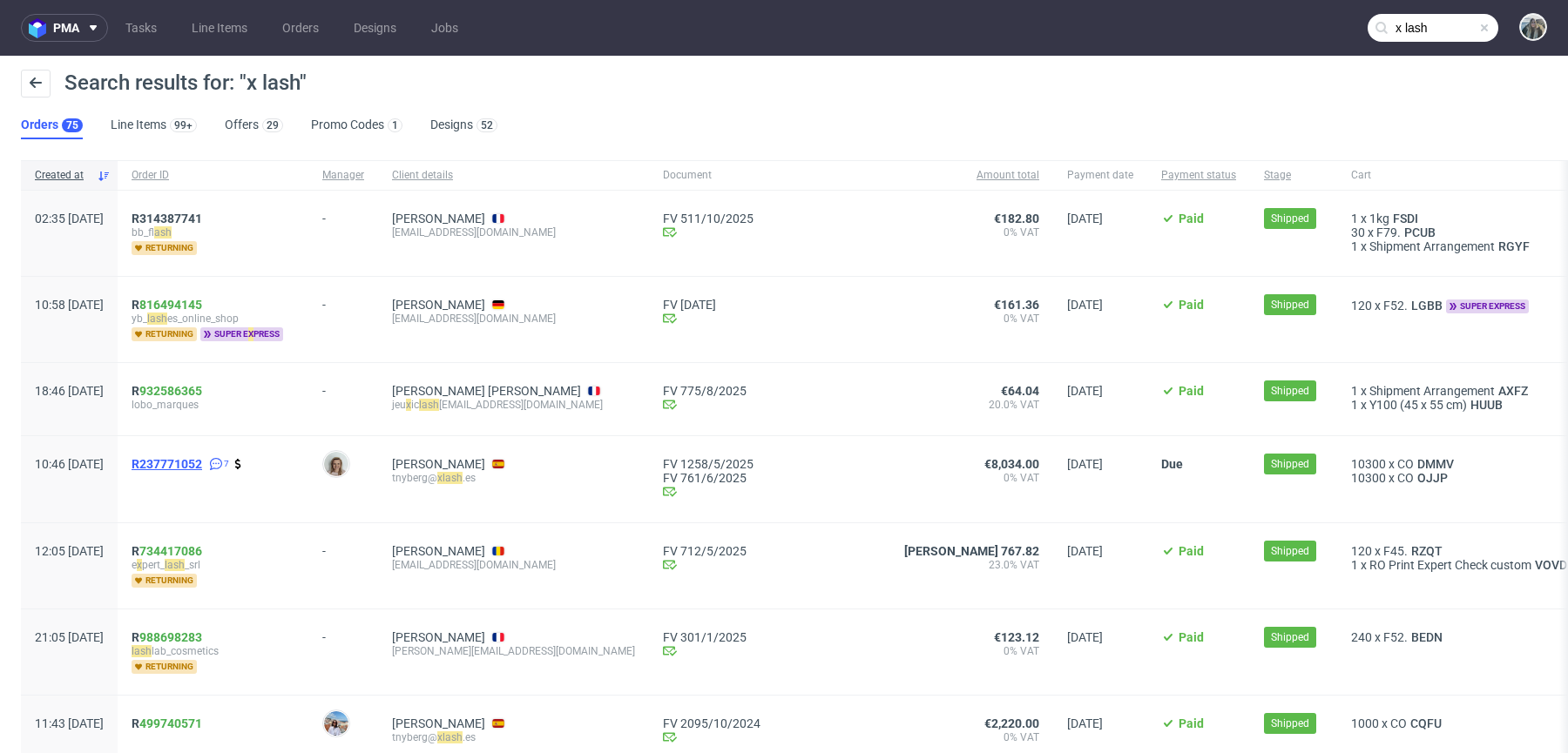
click at [201, 461] on span "R237771052" at bounding box center [166, 464] width 71 height 14
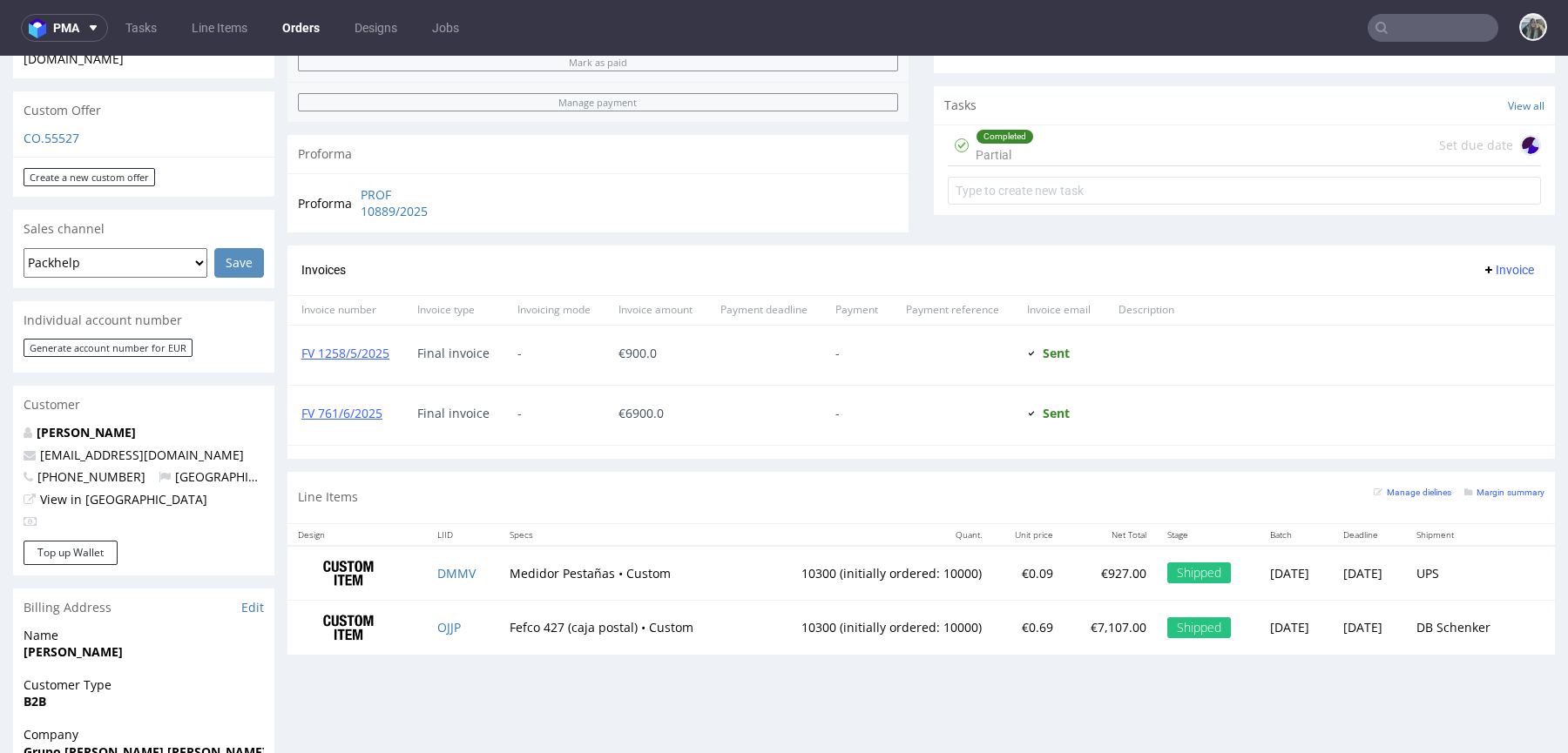
scroll to position [598, 0]
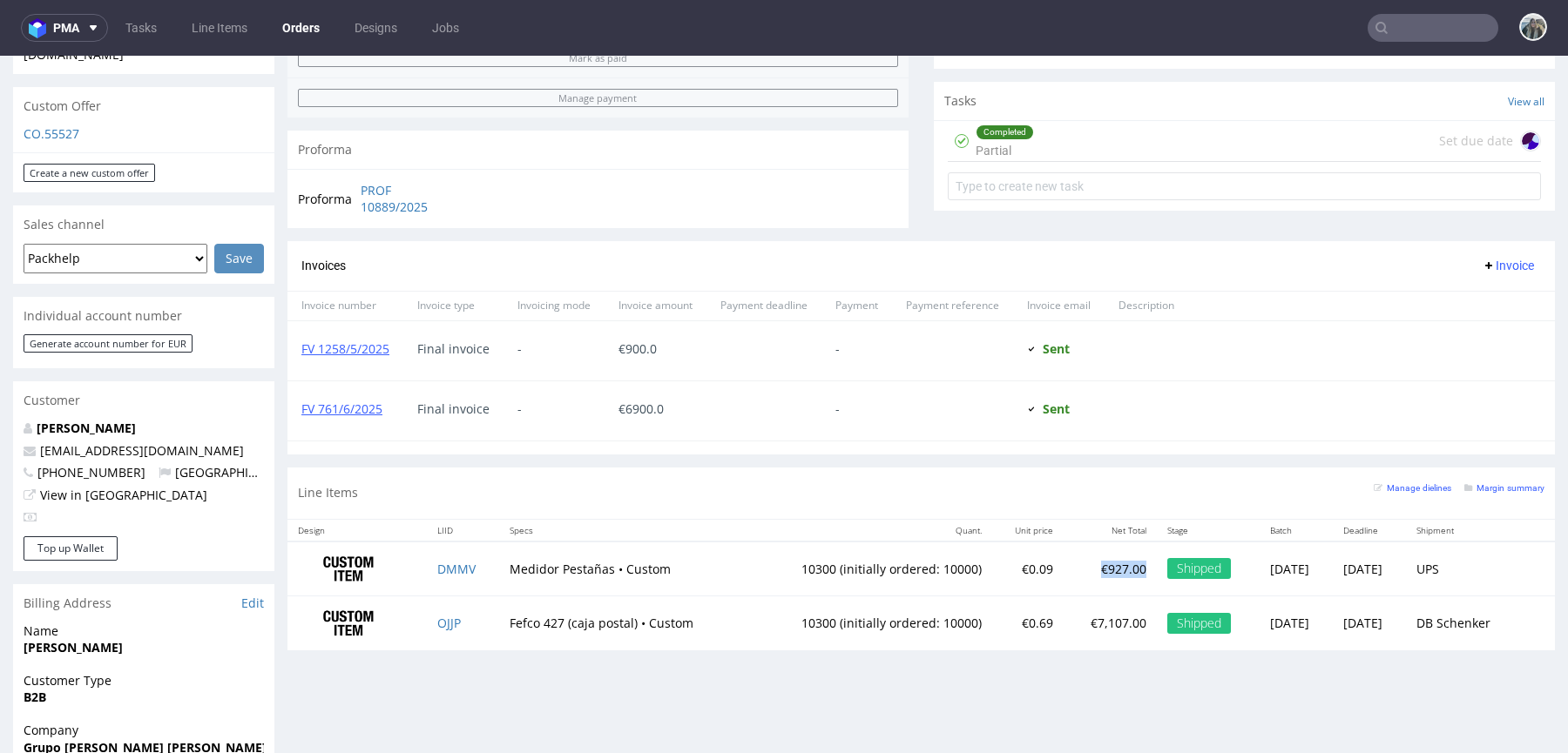
drag, startPoint x: 1045, startPoint y: 561, endPoint x: 1096, endPoint y: 562, distance: 51.0
click at [1096, 562] on td "€927.00" at bounding box center [1110, 568] width 93 height 55
click at [1091, 586] on td "€927.00" at bounding box center [1110, 568] width 93 height 55
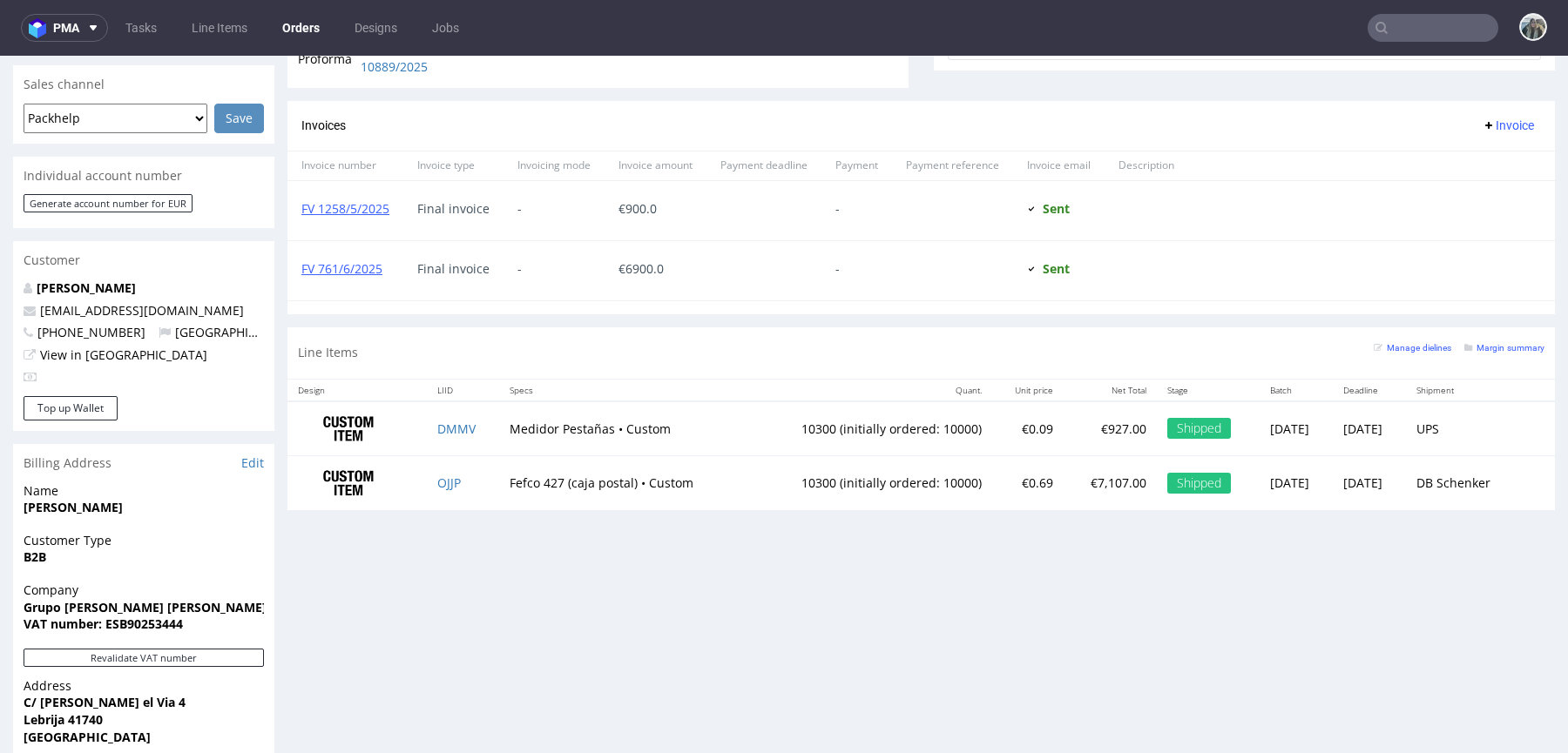
scroll to position [869, 0]
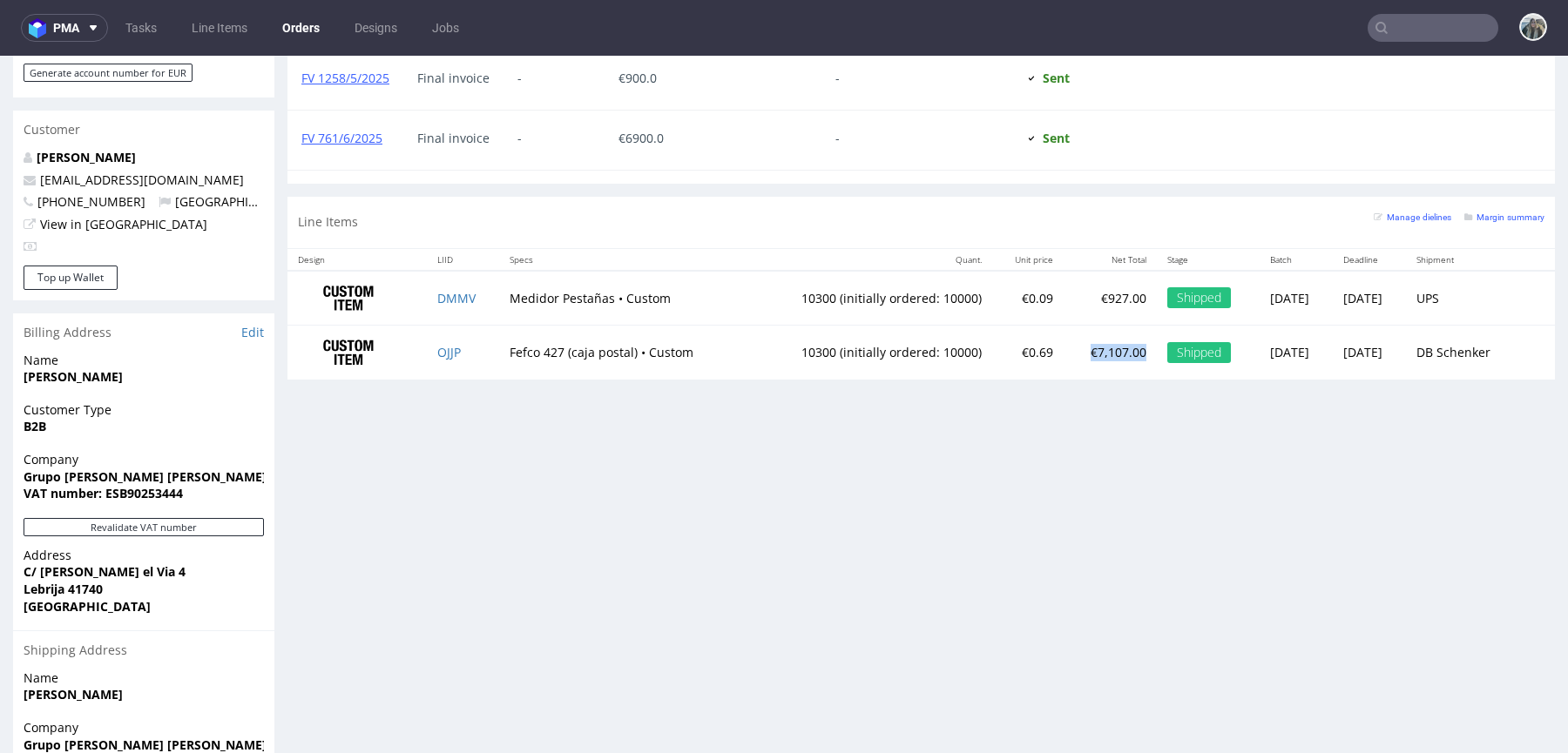
drag, startPoint x: 1070, startPoint y: 348, endPoint x: 1099, endPoint y: 348, distance: 29.0
click at [1099, 348] on td "€7,107.00" at bounding box center [1110, 353] width 93 height 54
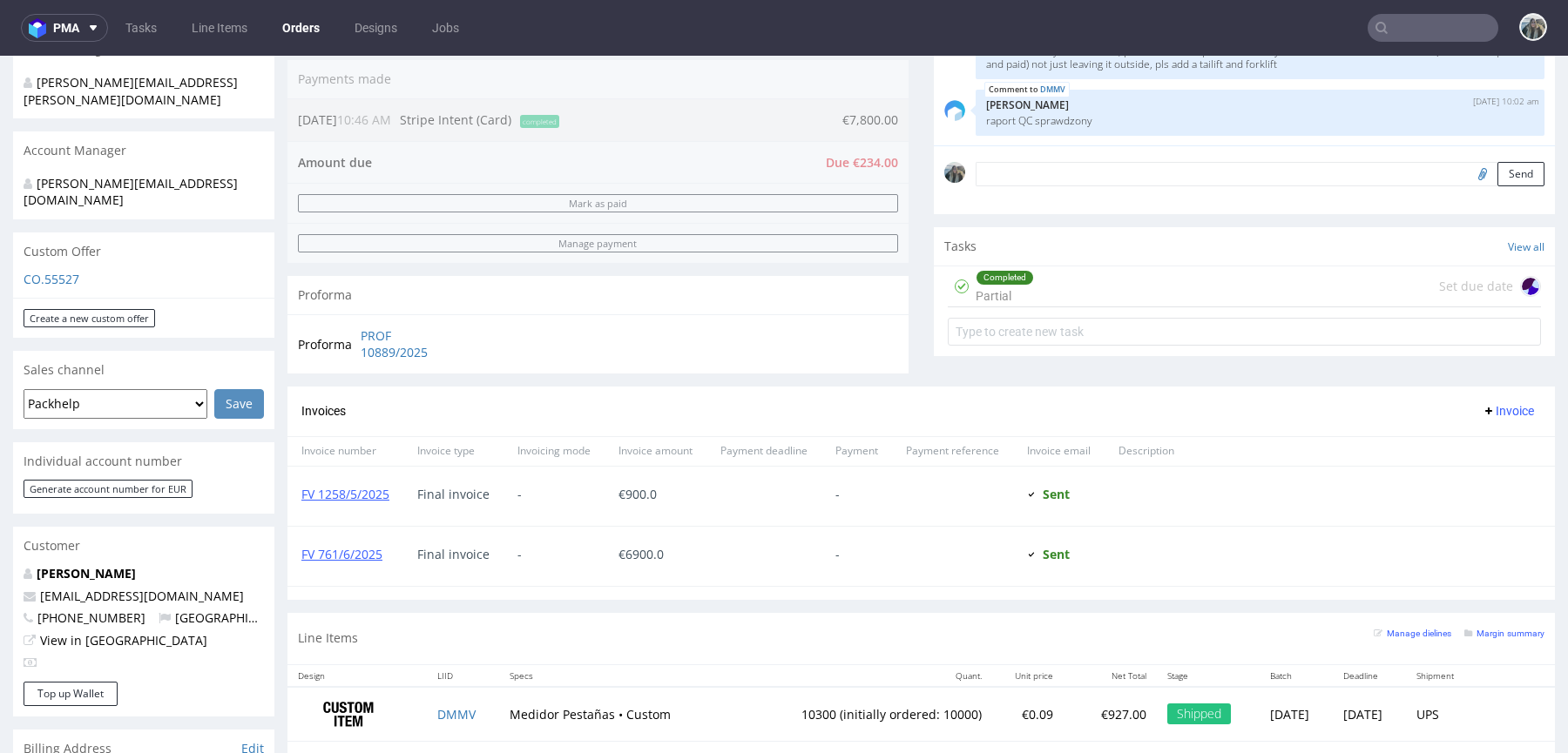
scroll to position [348, 0]
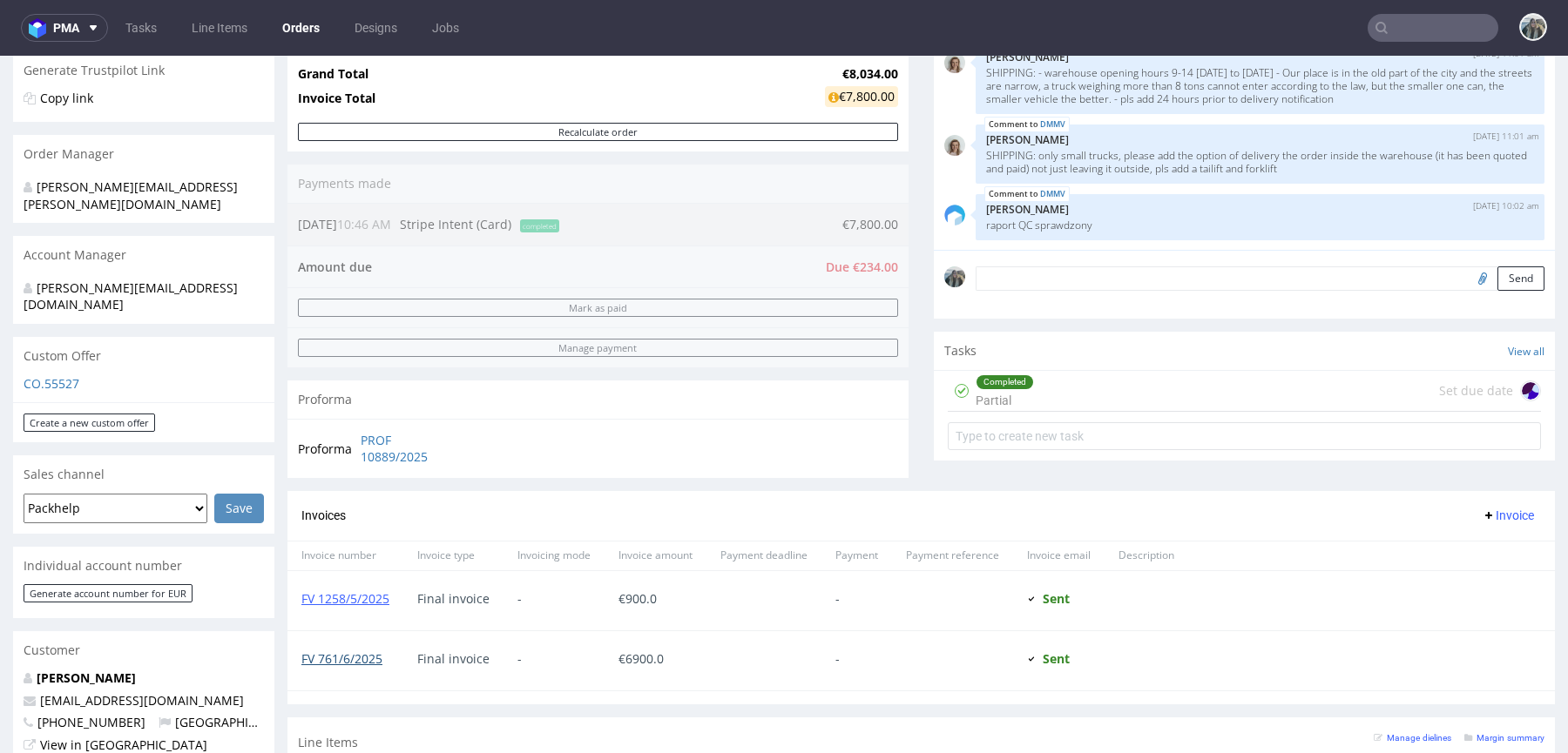
click at [371, 653] on link "FV 761/6/2025" at bounding box center [342, 658] width 81 height 17
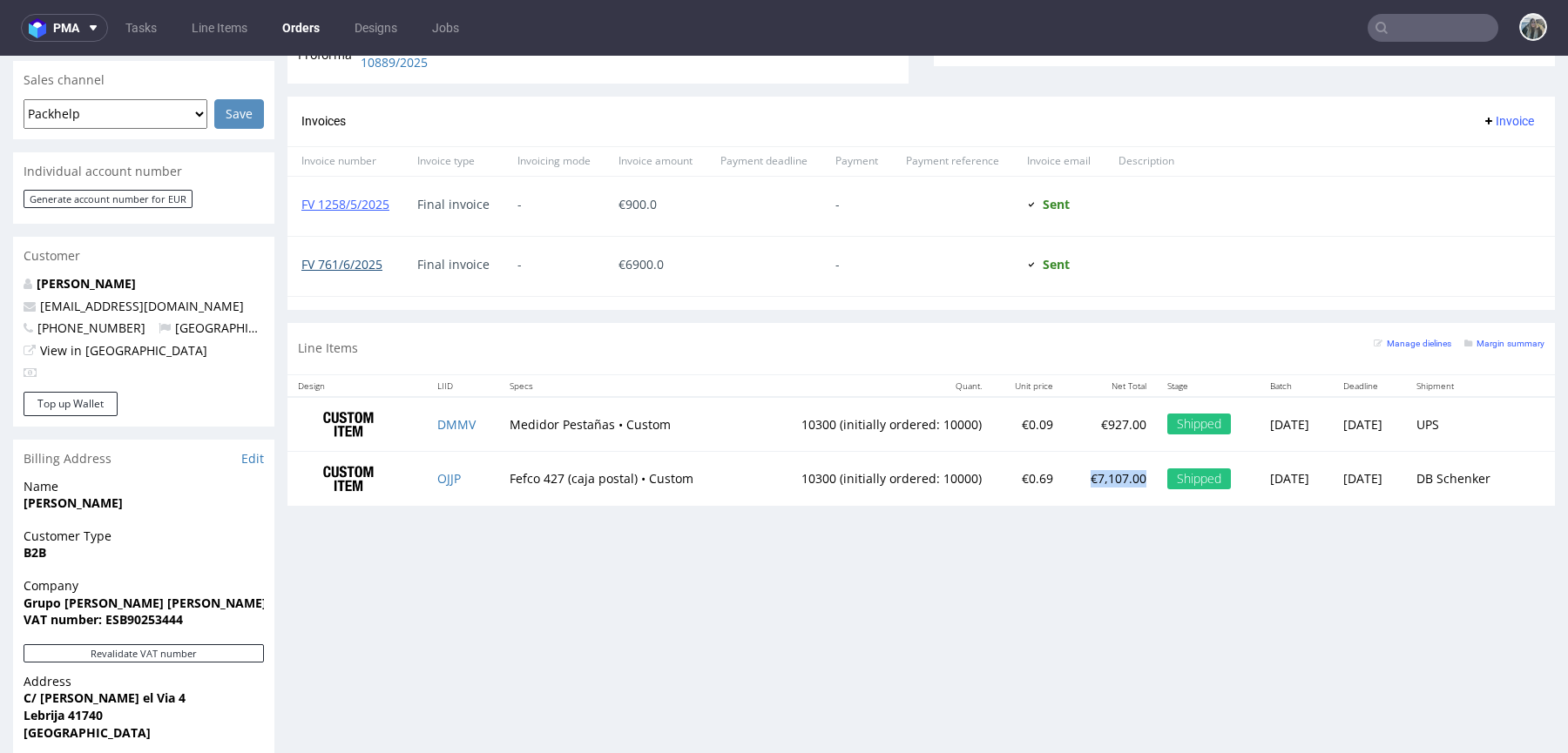
scroll to position [738, 0]
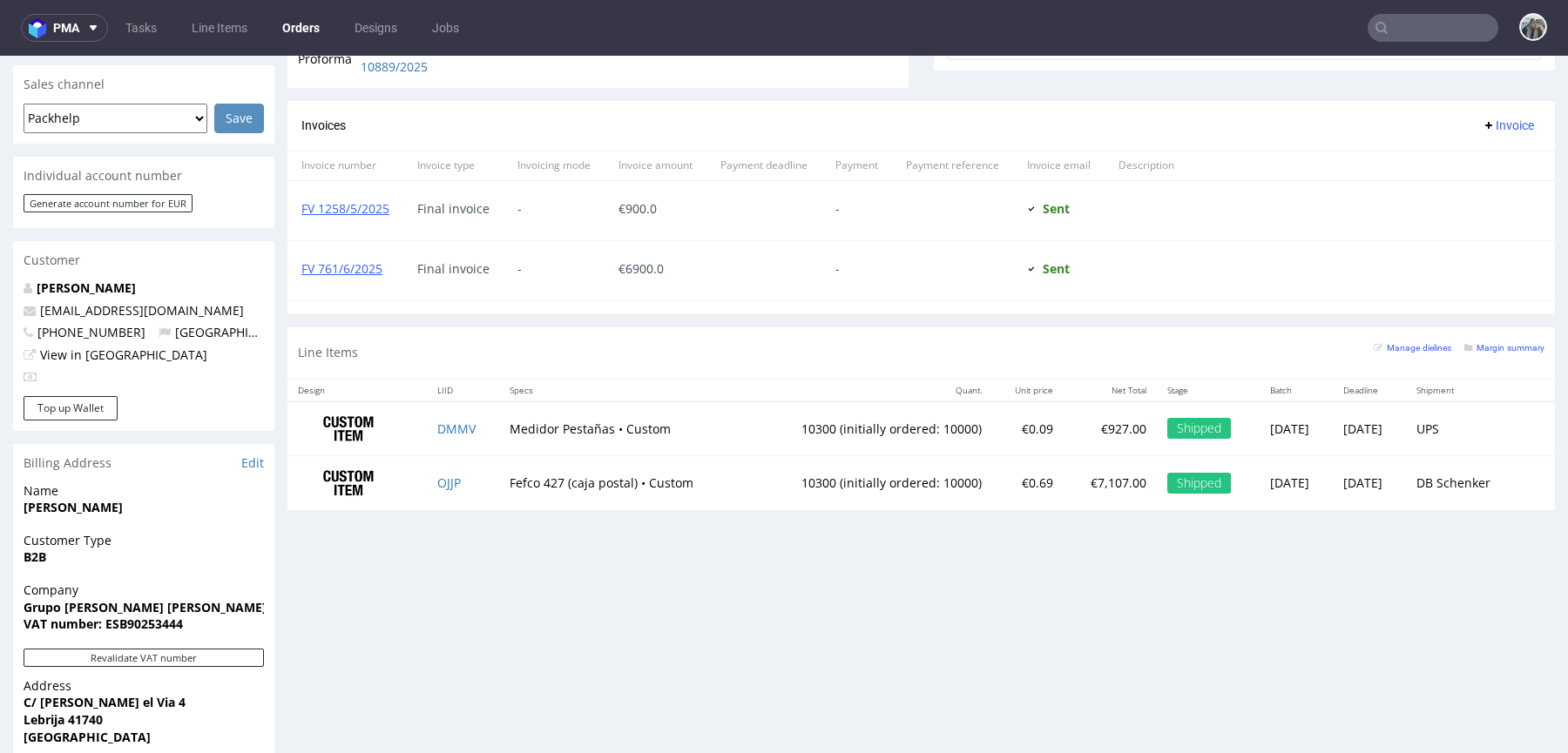
click at [859, 429] on td "10300 (initially ordered: 10000)" at bounding box center [869, 428] width 244 height 55
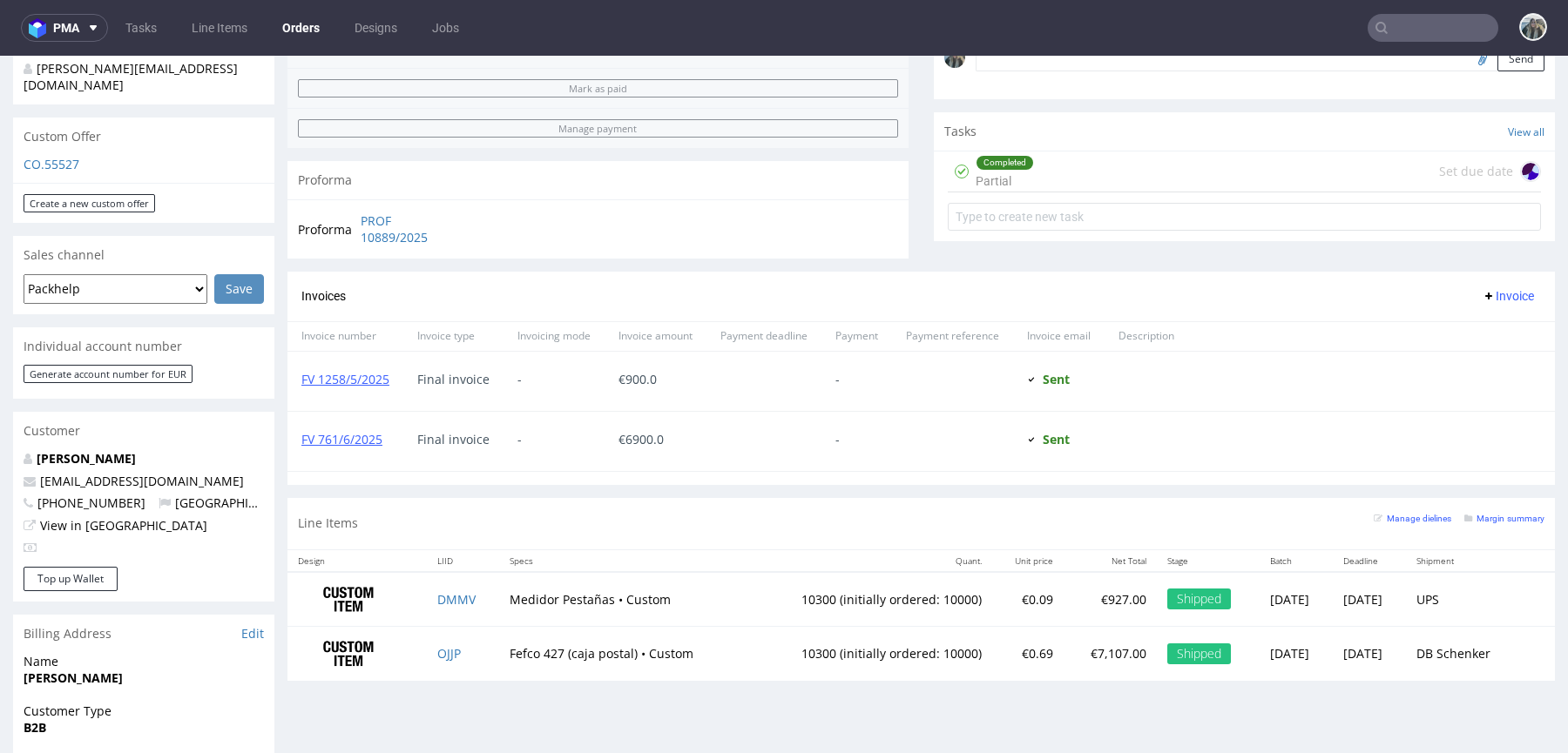
scroll to position [570, 0]
click at [789, 641] on td "10300 (initially ordered: 10000)" at bounding box center [869, 651] width 244 height 54
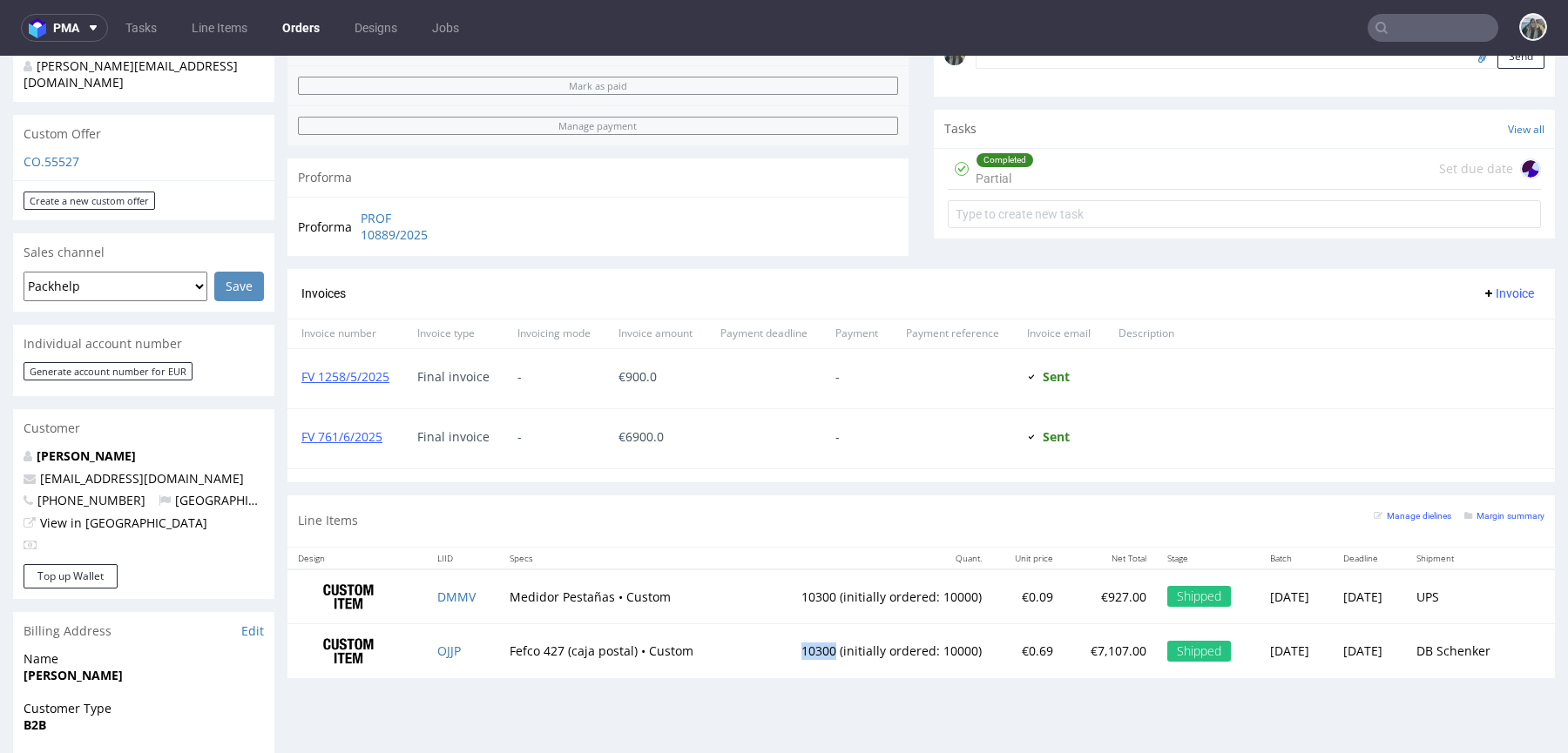
click at [789, 641] on td "10300 (initially ordered: 10000)" at bounding box center [869, 651] width 244 height 54
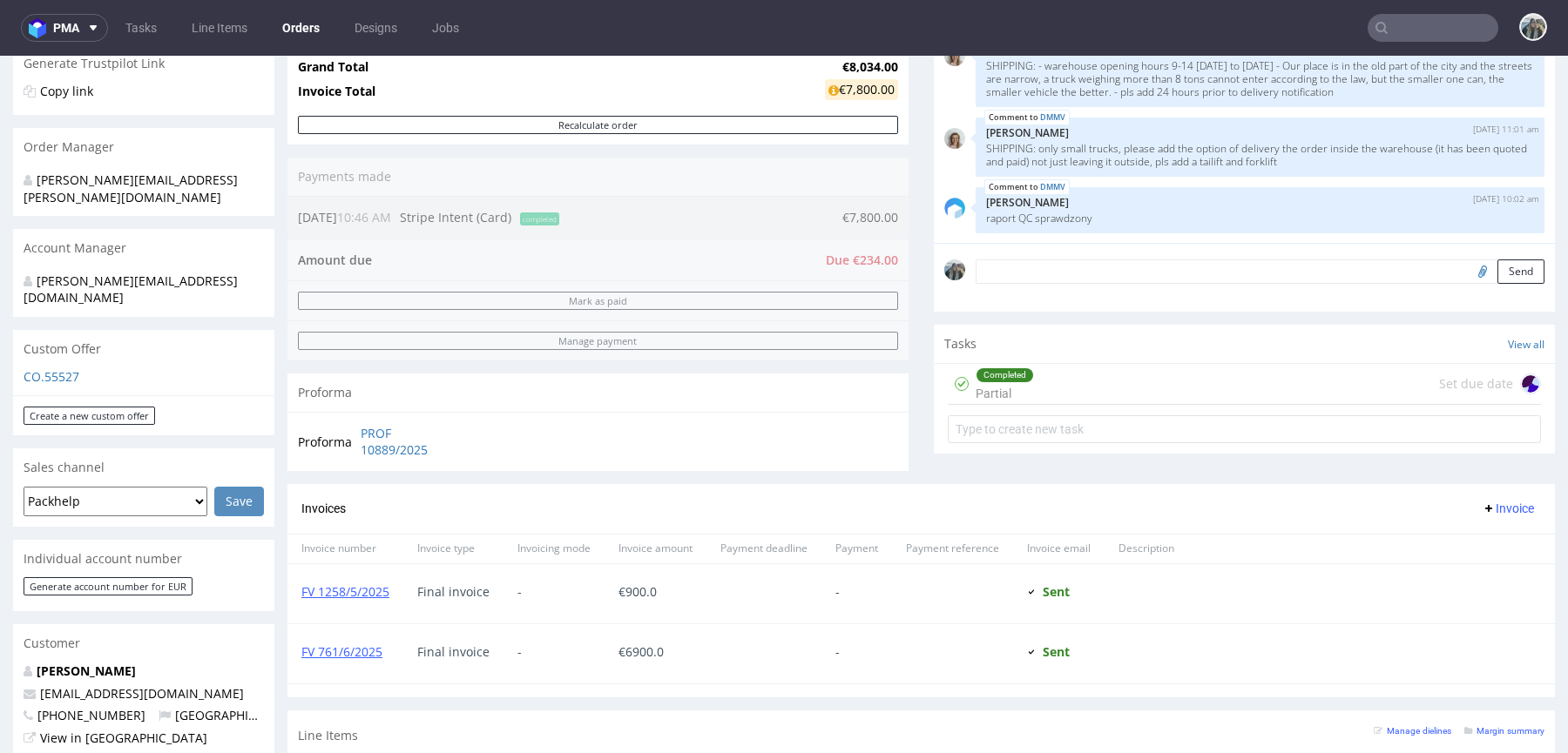
scroll to position [0, 0]
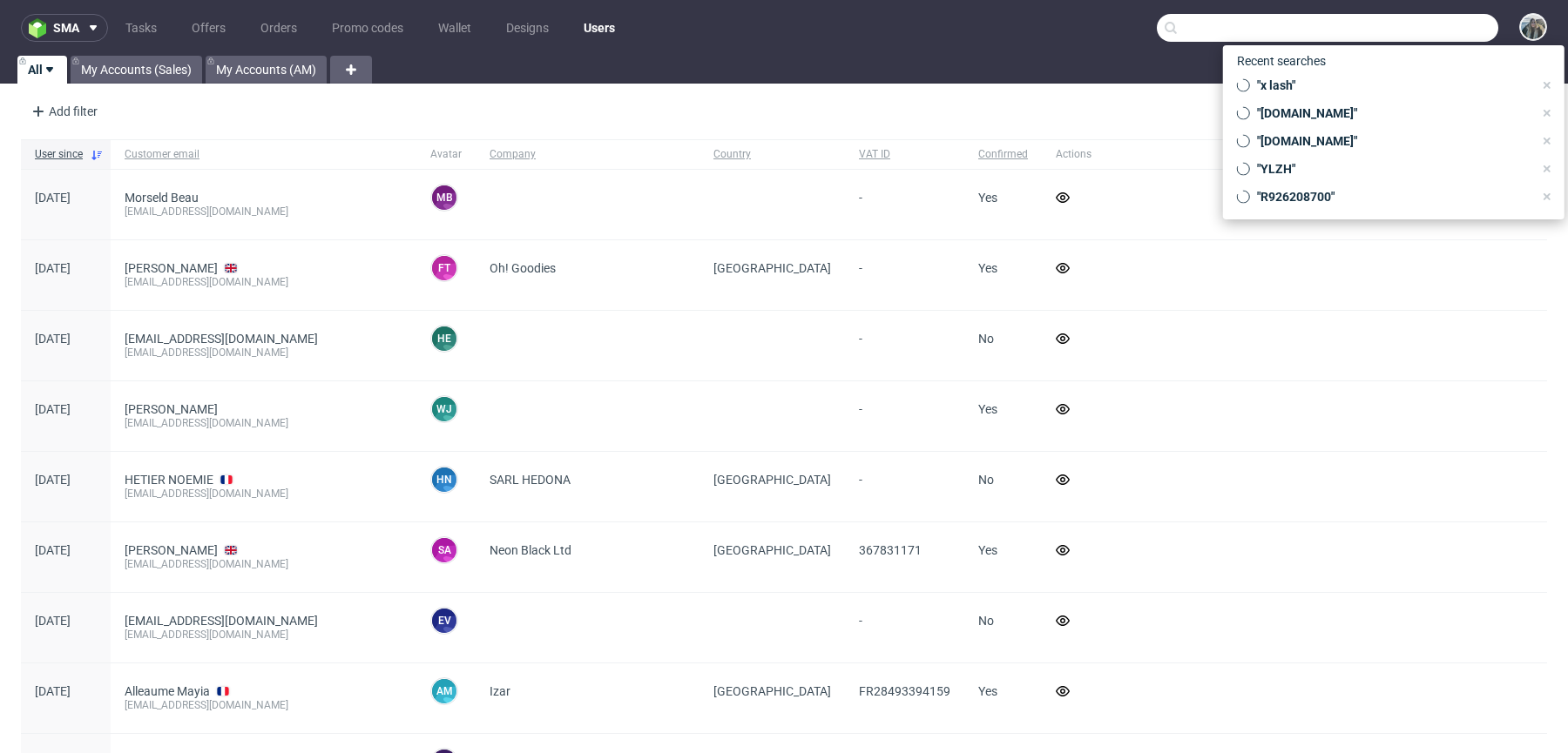
click at [1403, 18] on input "text" at bounding box center [1328, 28] width 342 height 28
paste input "R215832325"
type input "R215832325"
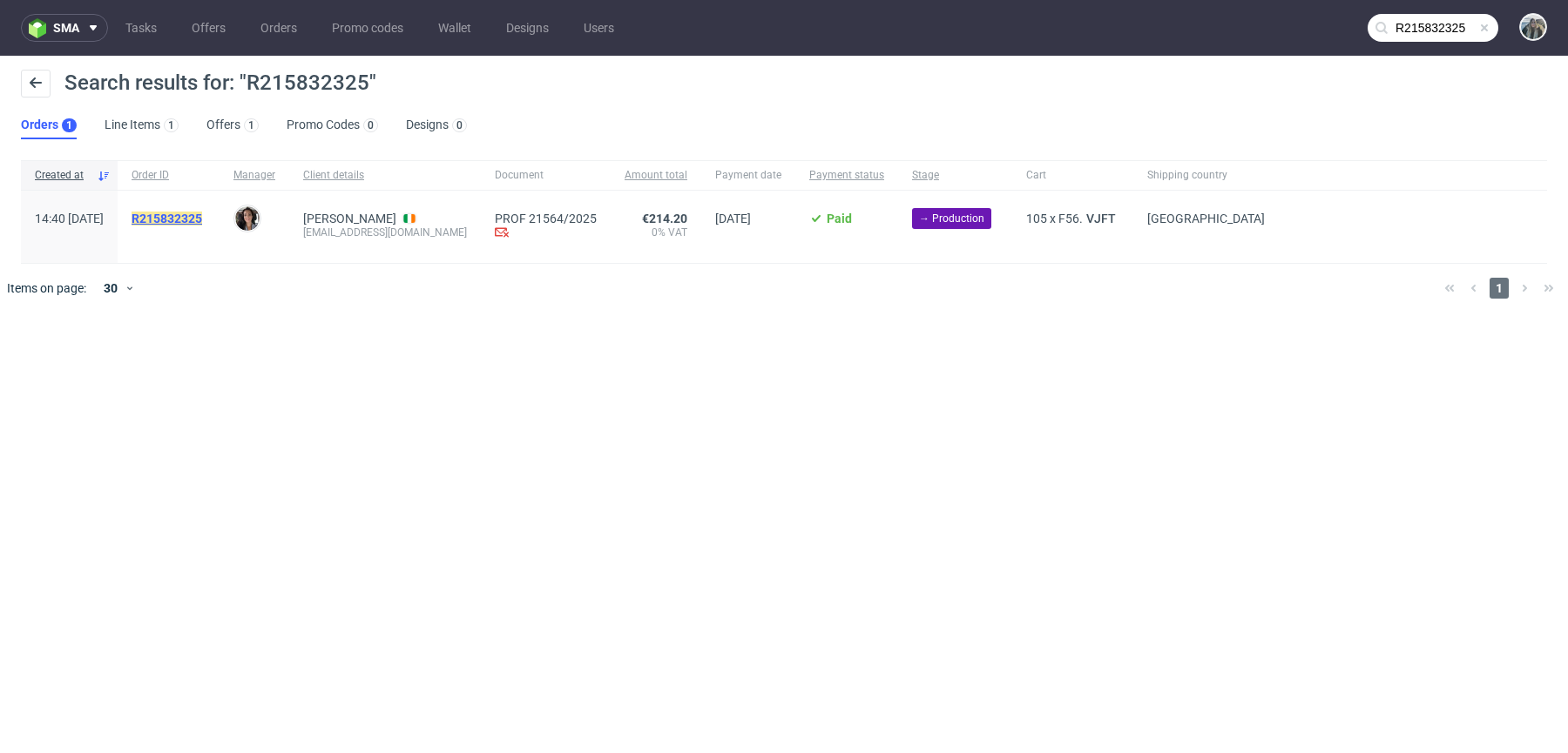
click at [202, 215] on mark "R215832325" at bounding box center [166, 219] width 71 height 14
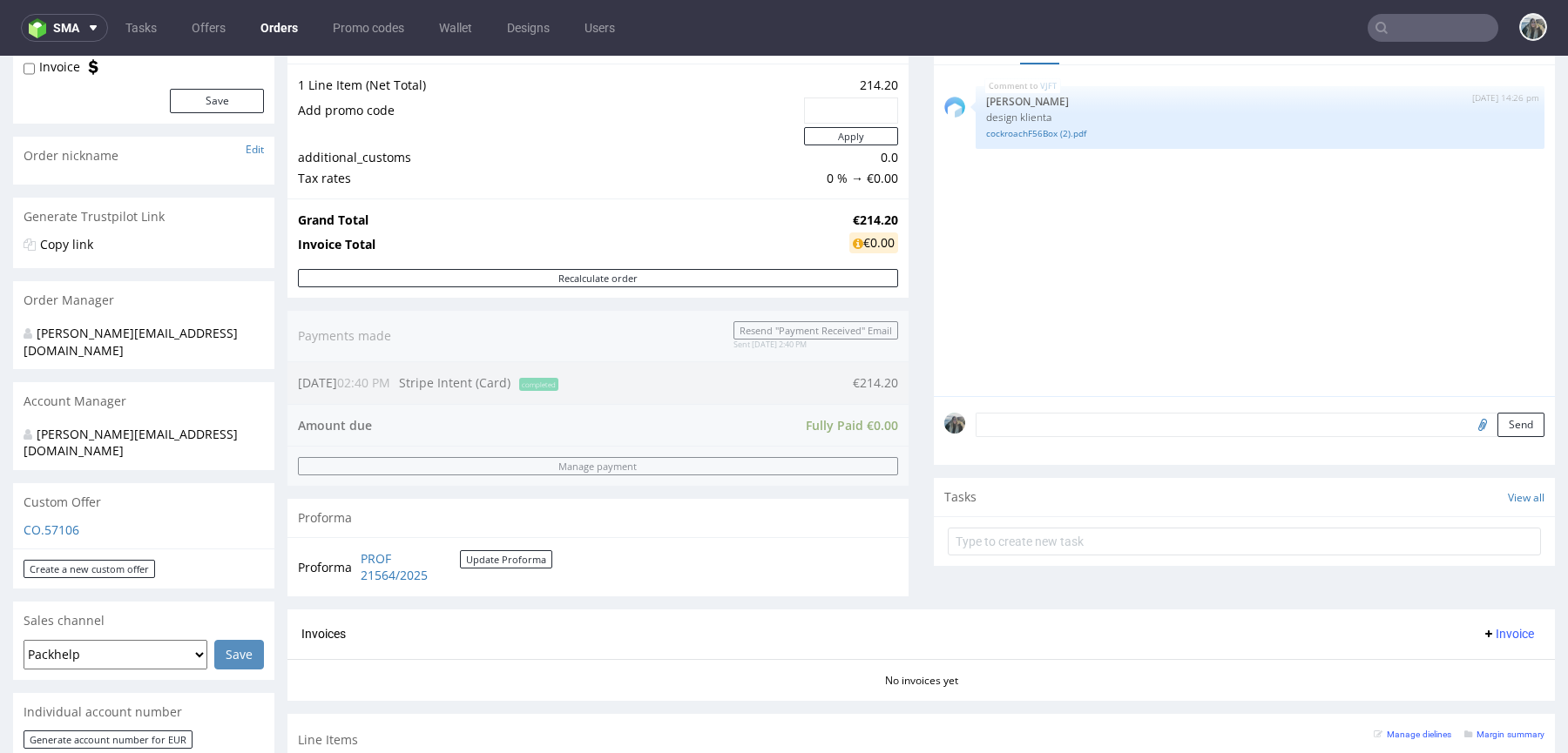
scroll to position [834, 0]
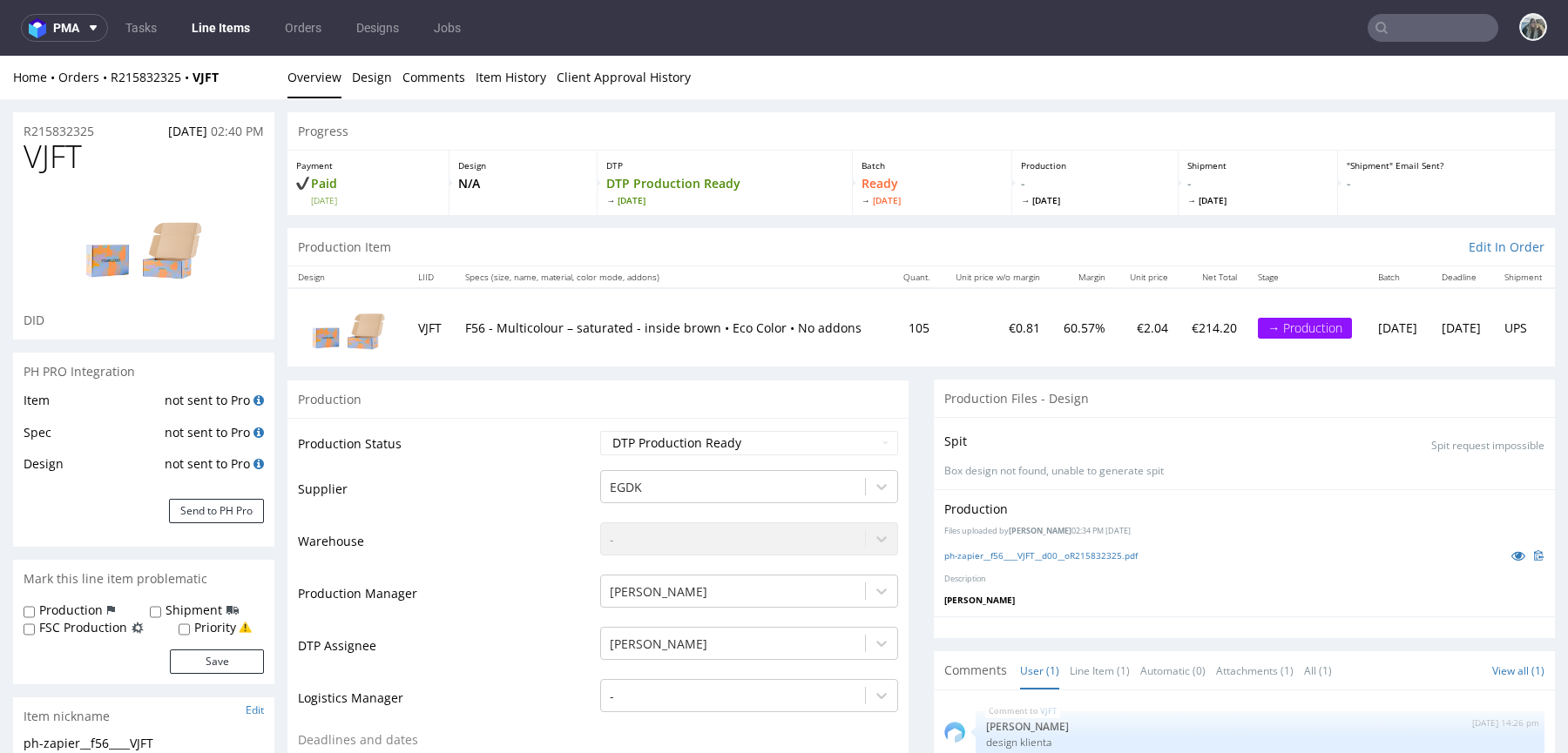
drag, startPoint x: 65, startPoint y: 160, endPoint x: 76, endPoint y: 160, distance: 11.0
click at [65, 160] on span "VJFT" at bounding box center [53, 157] width 59 height 35
copy span "VJFT"
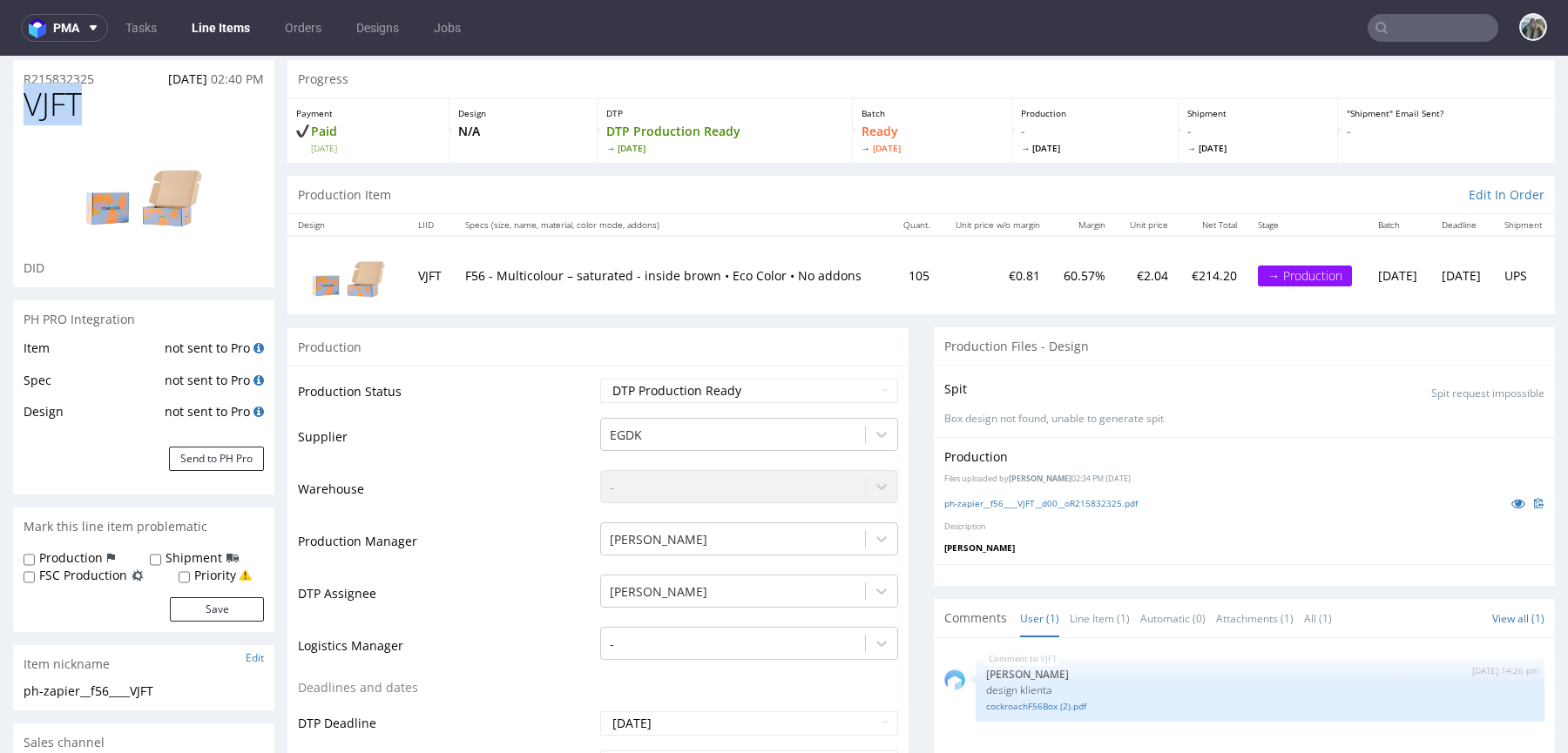
scroll to position [199, 0]
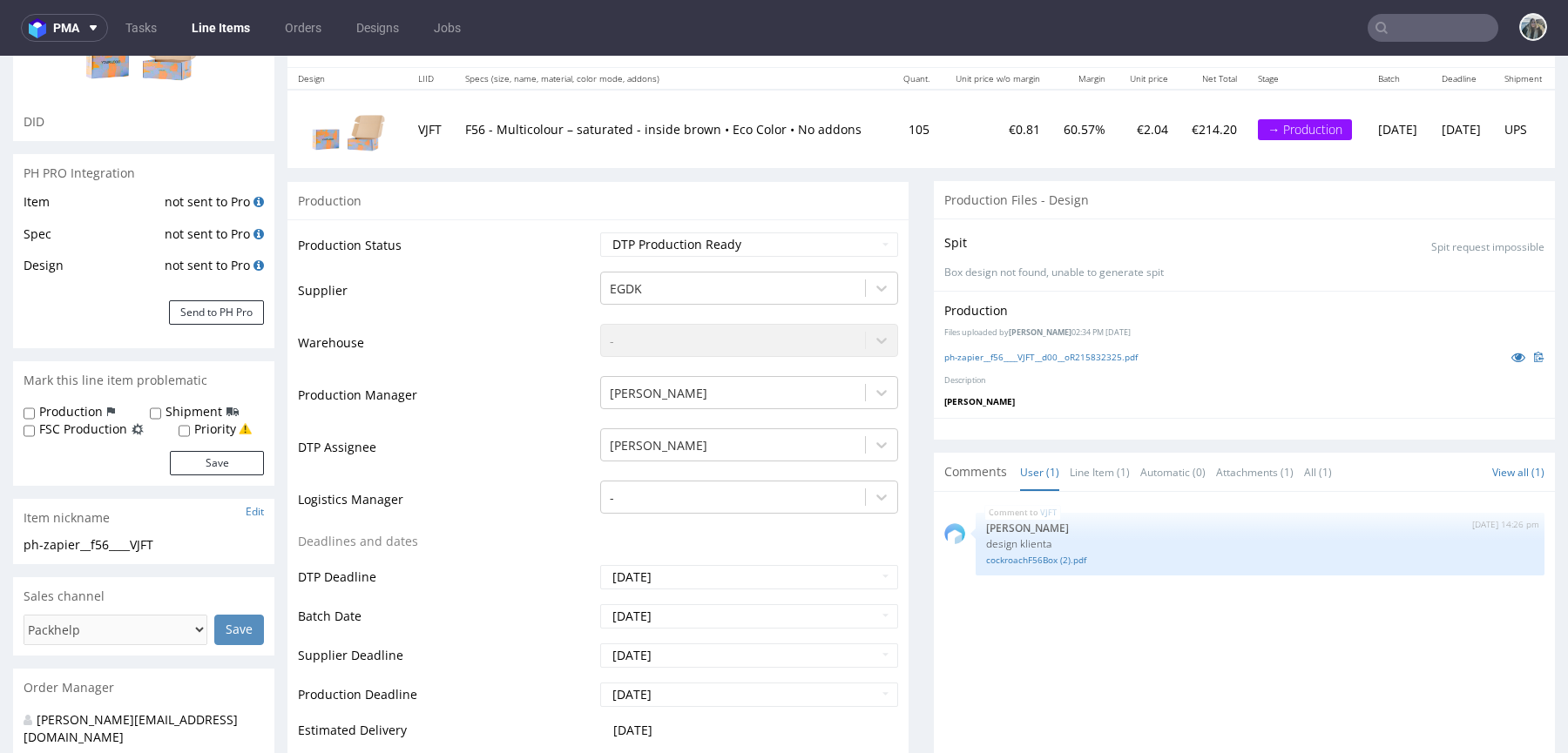
click at [1390, 28] on input "text" at bounding box center [1432, 28] width 131 height 28
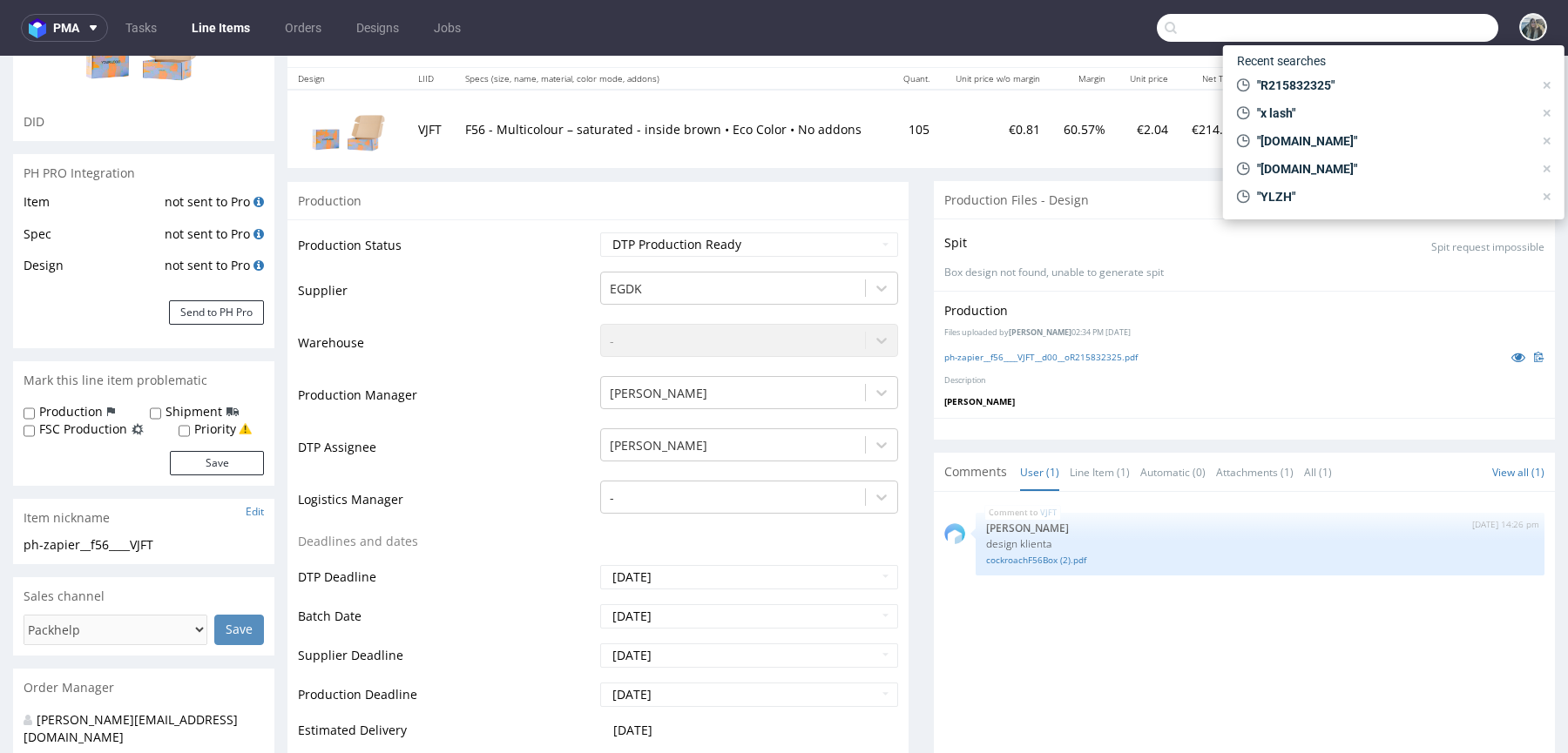
paste input "ototo"
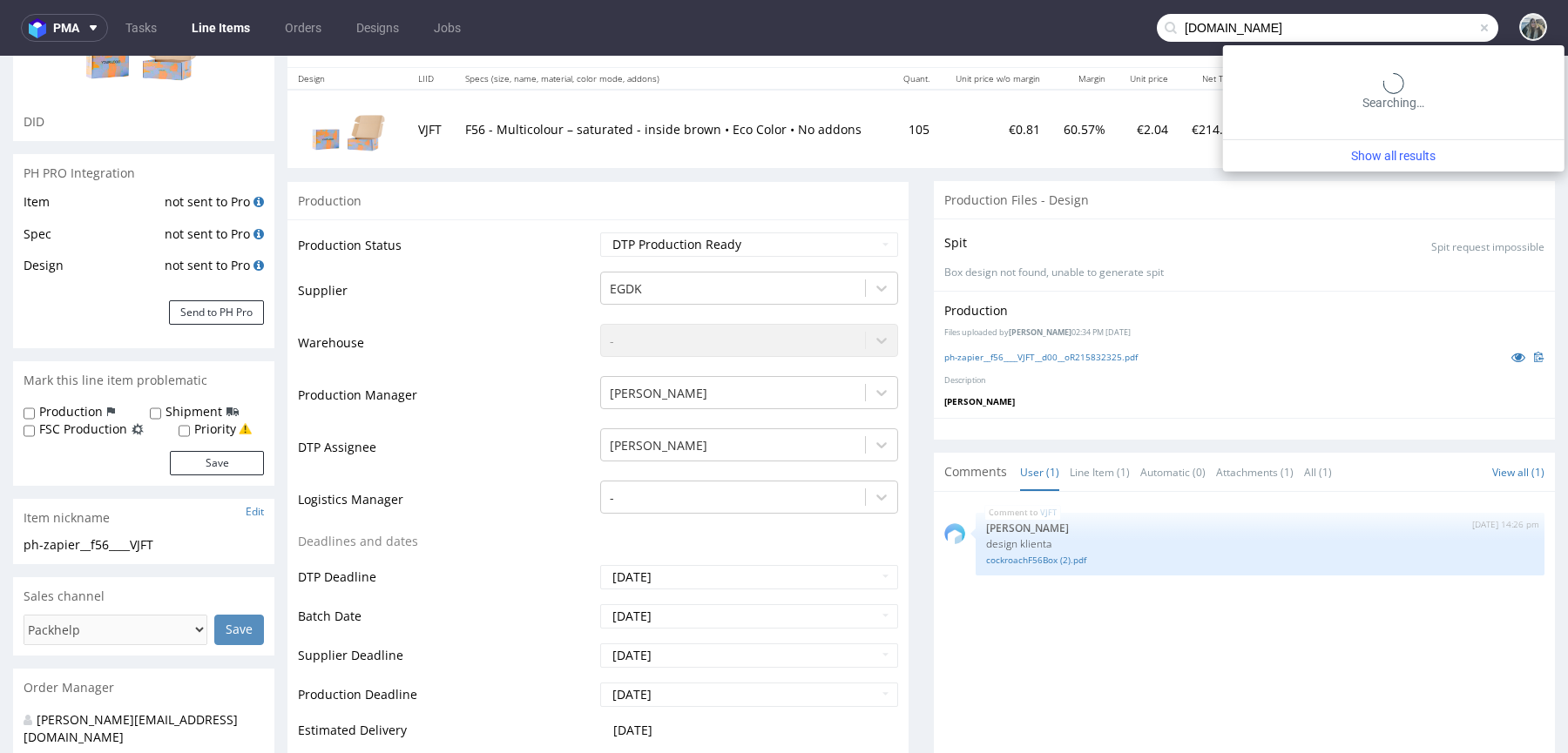
type input "ototo.ro"
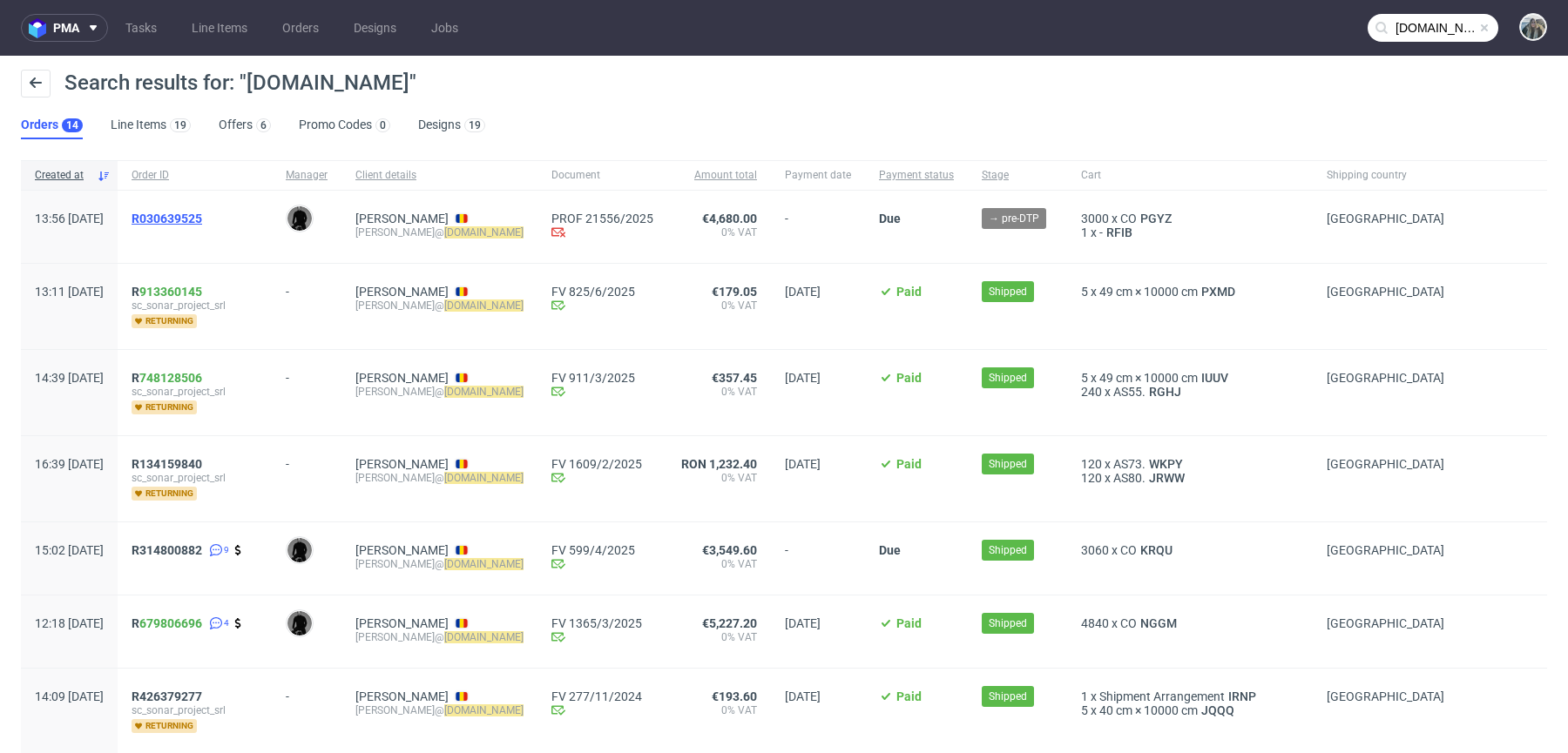
click at [202, 218] on span "R030639525" at bounding box center [166, 219] width 71 height 14
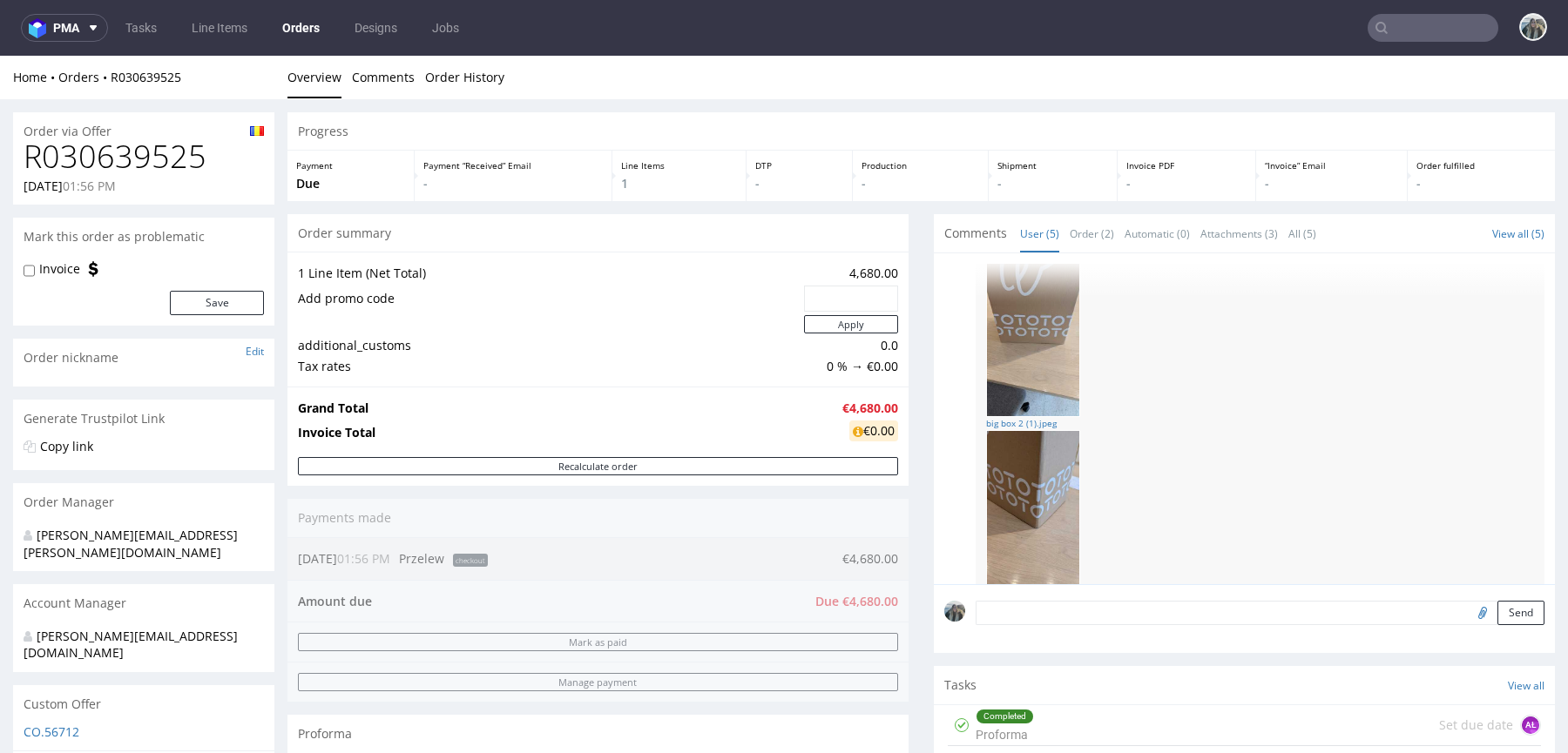
scroll to position [406, 0]
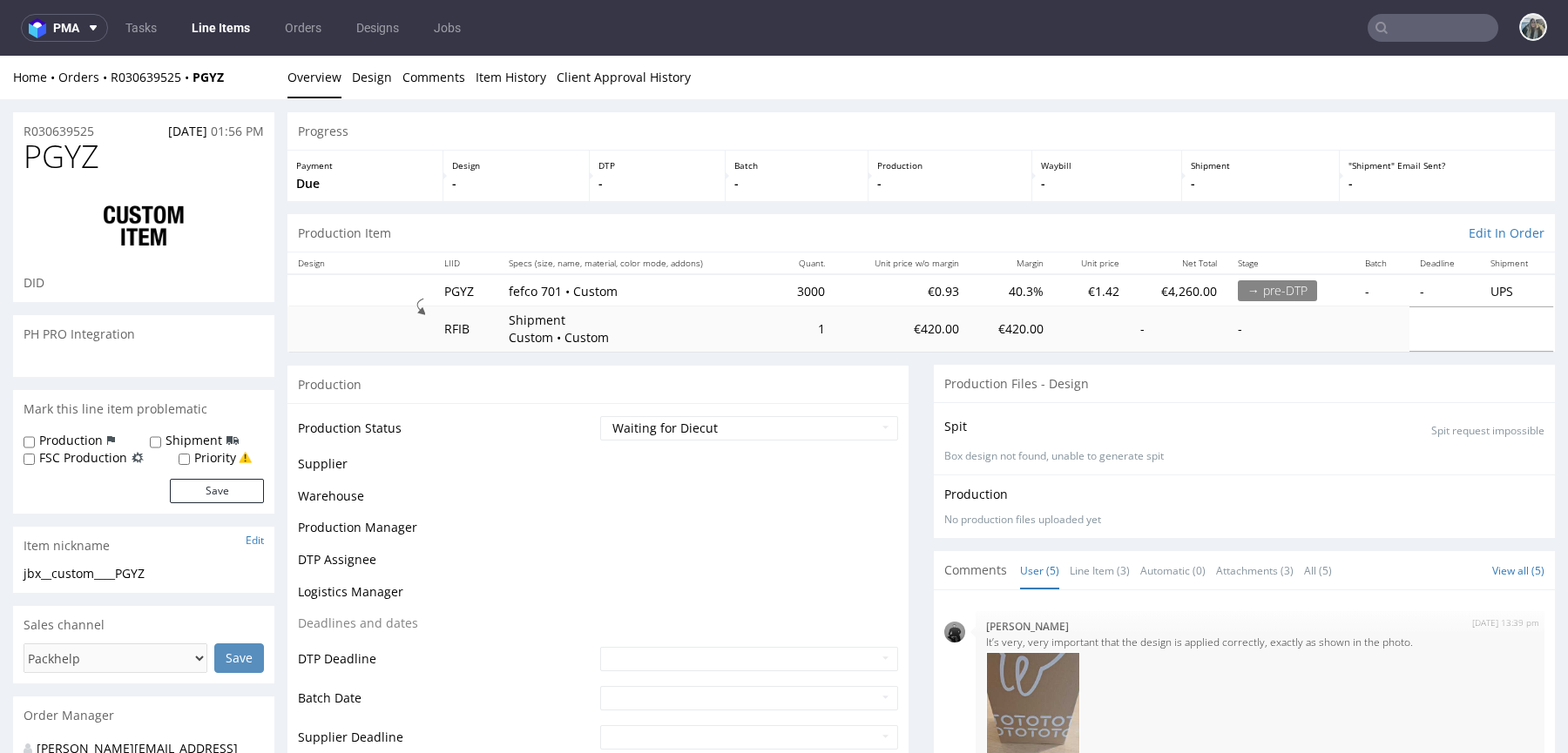
select select "in_progress"
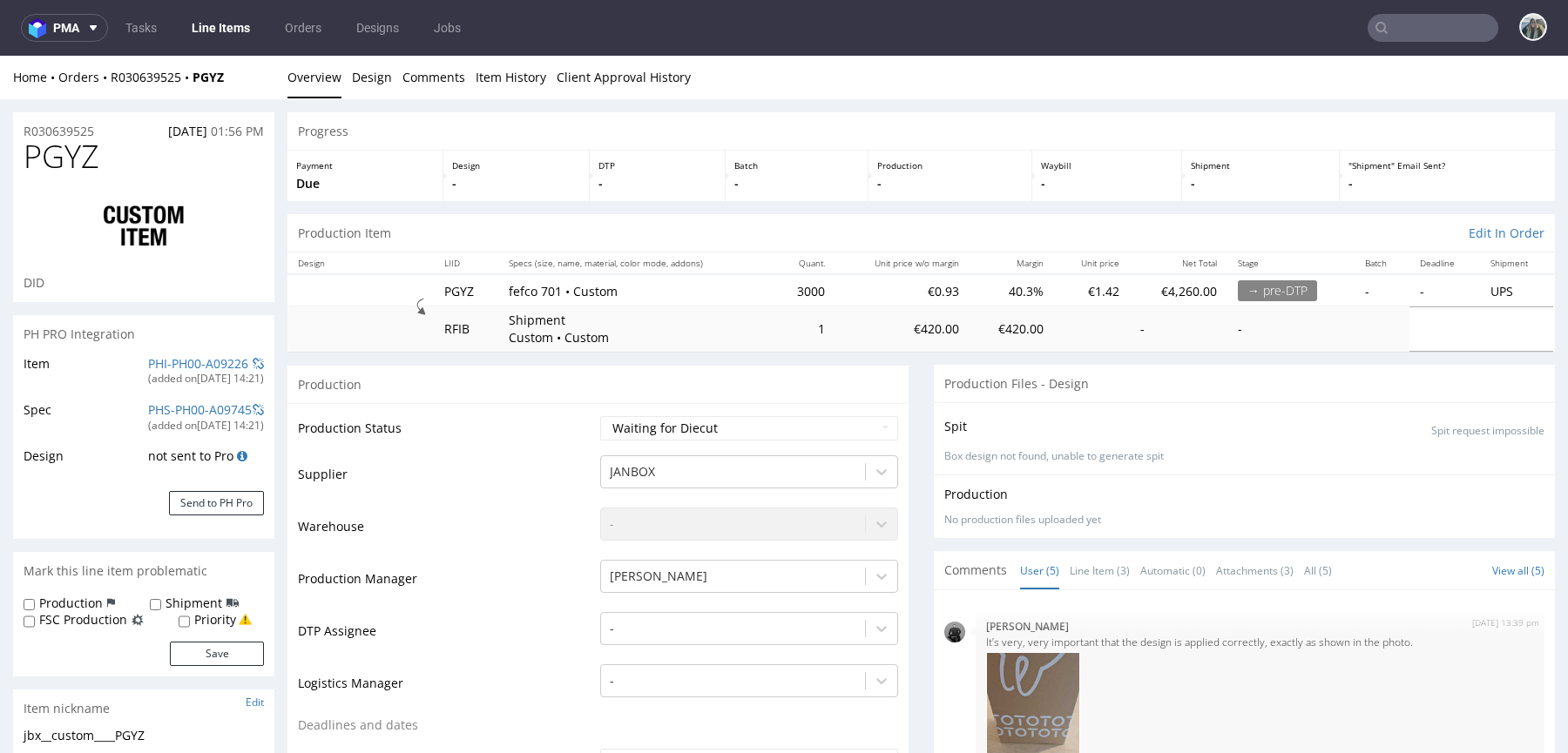
scroll to position [393, 0]
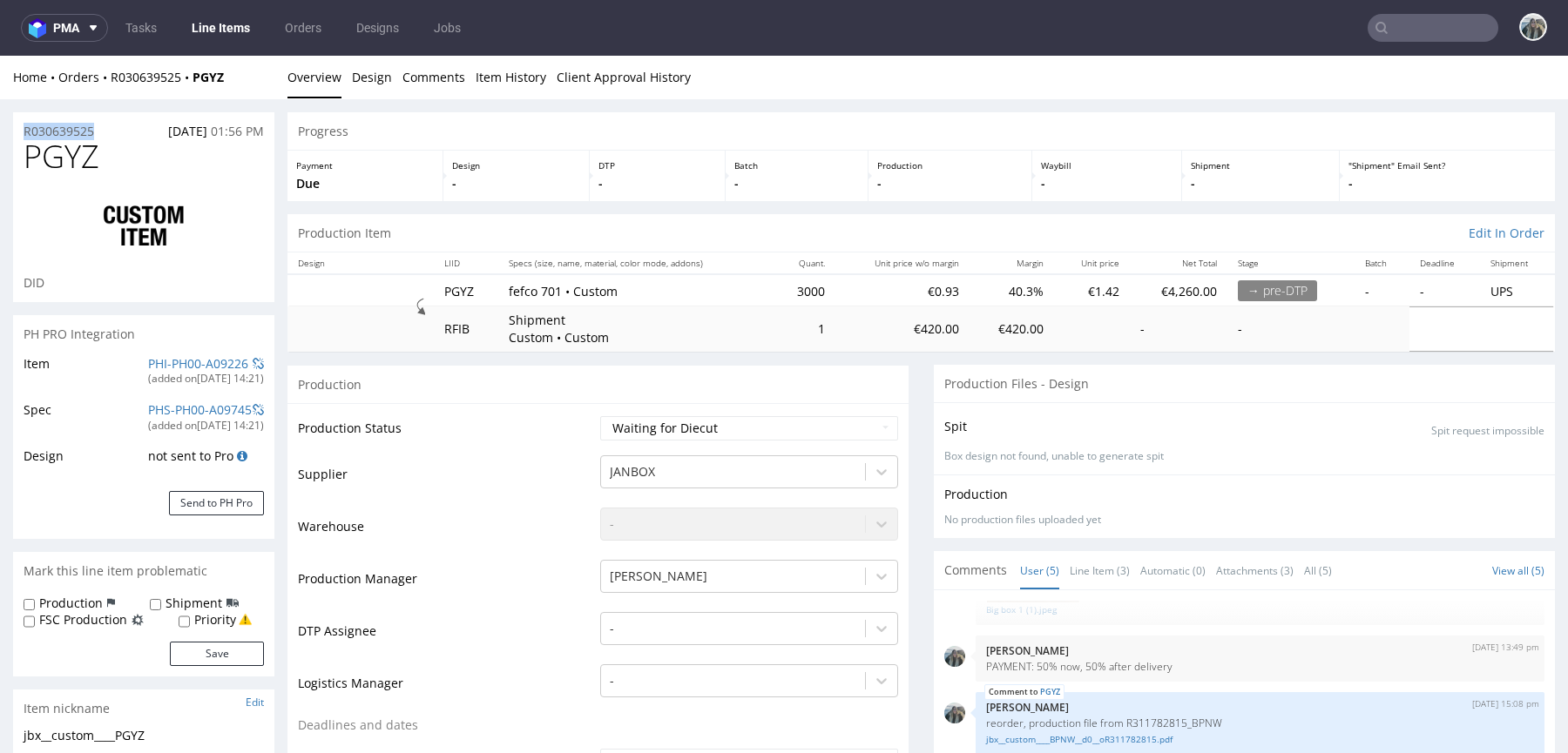
drag, startPoint x: 107, startPoint y: 136, endPoint x: 0, endPoint y: 136, distance: 107.0
copy p "R030639525"
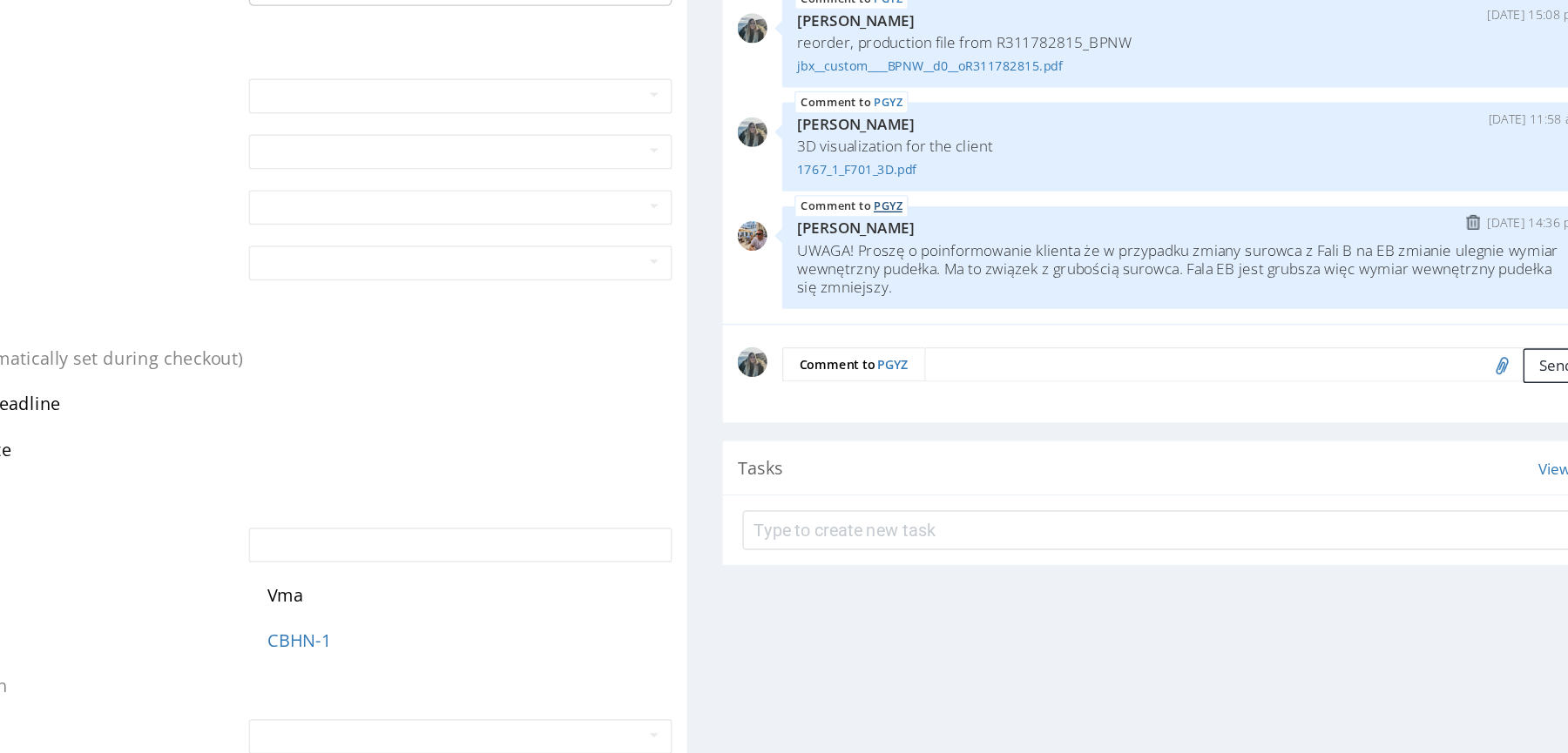
click at [438, 135] on link "PGYZ" at bounding box center [446, 138] width 20 height 14
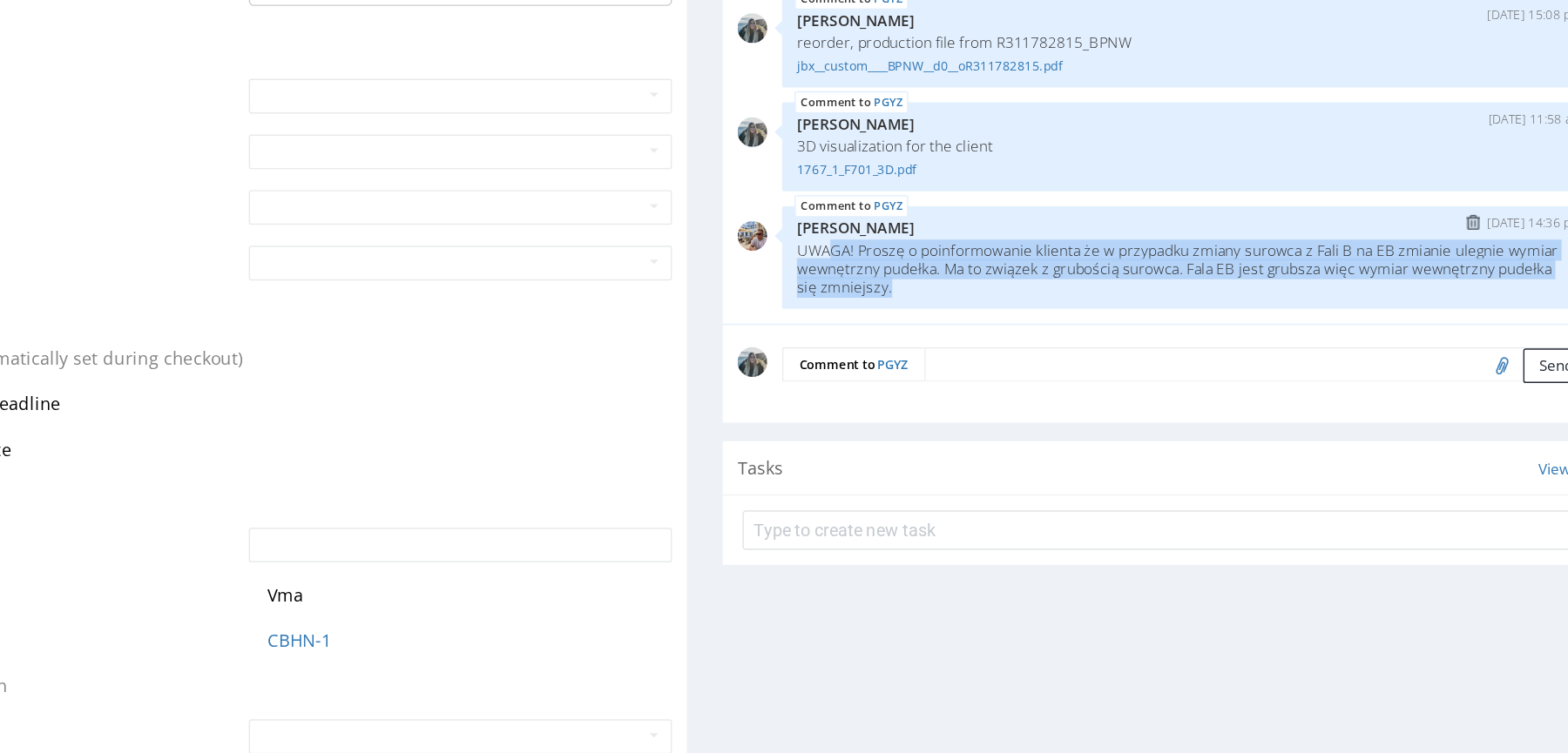
copy p "GA! Proszę o poinformowanie klienta że w przypadku zmiany surowca z Fali B na E…"
drag, startPoint x: 557, startPoint y: 193, endPoint x: 399, endPoint y: 161, distance: 161.2
click at [399, 163] on p "UWAGA! Proszę o poinformowanie klienta że w przypadku zmiany surowca z Fali B n…" at bounding box center [656, 182] width 547 height 39
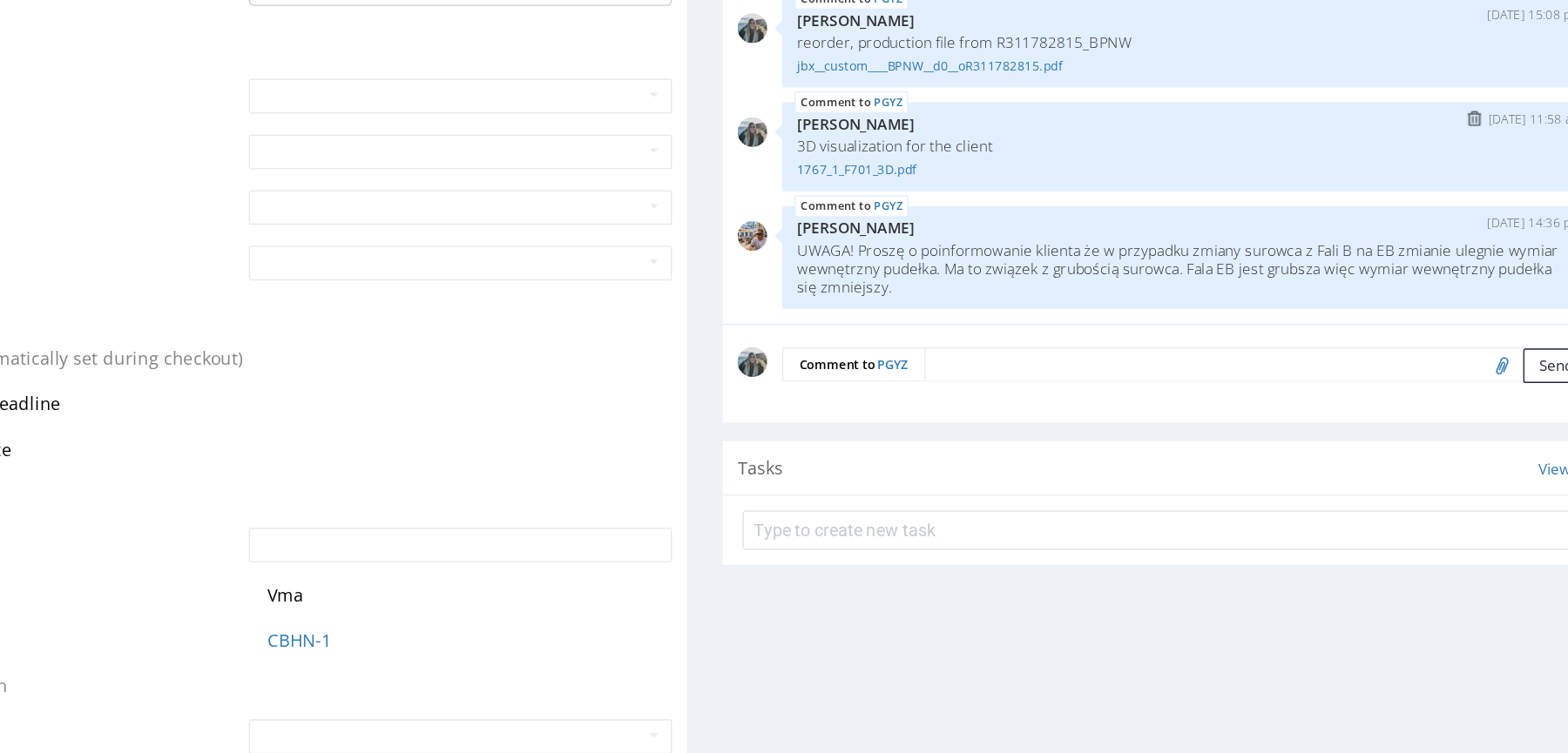
click at [440, 123] on div "PGYZ 9th Oct 25 | 11:58 am Zeniuk Magdalena 3D visualization for the client 176…" at bounding box center [656, 97] width 569 height 63
click at [440, 131] on link "PGYZ" at bounding box center [446, 138] width 20 height 14
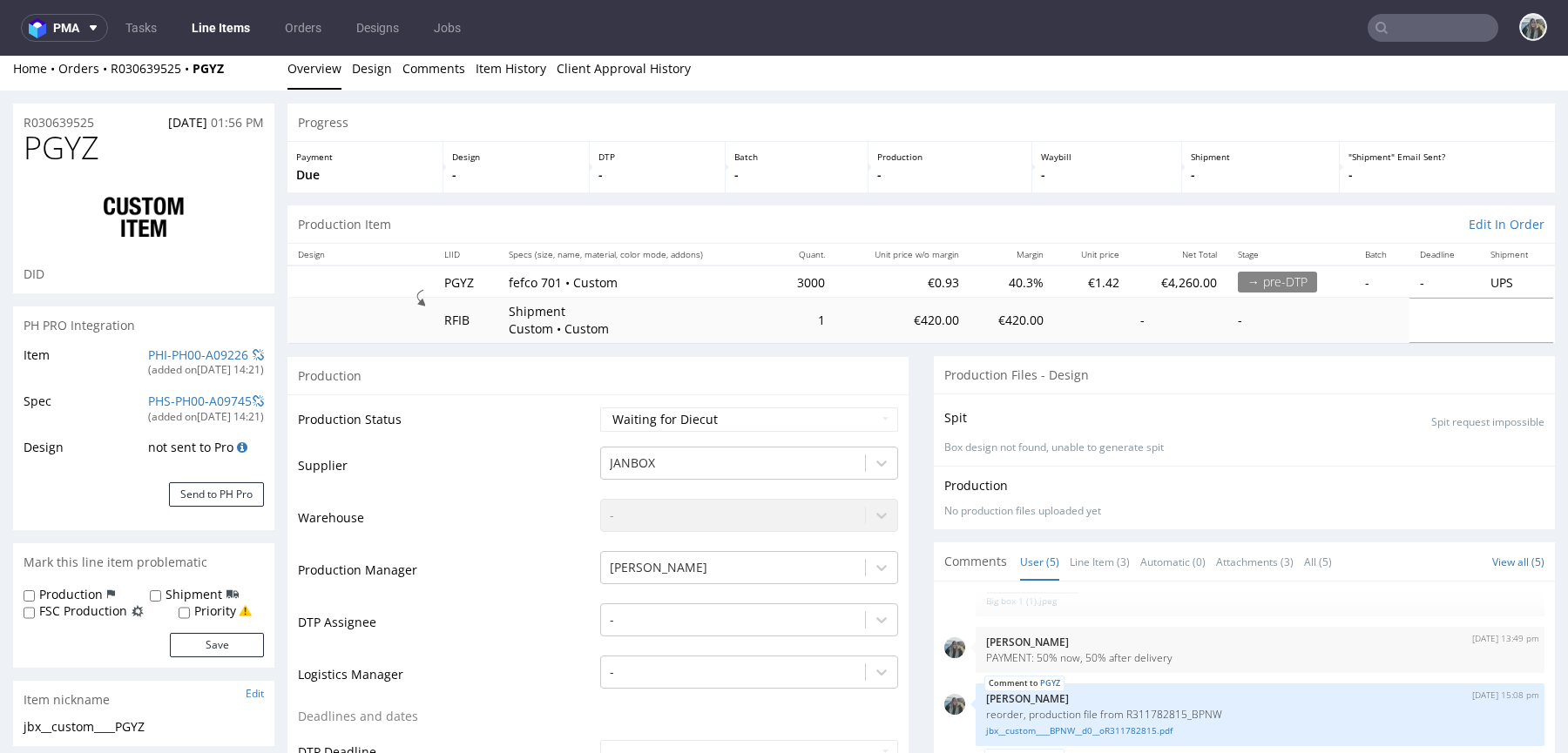
scroll to position [0, 0]
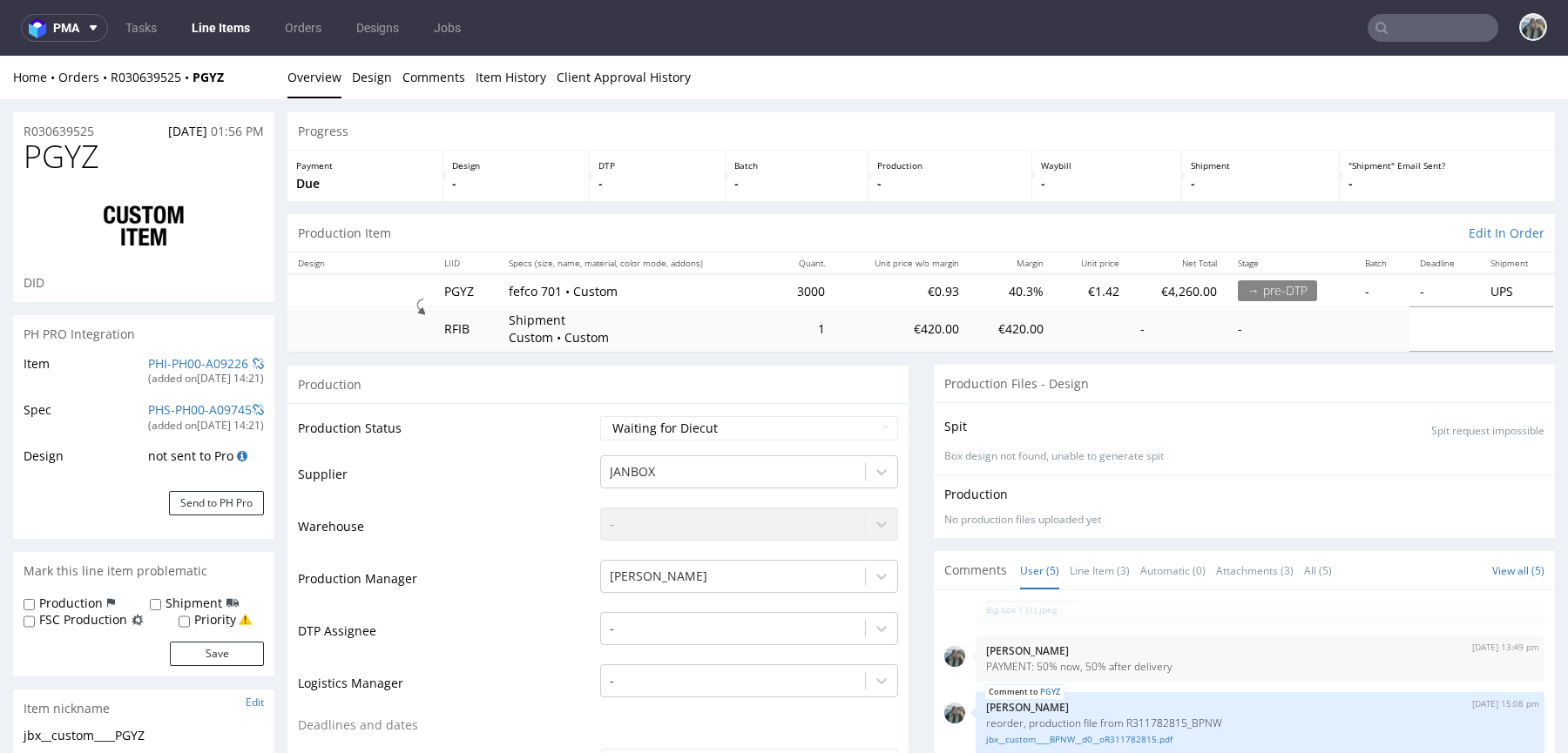
click at [1415, 33] on input "text" at bounding box center [1432, 28] width 131 height 28
paste input "avea"
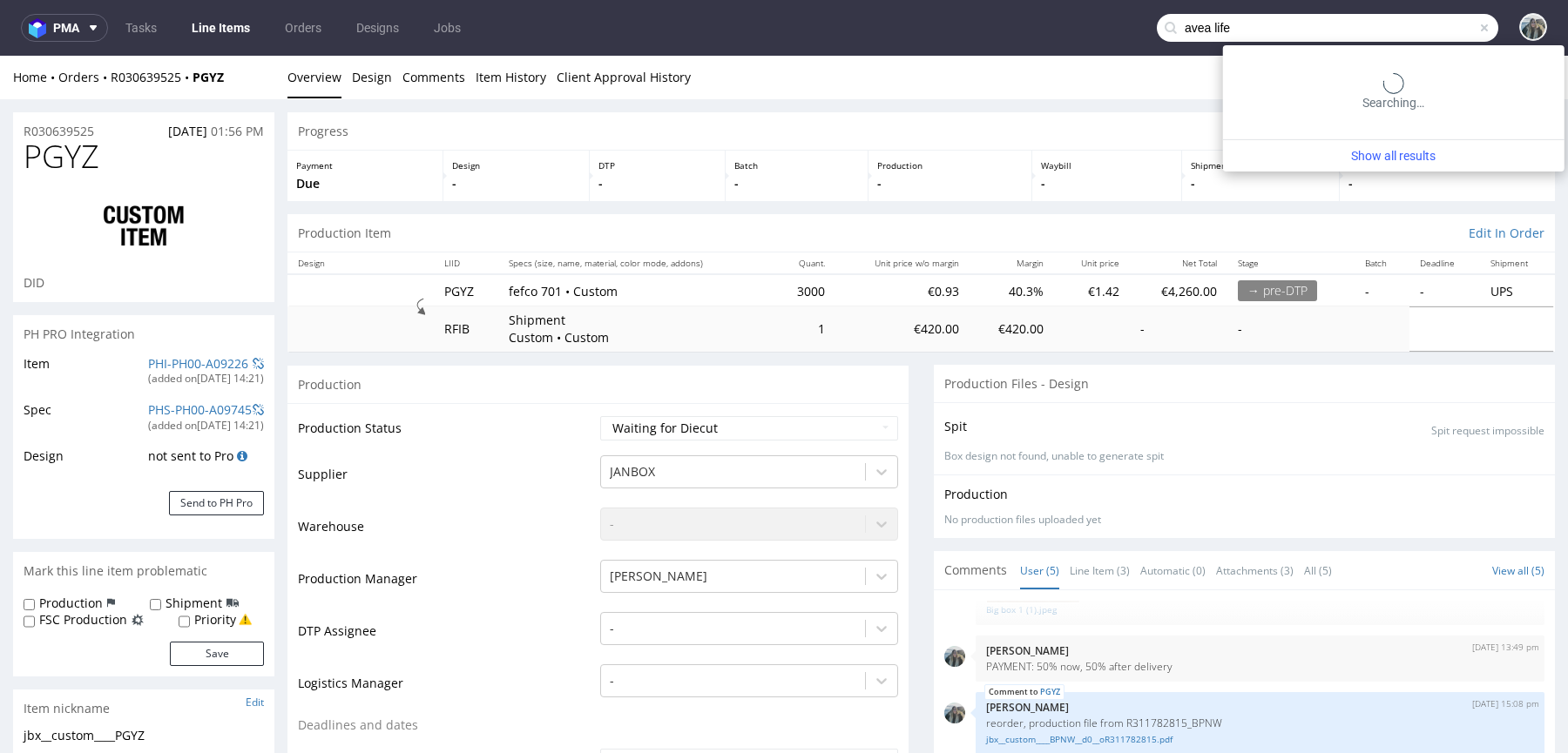
type input "avea life"
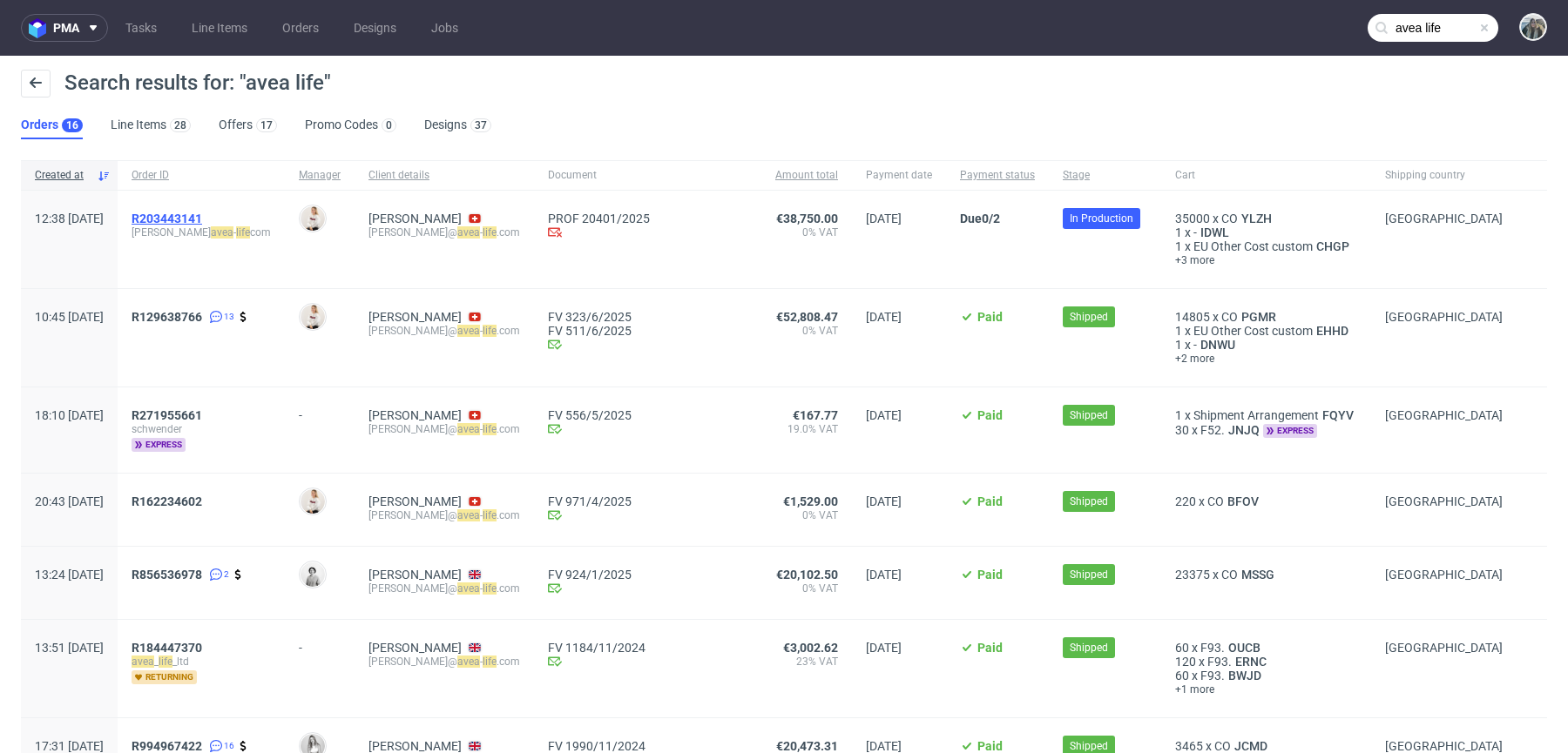
click at [202, 222] on span "R203443141" at bounding box center [166, 219] width 71 height 14
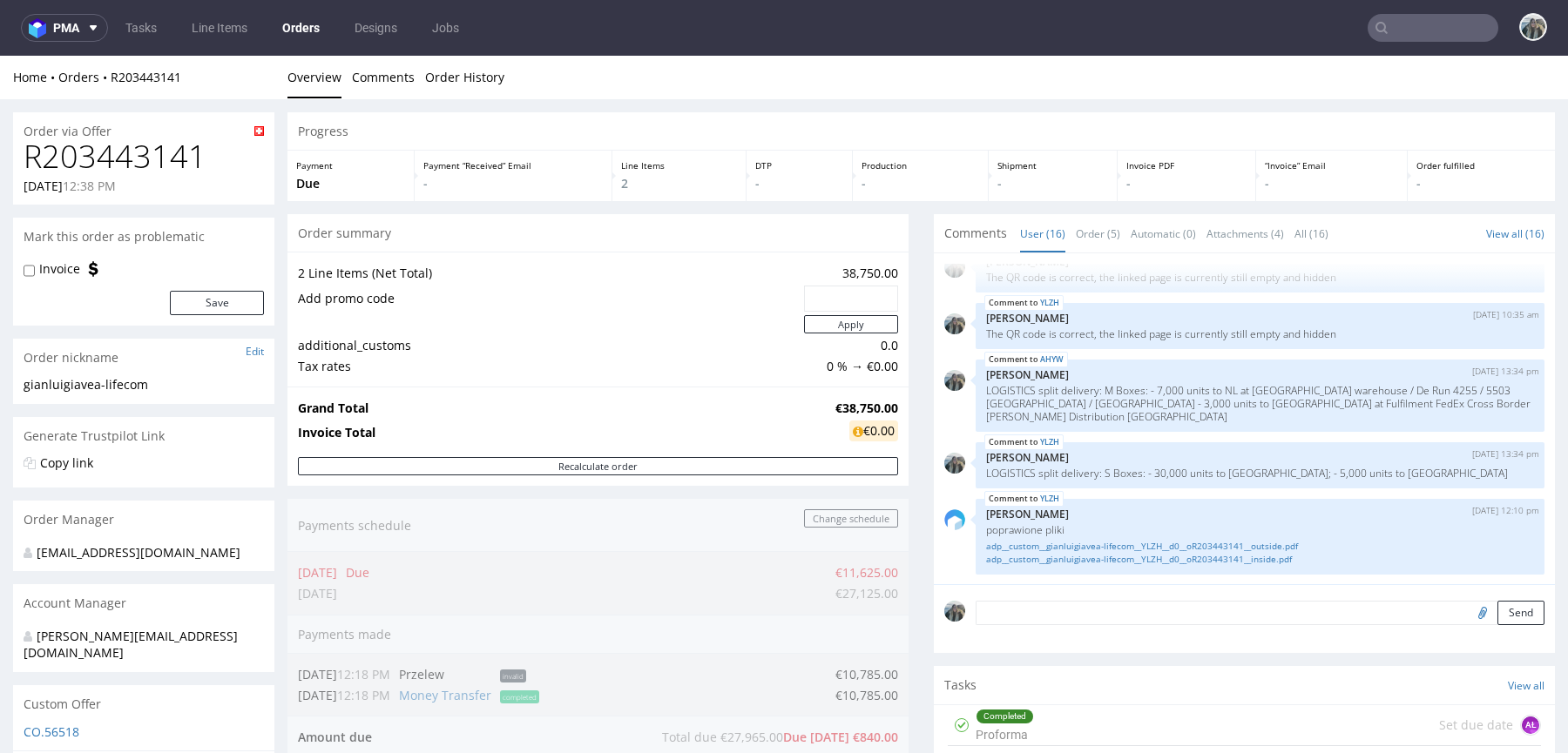
scroll to position [346, 0]
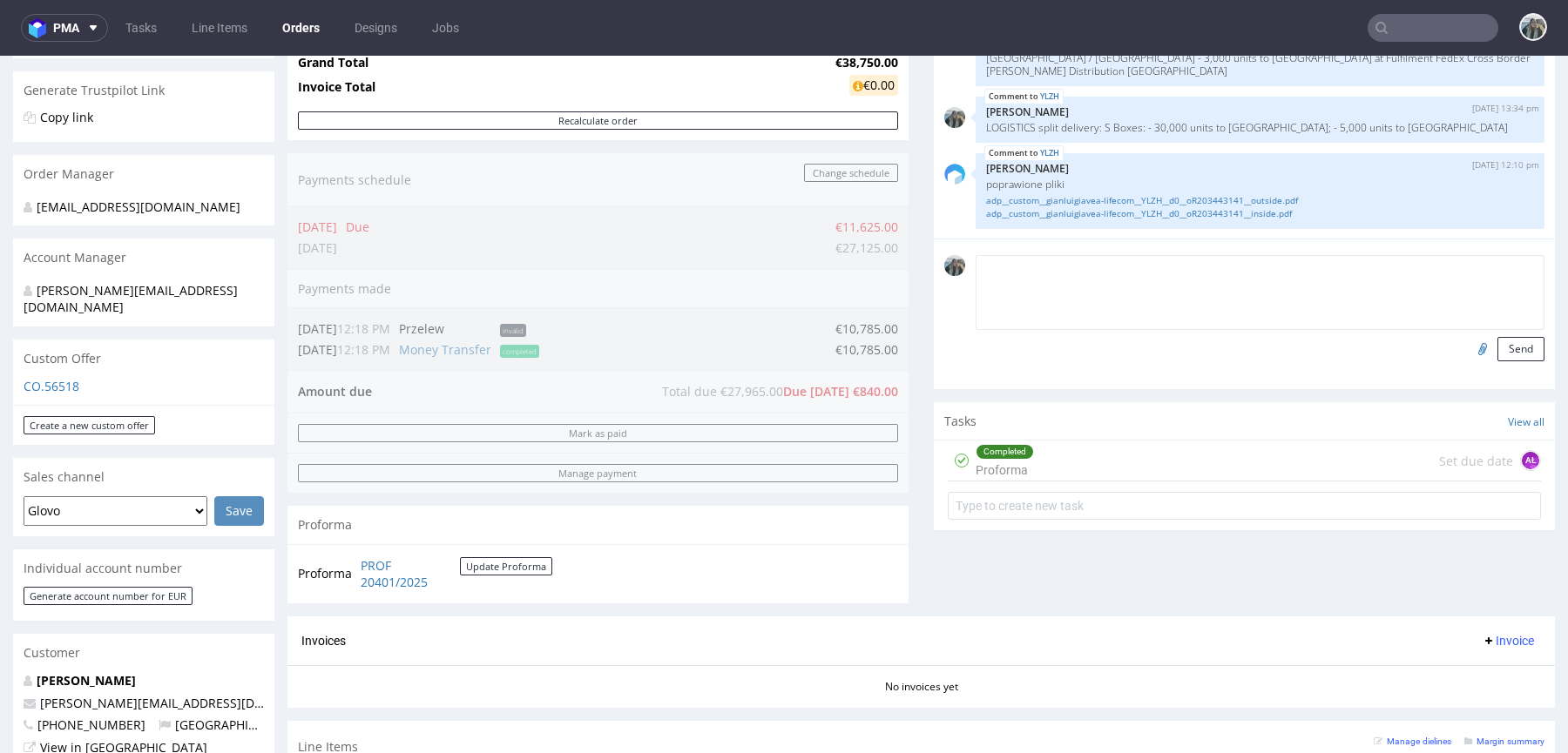
click at [1028, 269] on textarea at bounding box center [1260, 292] width 569 height 75
type textarea "Delivery must be speed up - end of October/beginning of November"
click at [1501, 337] on button "Send" at bounding box center [1521, 349] width 47 height 25
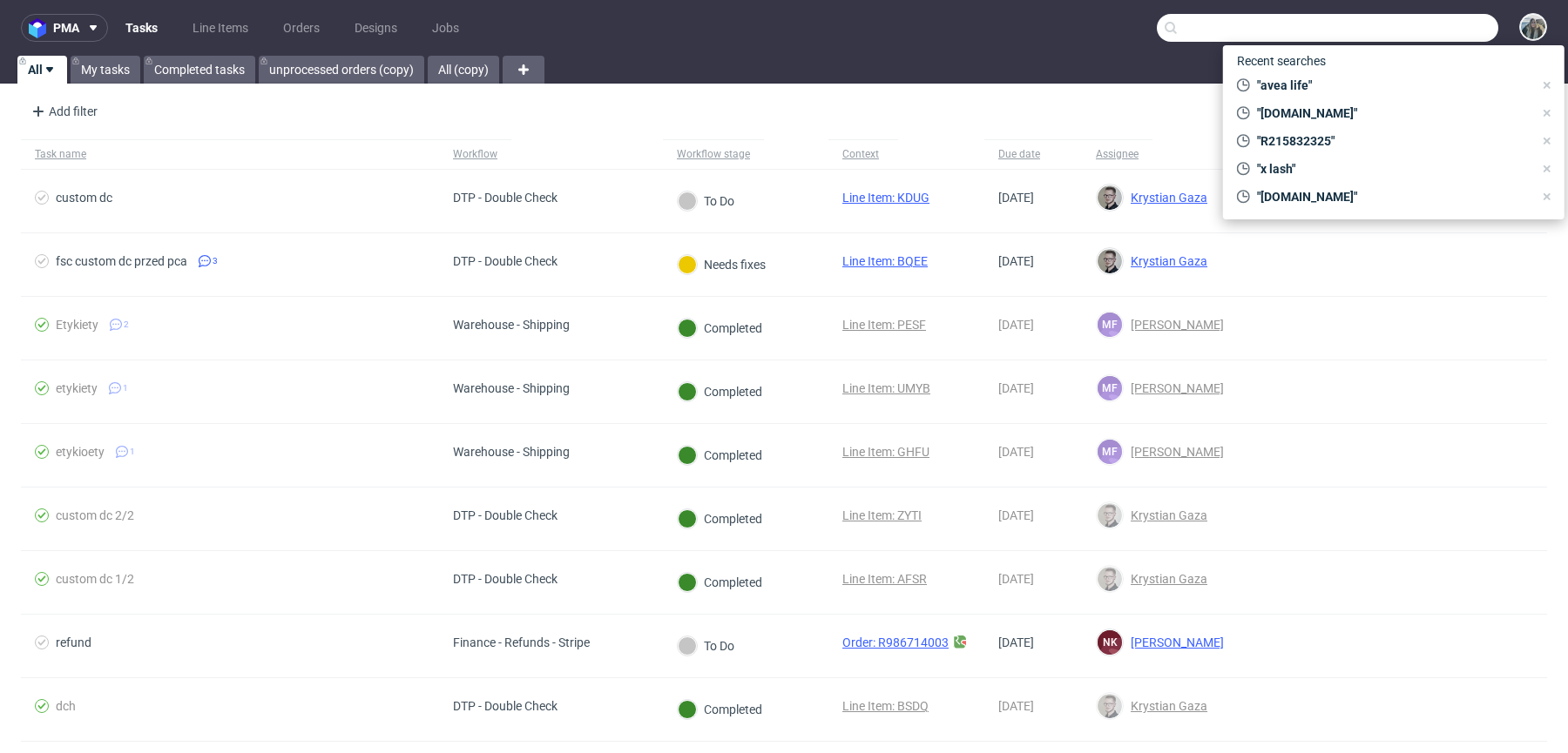
click at [1397, 27] on input "text" at bounding box center [1328, 28] width 342 height 28
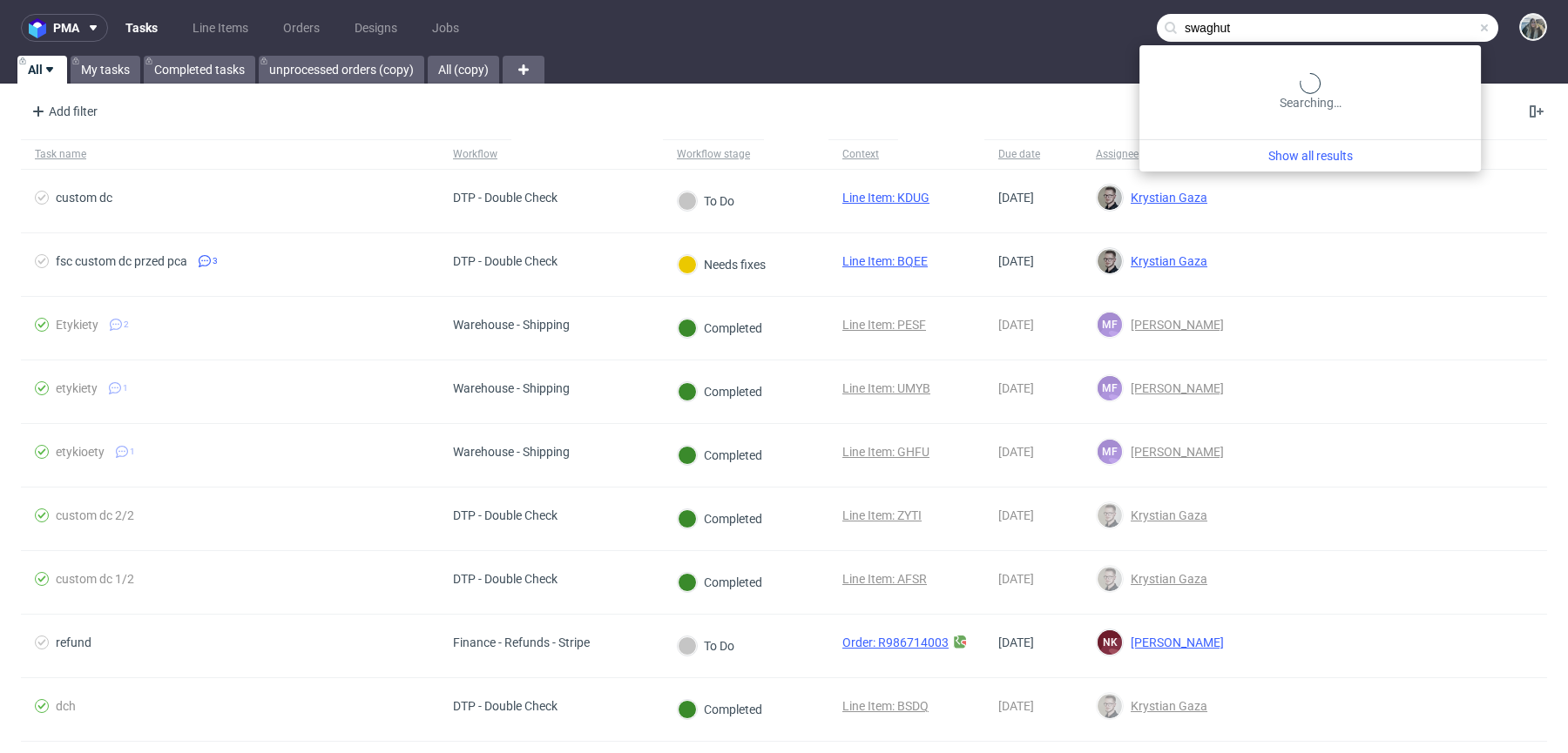
type input "swaghut"
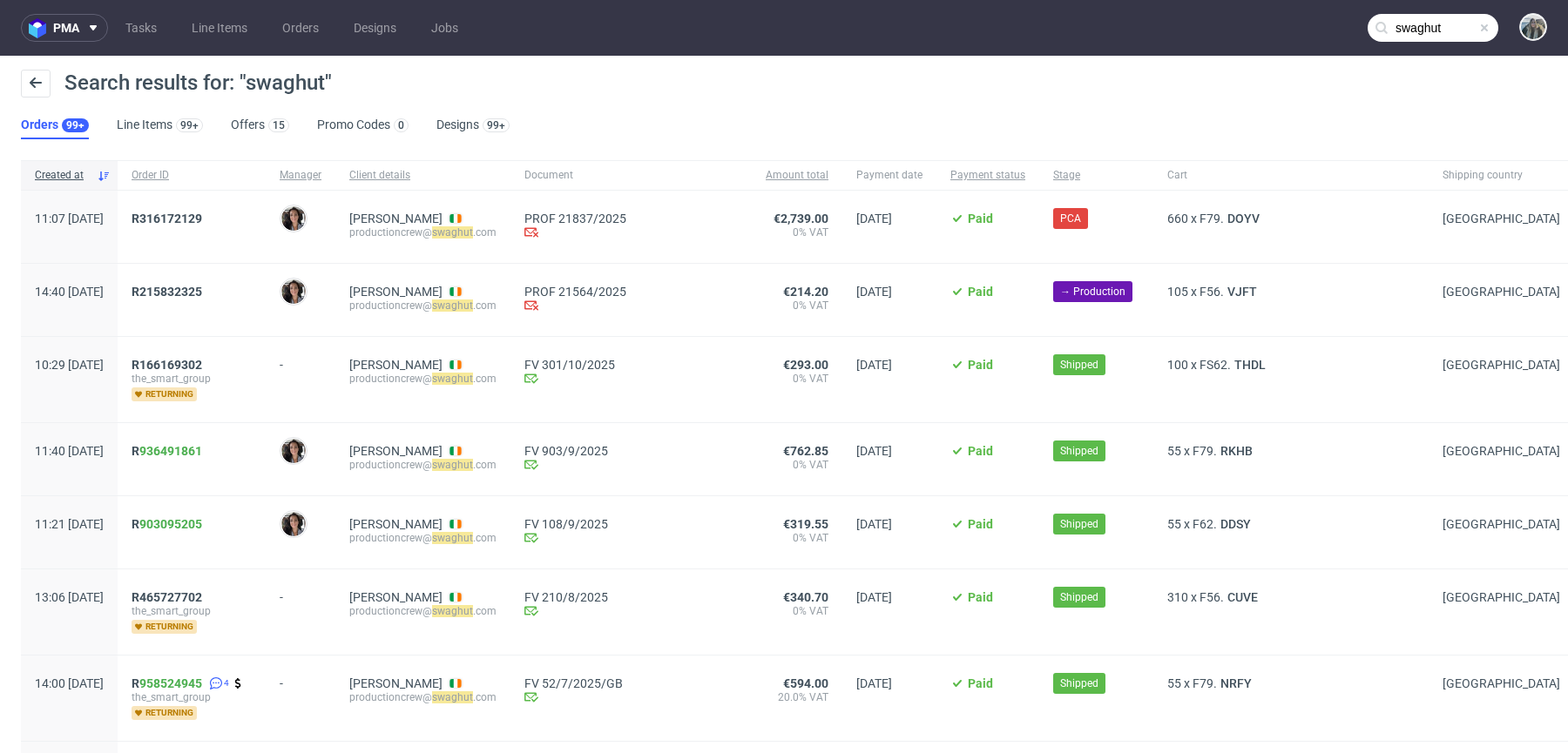
drag, startPoint x: 271, startPoint y: 215, endPoint x: 123, endPoint y: 215, distance: 148.0
click at [123, 215] on div "11:07 Fri 10.10.2025 R316172129 Moreno Martinez Cristina Brenda Barry productio…" at bounding box center [811, 228] width 1581 height 74
click at [208, 267] on div "R215832325" at bounding box center [191, 299] width 148 height 73
drag, startPoint x: 262, startPoint y: 299, endPoint x: 193, endPoint y: 306, distance: 69.4
click at [177, 301] on div "R215832325" at bounding box center [191, 299] width 148 height 73
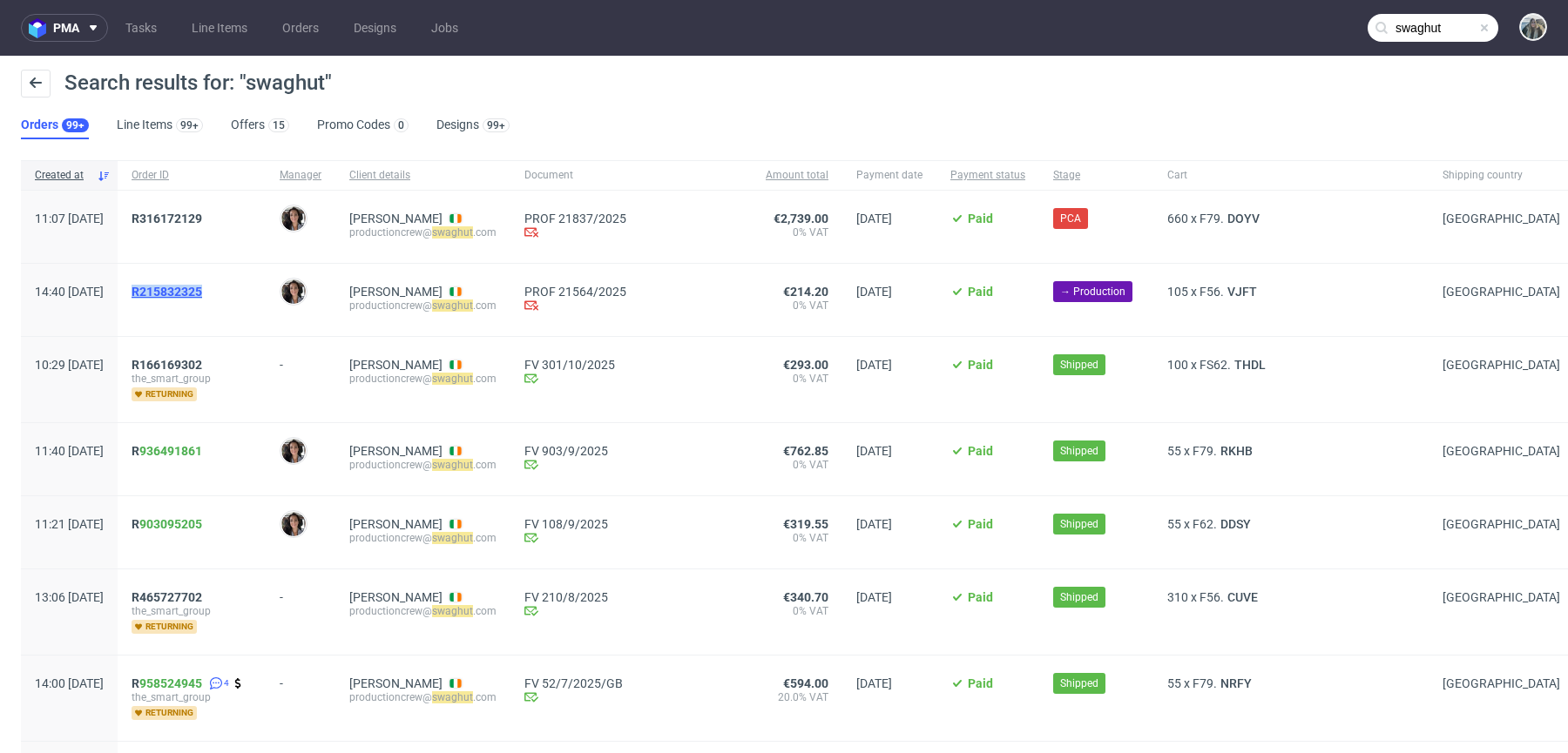
drag, startPoint x: 192, startPoint y: 313, endPoint x: 185, endPoint y: 291, distance: 23.1
click at [185, 291] on span "R215832325" at bounding box center [191, 299] width 120 height 31
copy span "R215832325"
click at [202, 289] on span "R215832325" at bounding box center [166, 292] width 71 height 14
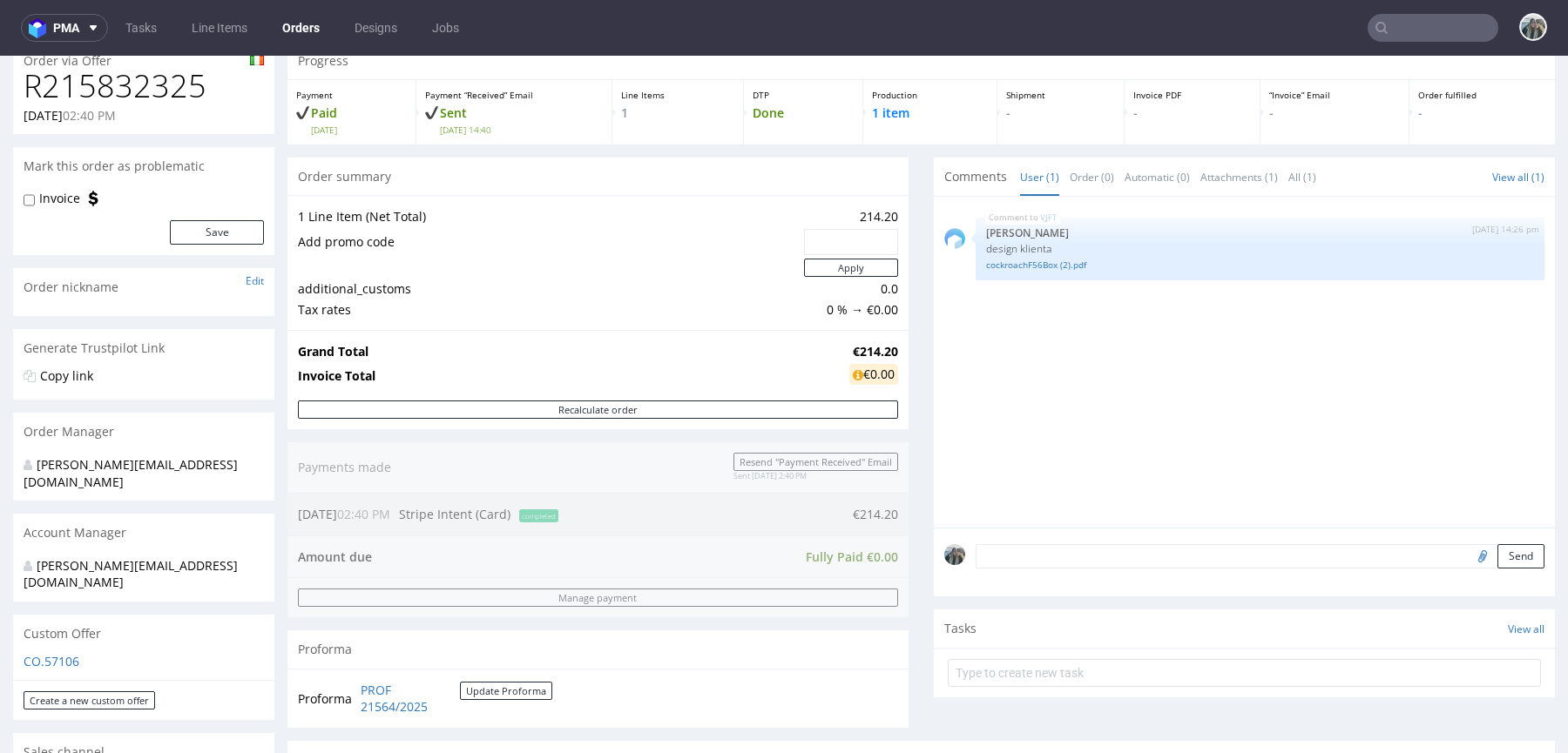
scroll to position [628, 0]
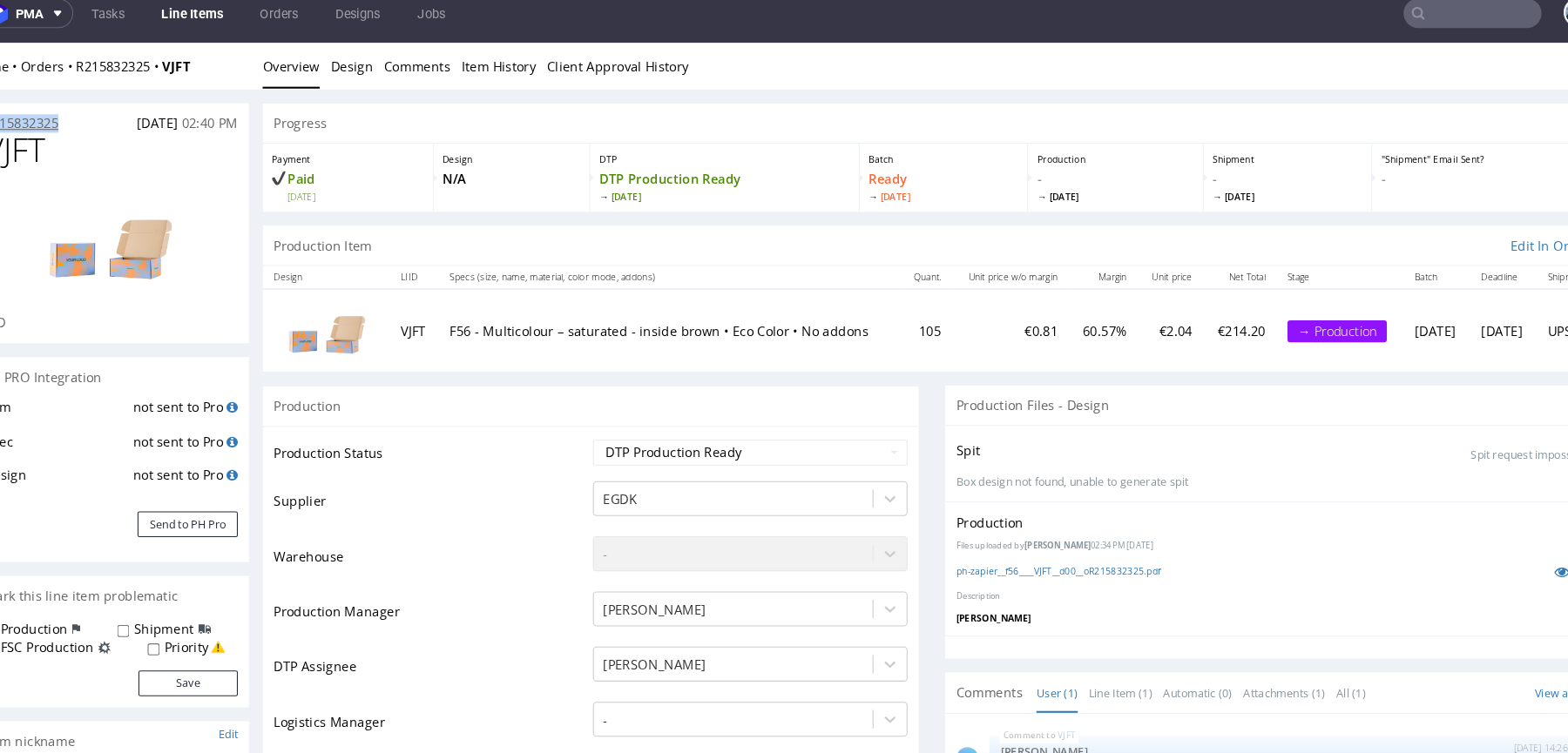
drag, startPoint x: 72, startPoint y: 121, endPoint x: -2, endPoint y: 121, distance: 74.0
click at [0, 121] on div "R215832325 07.10.2025 02:40 PM" at bounding box center [103, 113] width 261 height 28
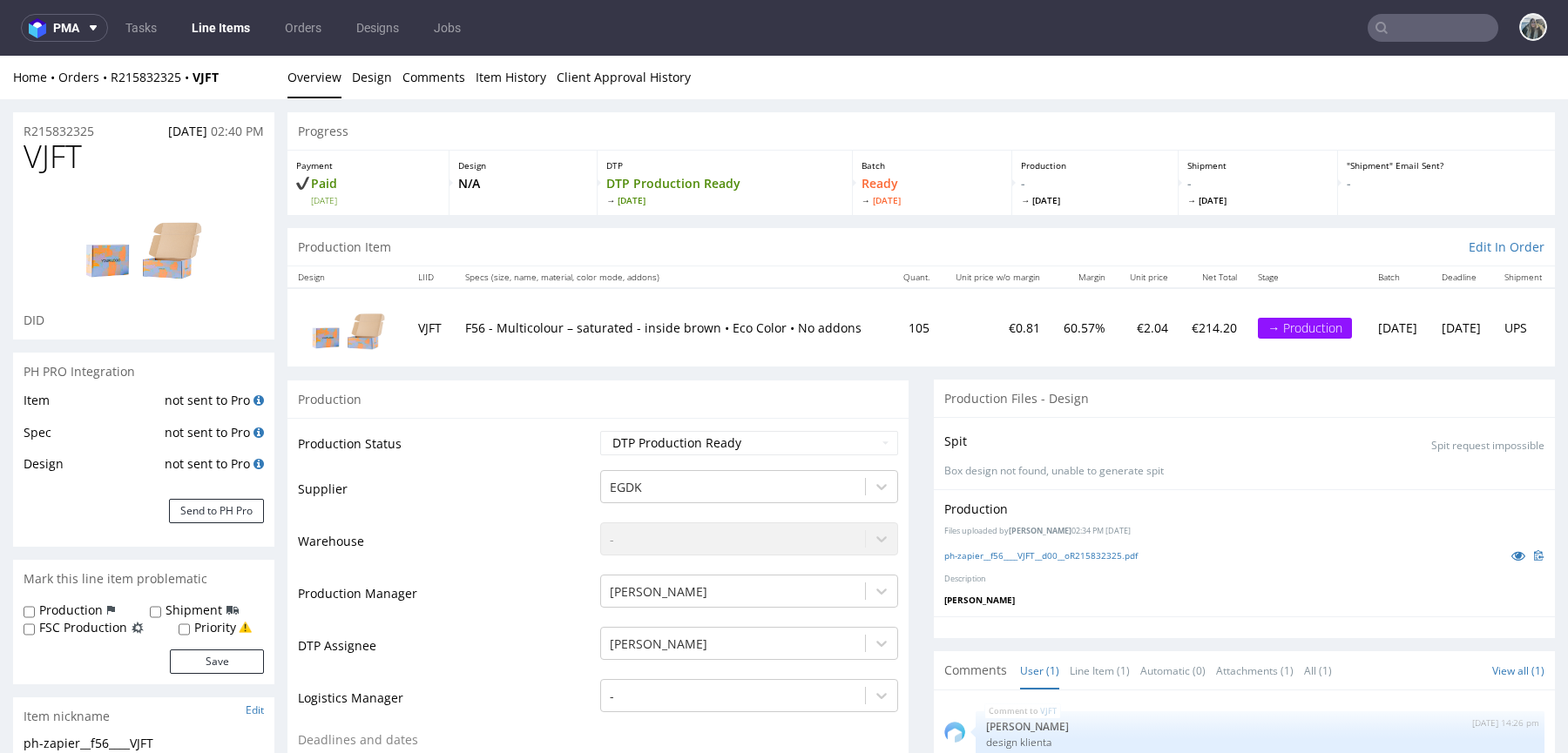
click at [130, 134] on div "R215832325 07.10.2025 02:40 PM" at bounding box center [144, 126] width 261 height 28
drag, startPoint x: 105, startPoint y: 130, endPoint x: 0, endPoint y: 130, distance: 105.0
copy p "R215832325"
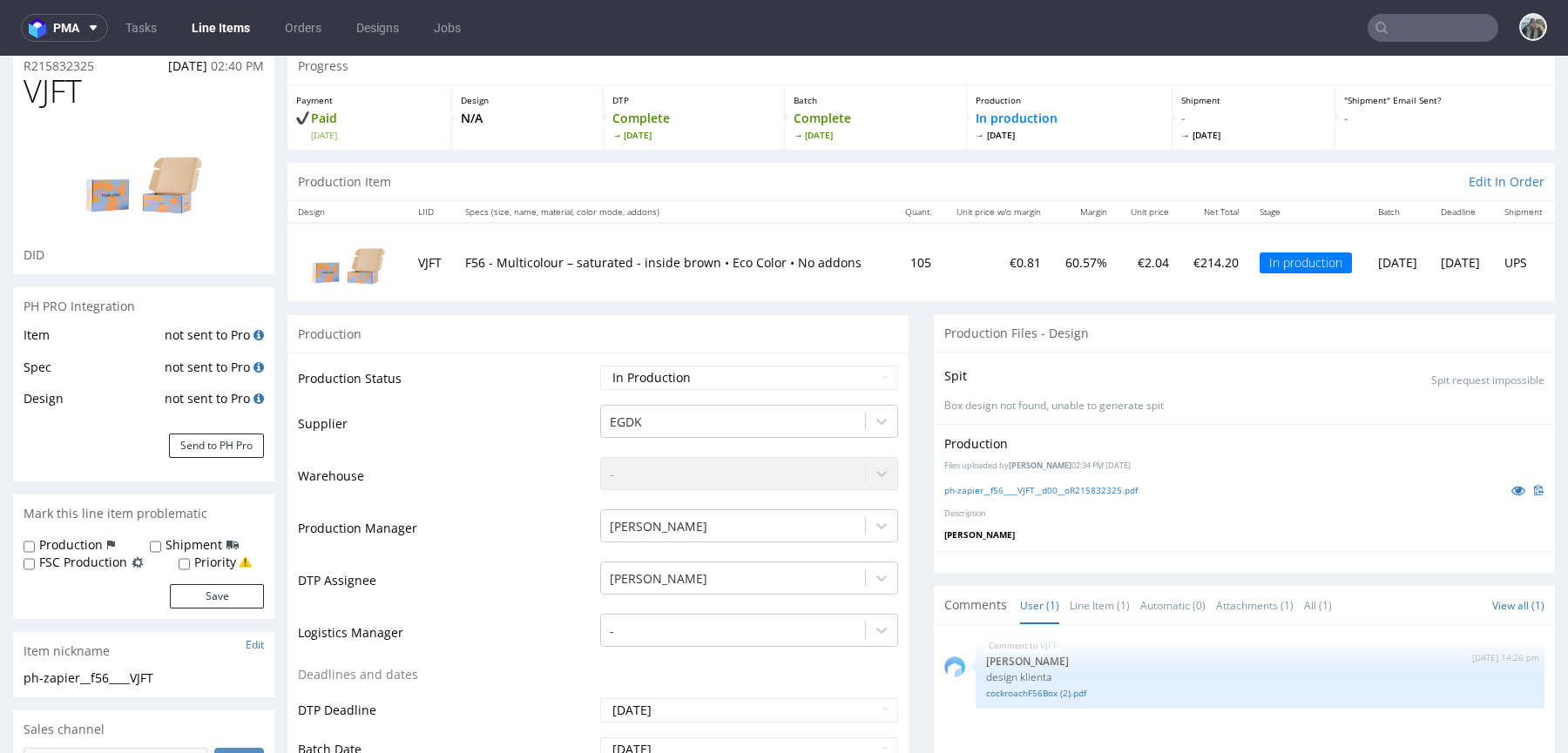
scroll to position [201, 0]
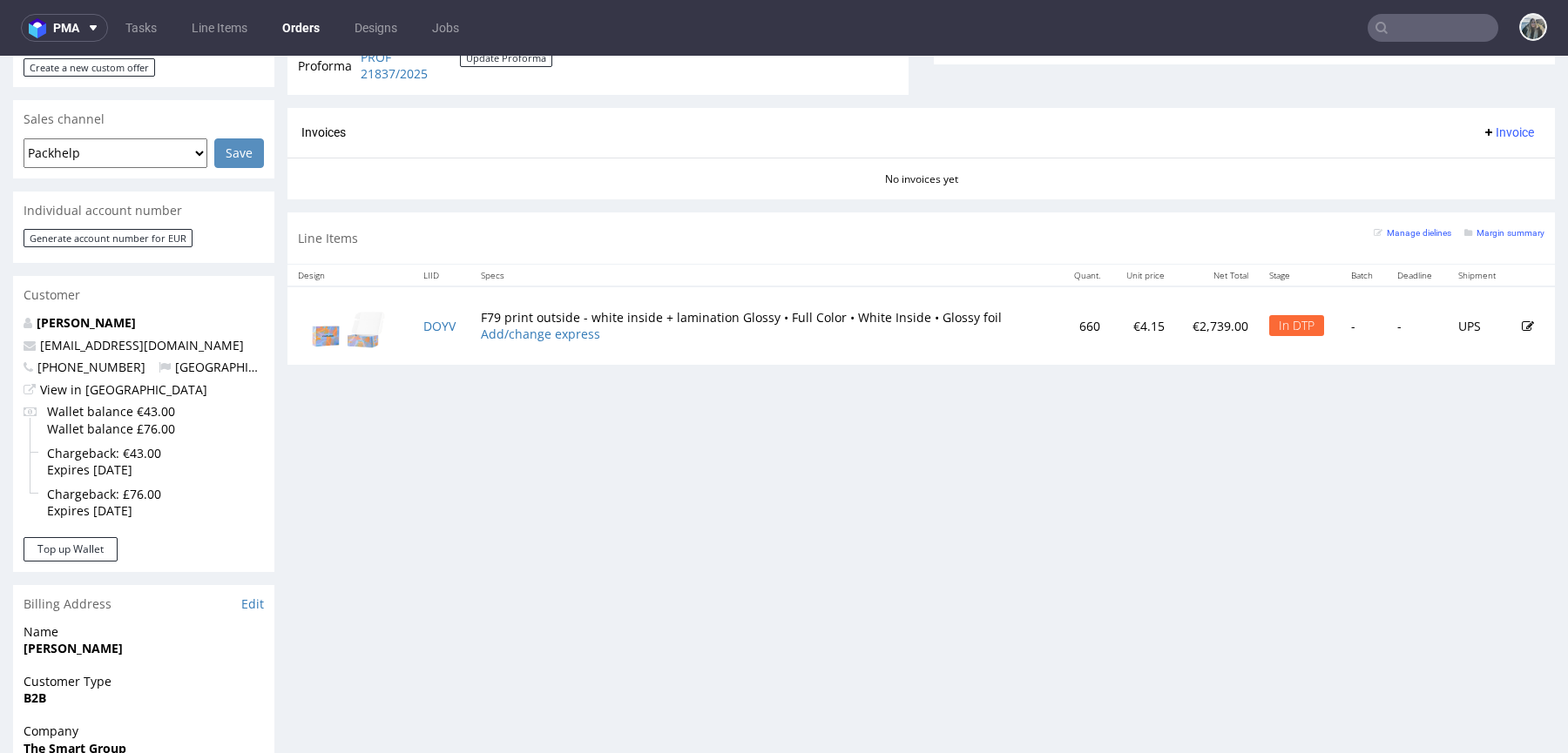
scroll to position [712, 0]
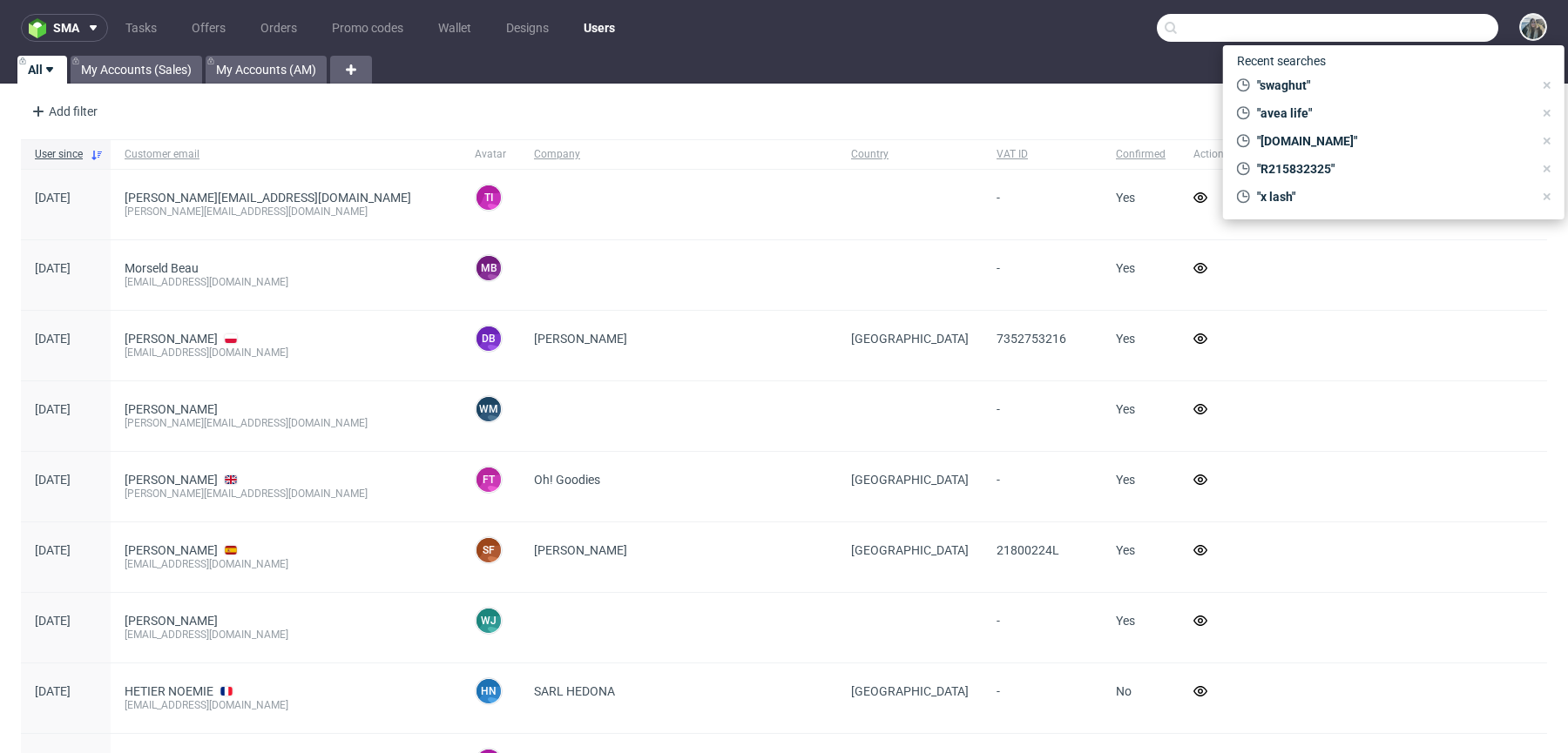
click at [1430, 25] on input "text" at bounding box center [1328, 28] width 342 height 28
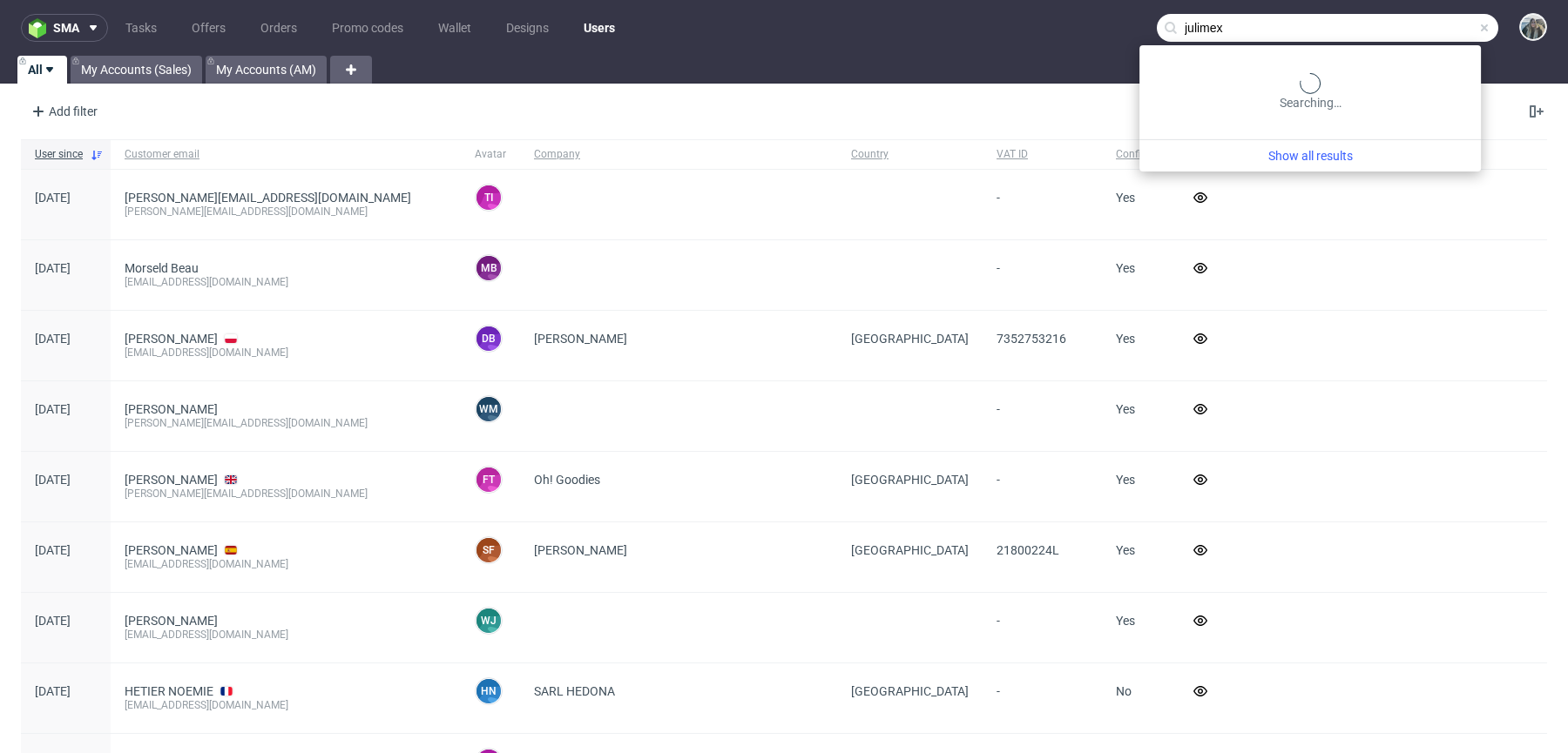
type input "julimex"
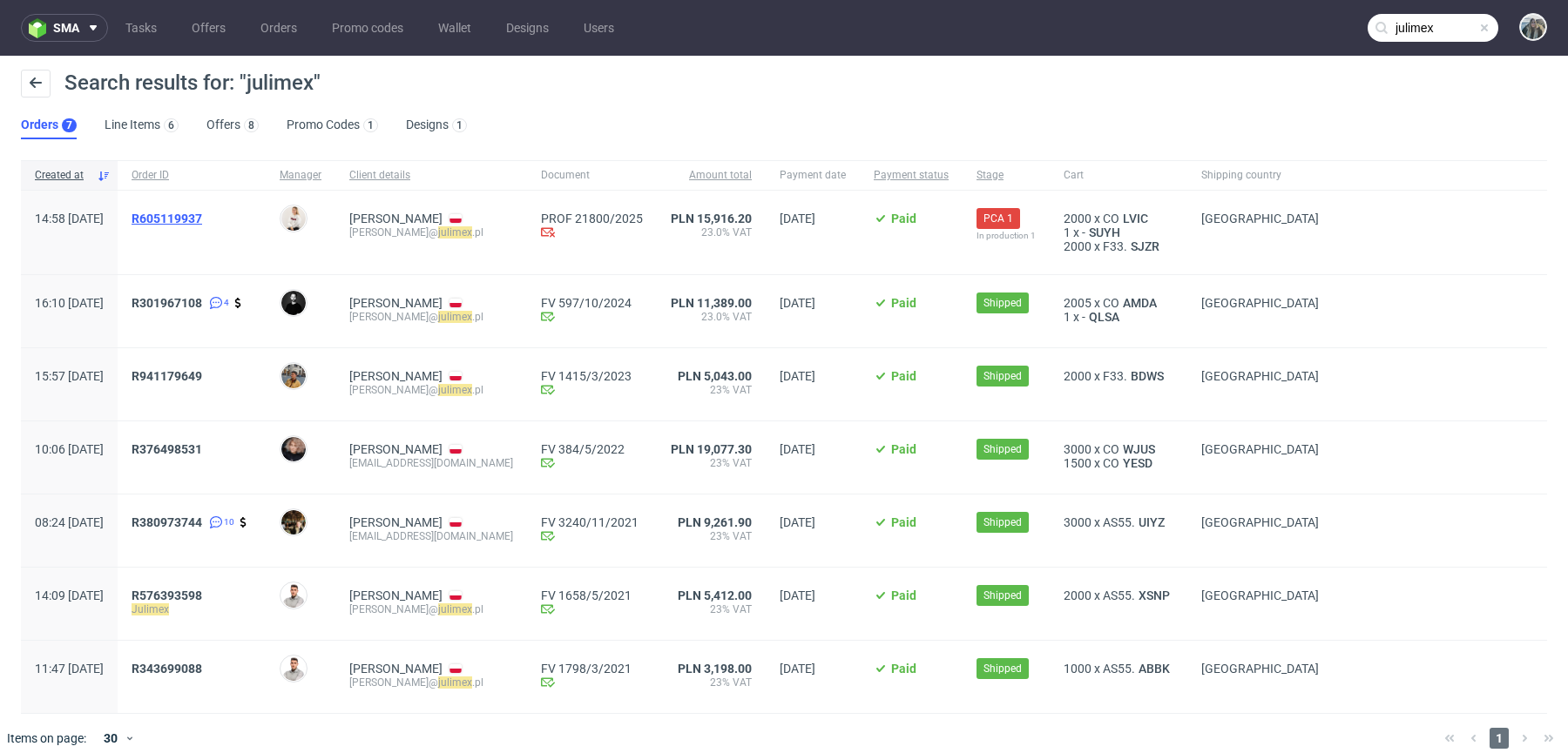
click at [202, 223] on span "R605119937" at bounding box center [166, 219] width 71 height 14
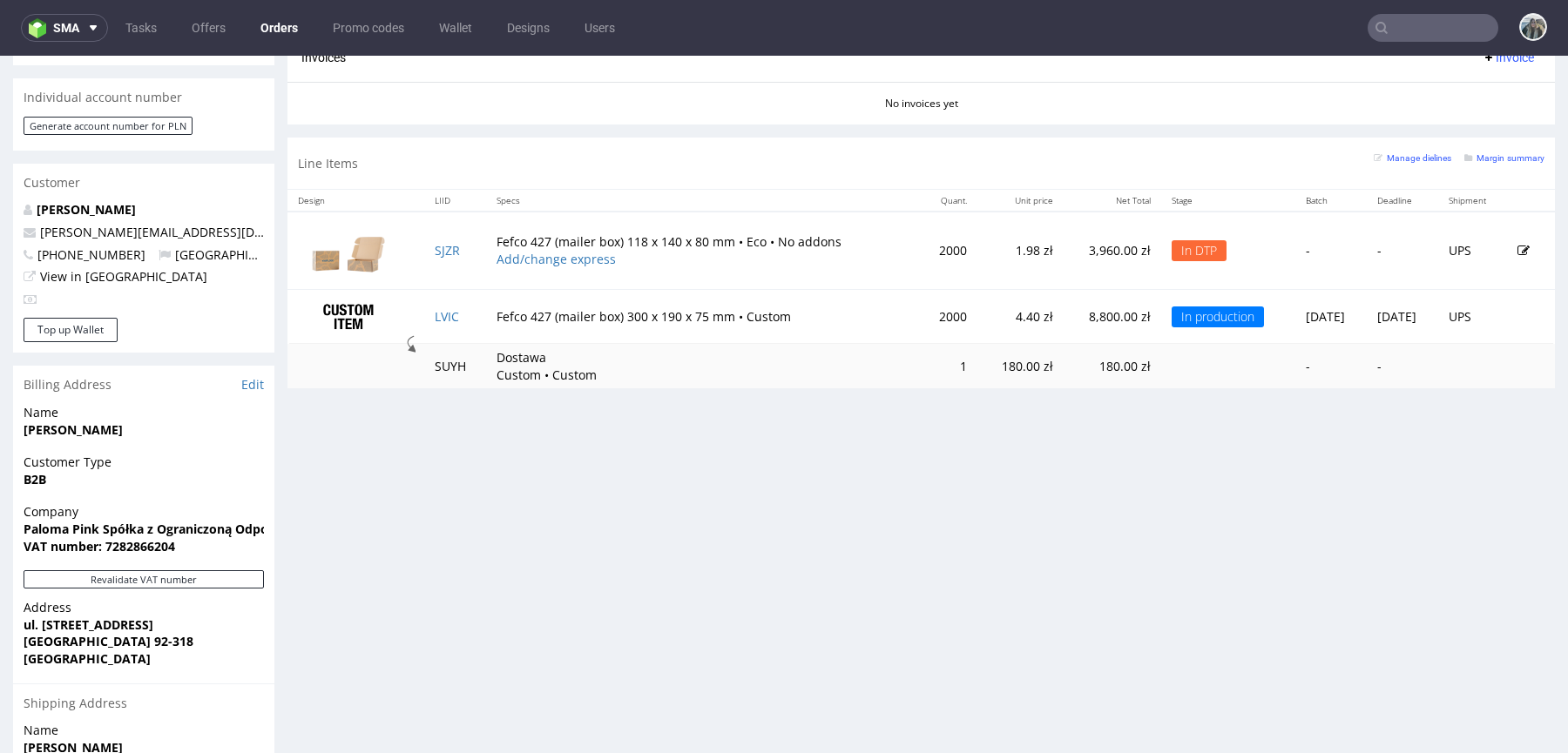
scroll to position [847, 0]
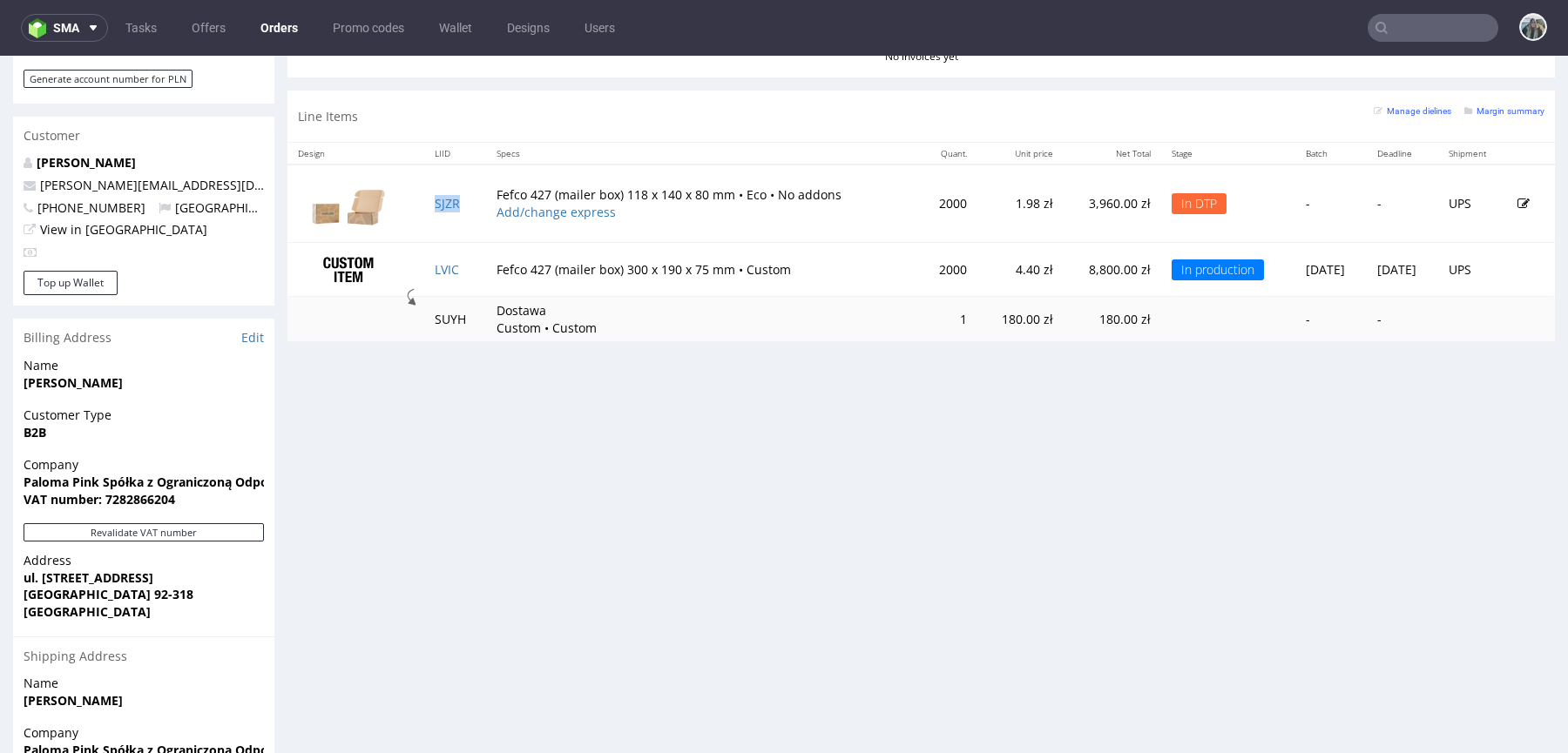
click at [459, 208] on td "SJZR" at bounding box center [455, 203] width 62 height 78
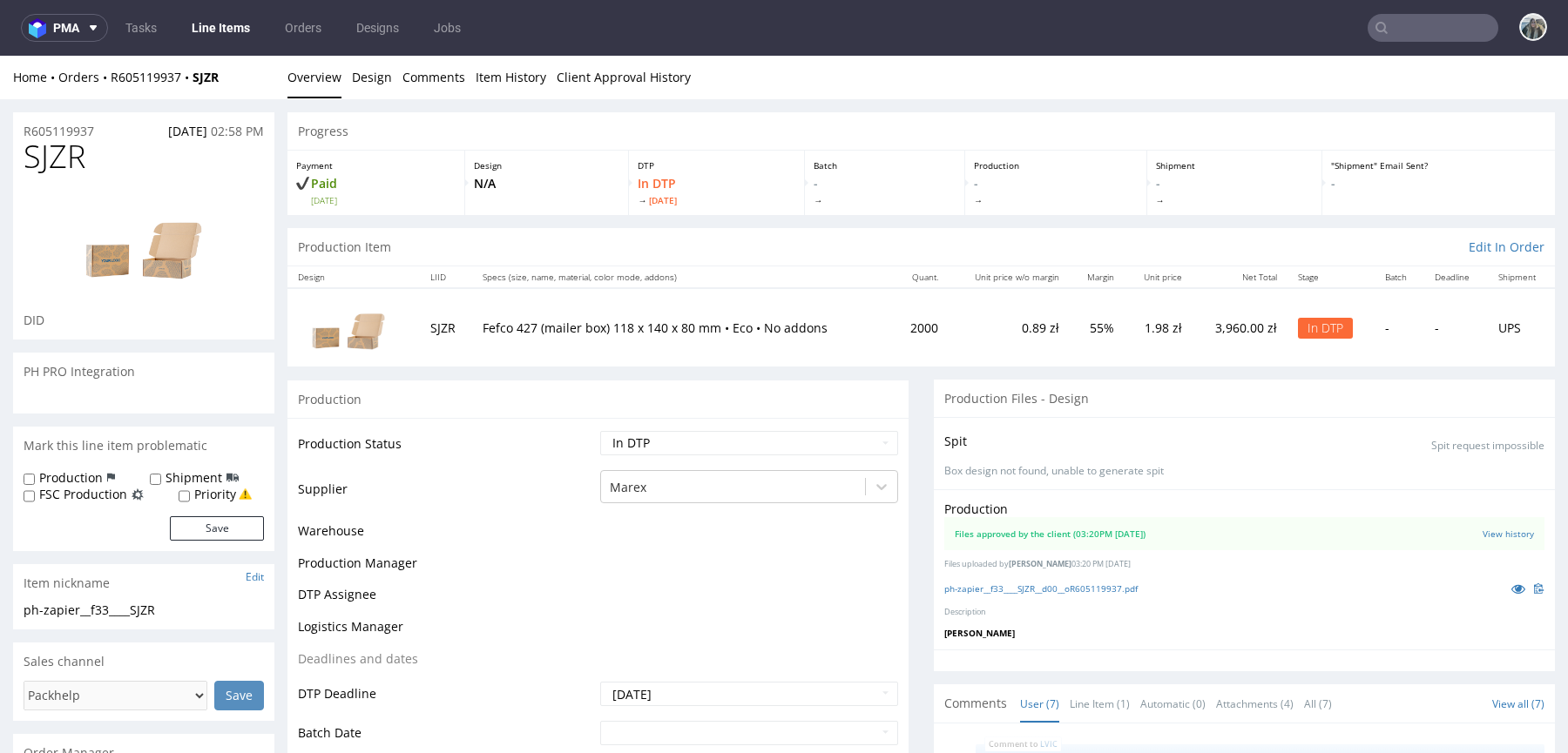
scroll to position [179, 0]
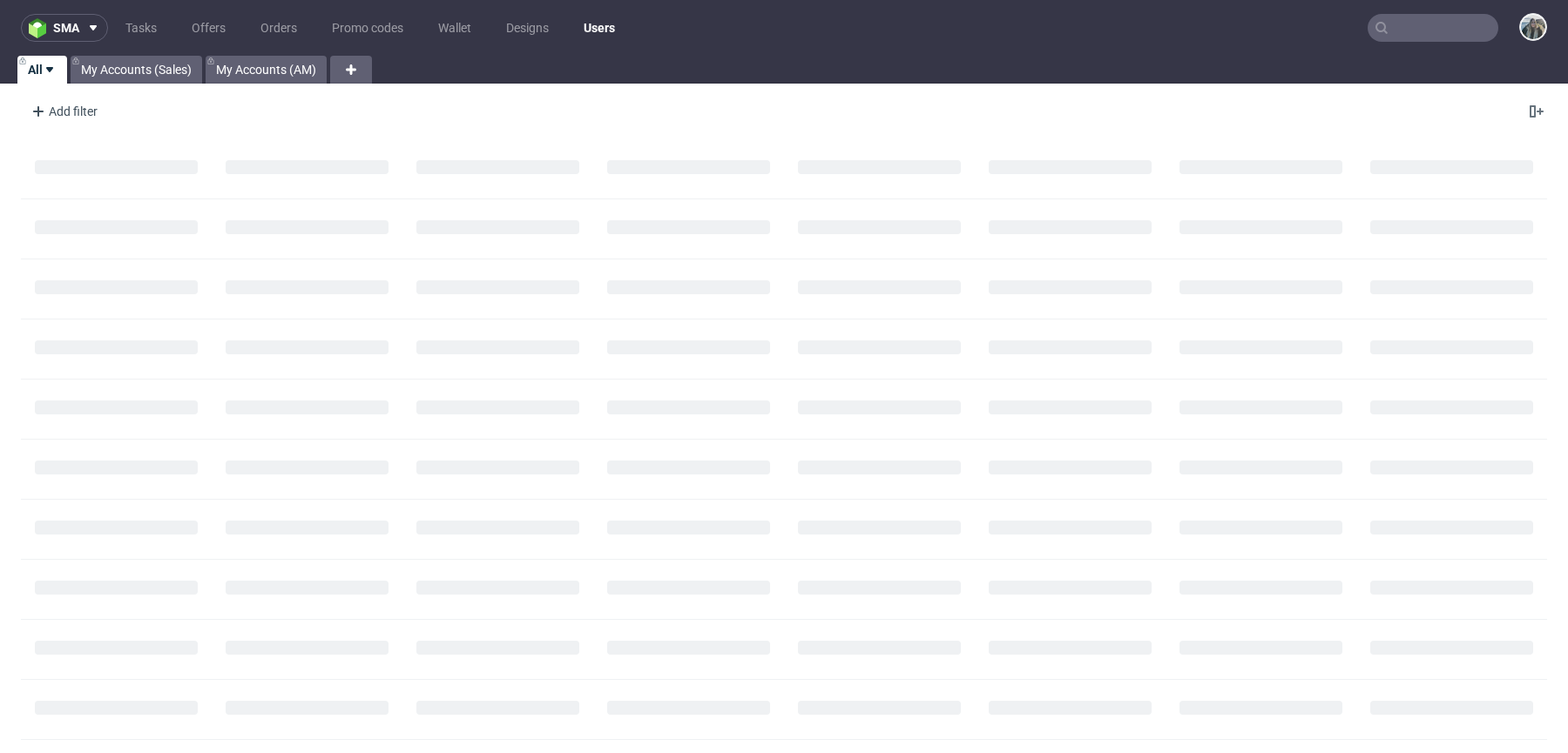
click at [1435, 29] on input "text" at bounding box center [1432, 28] width 131 height 28
paste input "andopen"
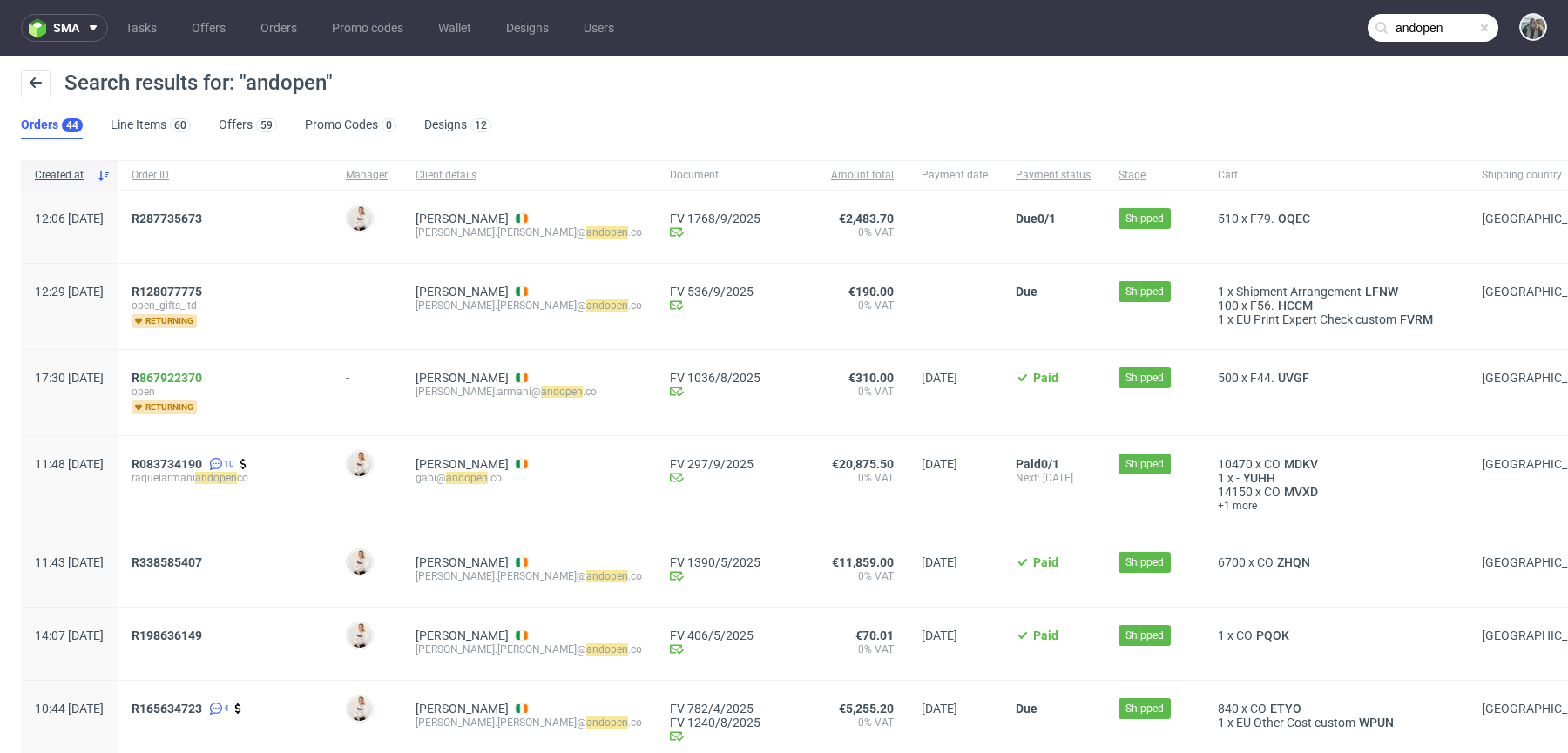
click at [1441, 30] on input "andopen" at bounding box center [1432, 28] width 131 height 28
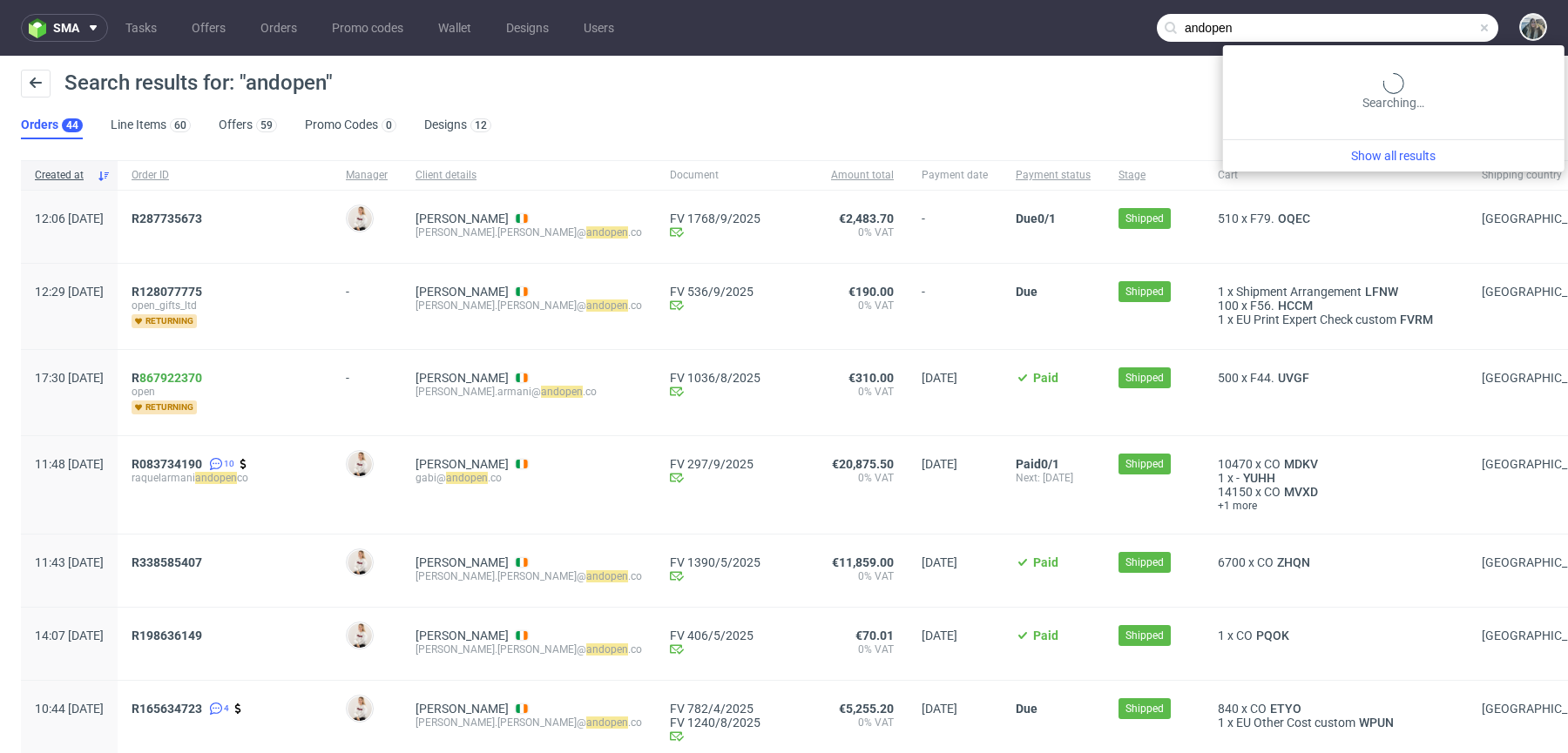
paste input "R597080031"
type input "R597080031"
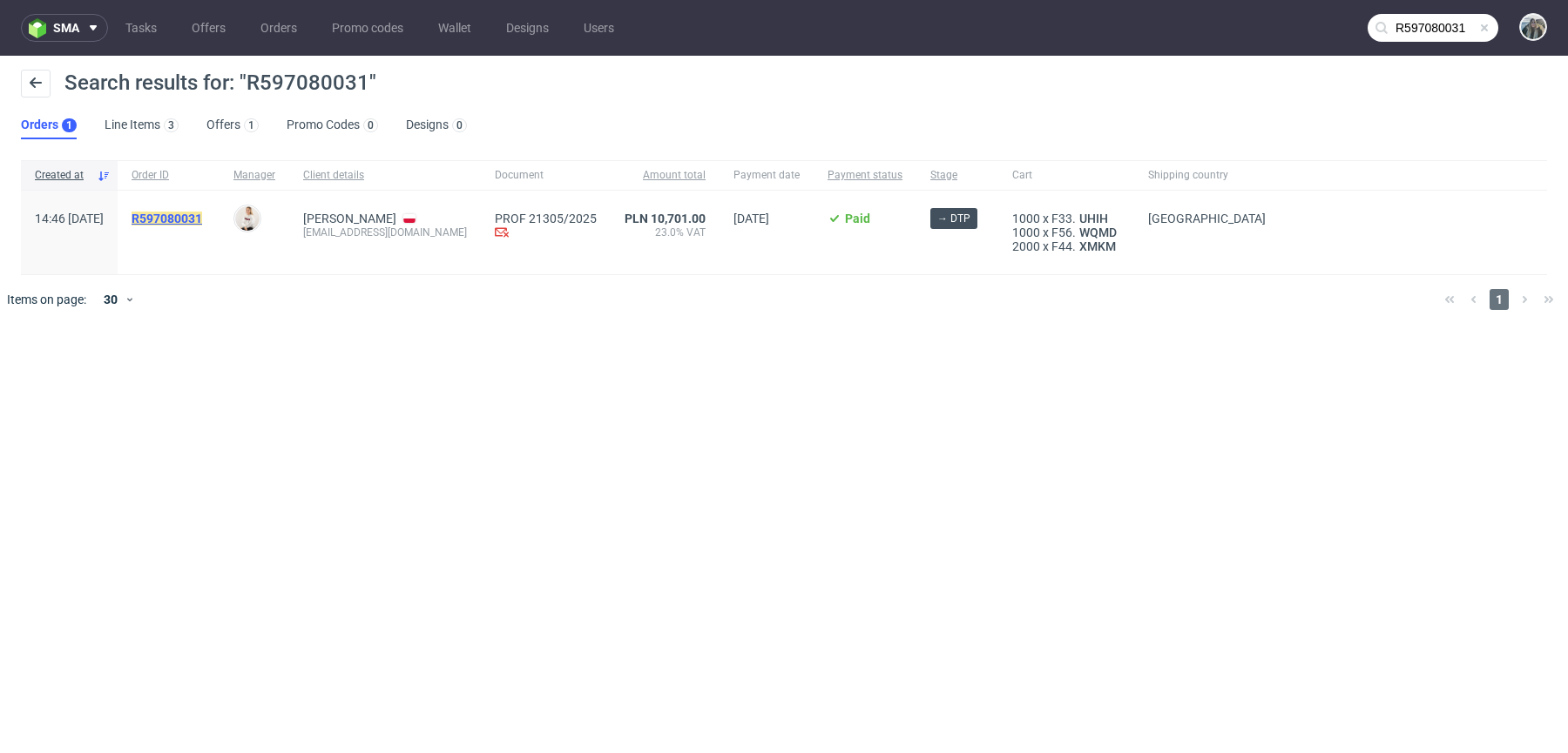
click at [202, 220] on mark "R597080031" at bounding box center [166, 219] width 71 height 14
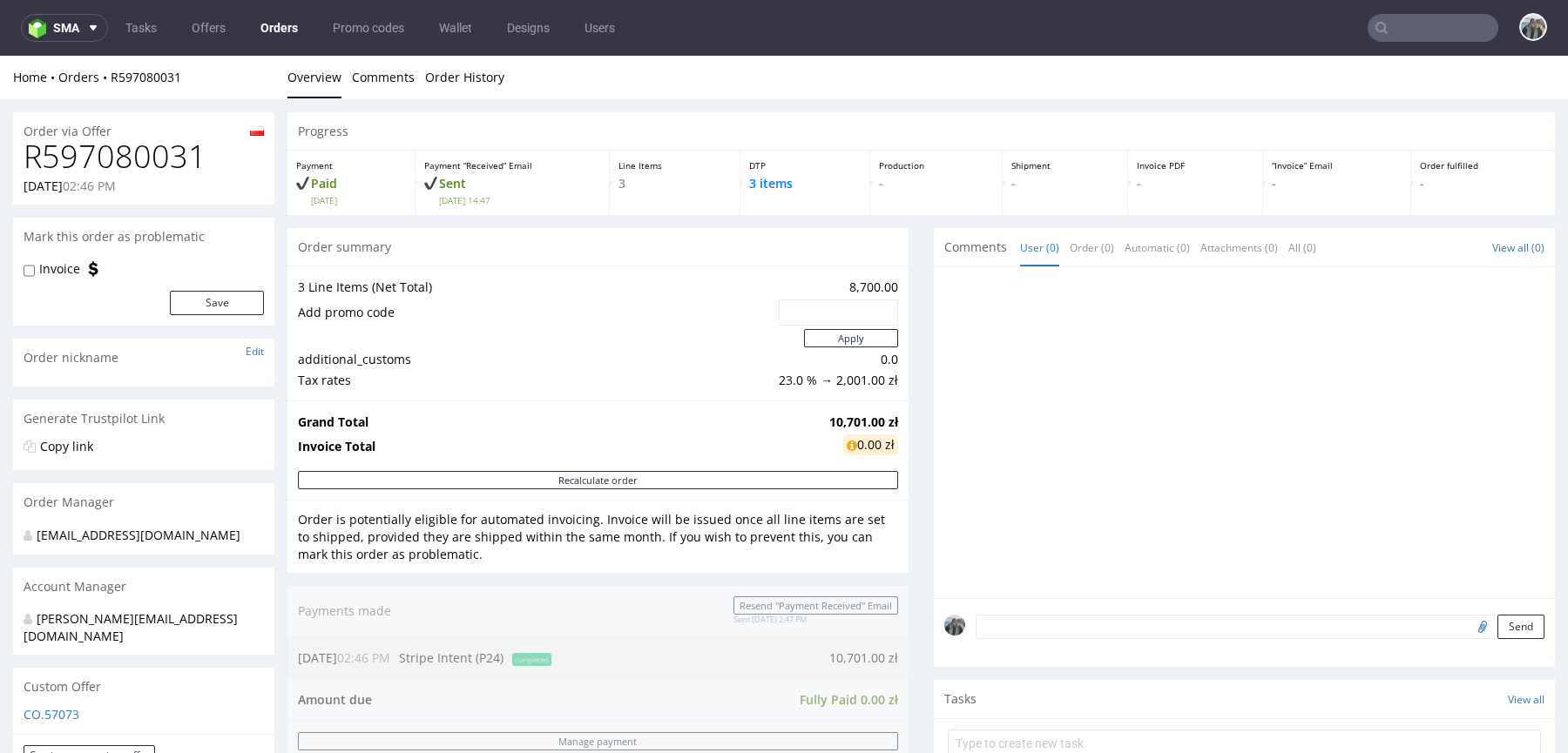
scroll to position [594, 0]
drag, startPoint x: 200, startPoint y: 88, endPoint x: 107, endPoint y: 85, distance: 93.0
click at [107, 85] on div "Home Orders R597080031 Overview Comments Order History" at bounding box center [784, 78] width 1568 height 44
copy link "R597080031"
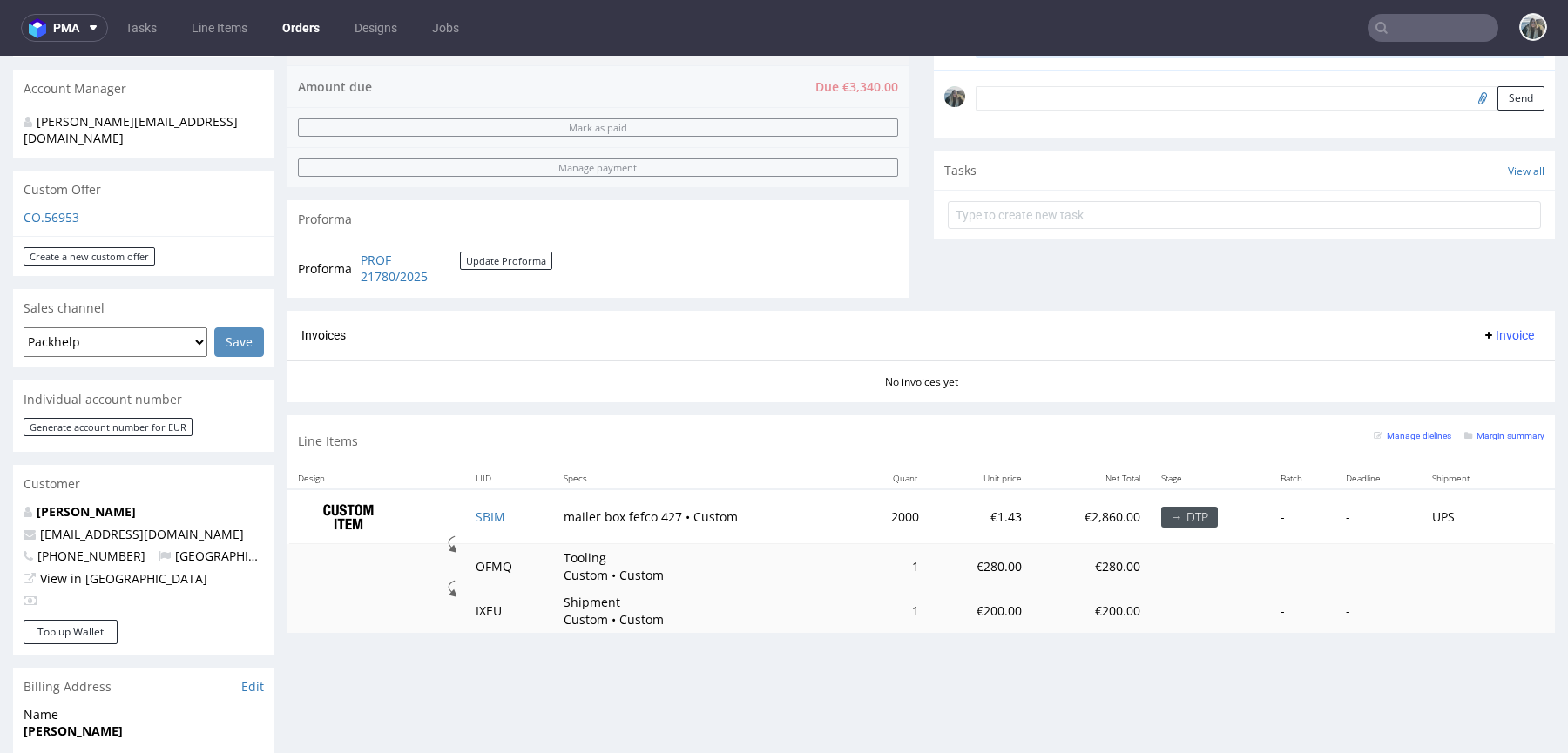
scroll to position [517, 0]
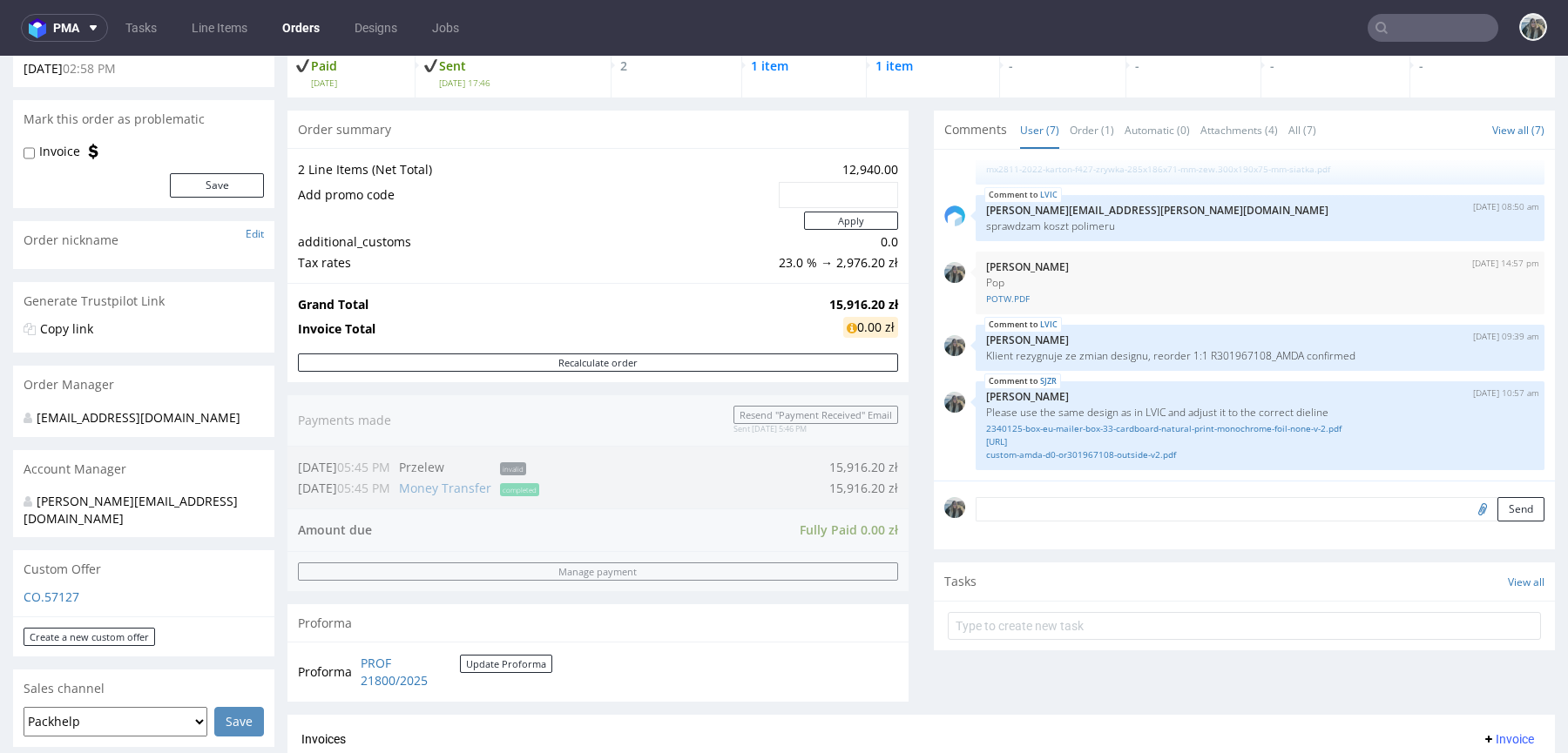
scroll to position [663, 0]
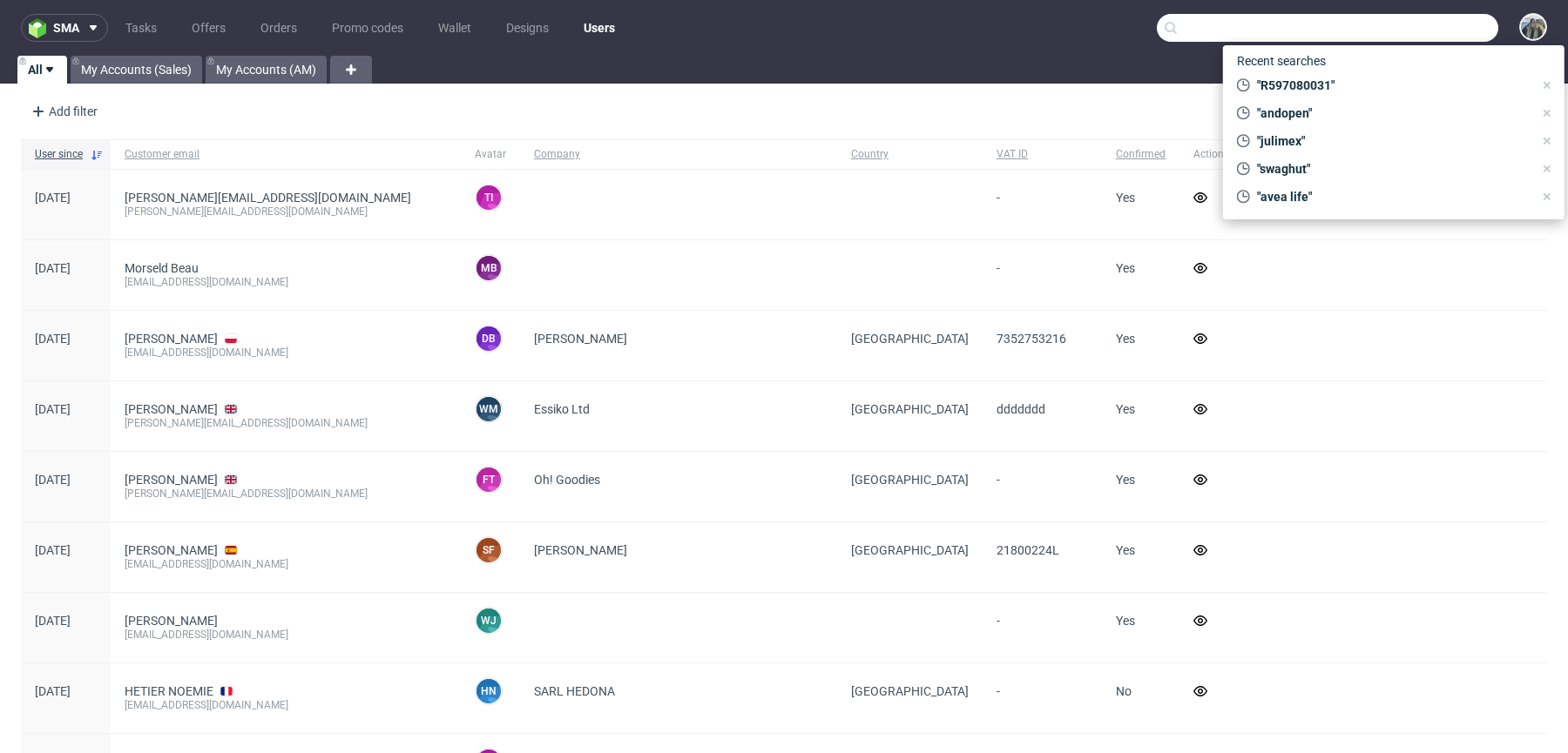
click at [1435, 29] on input "text" at bounding box center [1328, 28] width 342 height 28
paste input "R668571037"
type input "R668571037"
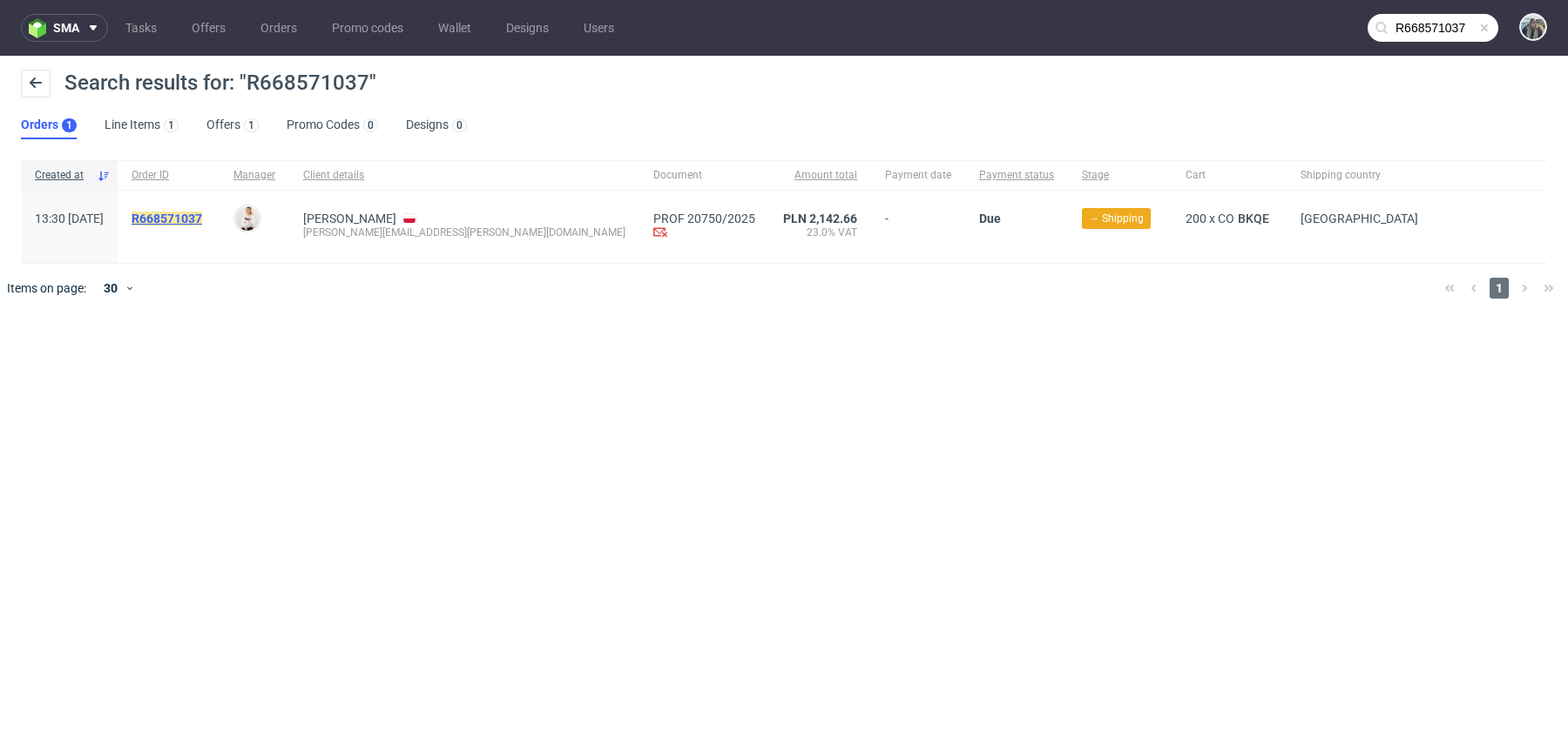
click at [202, 215] on mark "R668571037" at bounding box center [166, 219] width 71 height 14
